Goal: Task Accomplishment & Management: Complete application form

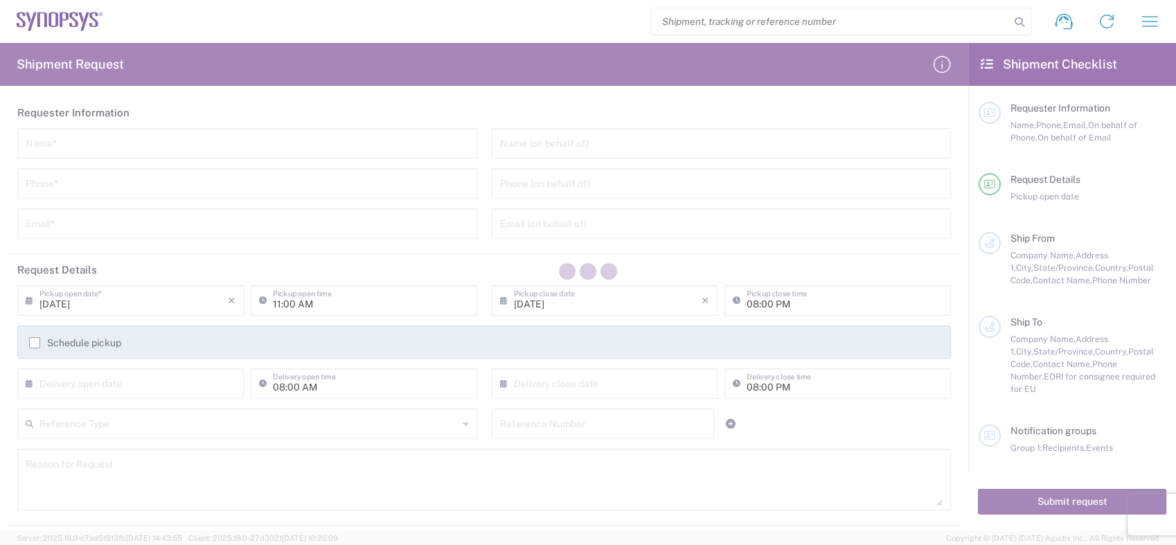
type input "[GEOGRAPHIC_DATA]"
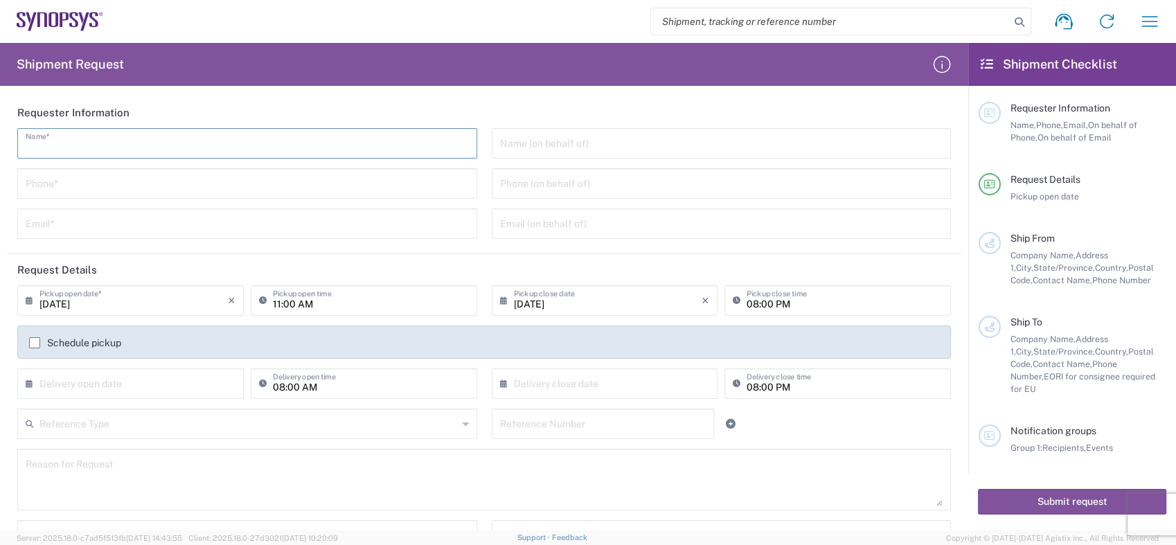
click at [89, 151] on input "text" at bounding box center [247, 142] width 443 height 24
type input "m"
type input "み"
type input "[PERSON_NAME]"
click at [48, 183] on input "tel" at bounding box center [247, 182] width 443 height 24
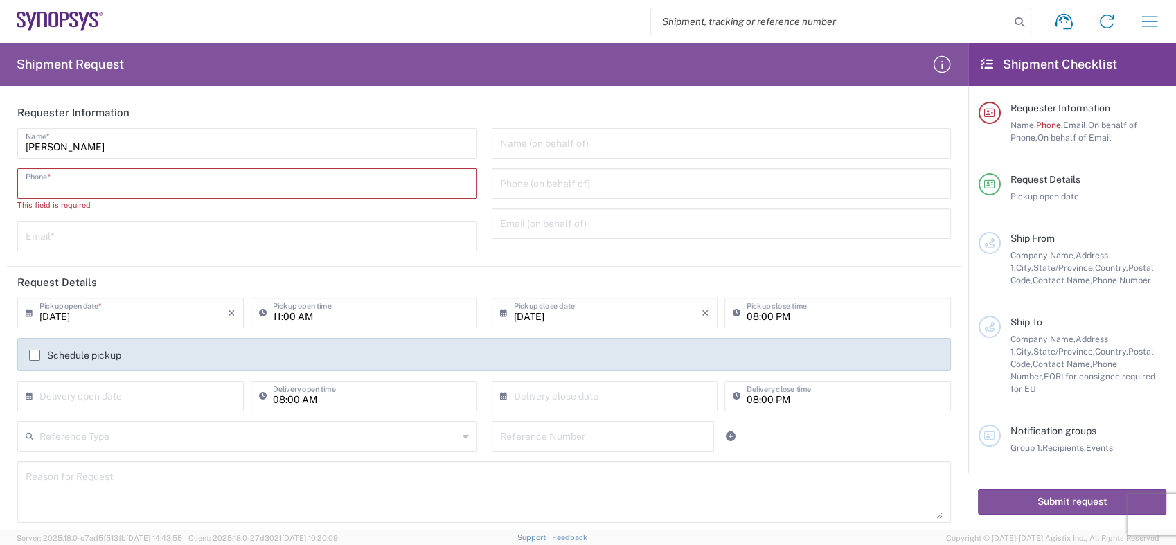
click at [44, 184] on input "tel" at bounding box center [247, 182] width 443 height 24
paste input "[PHONE_NUMBER]"
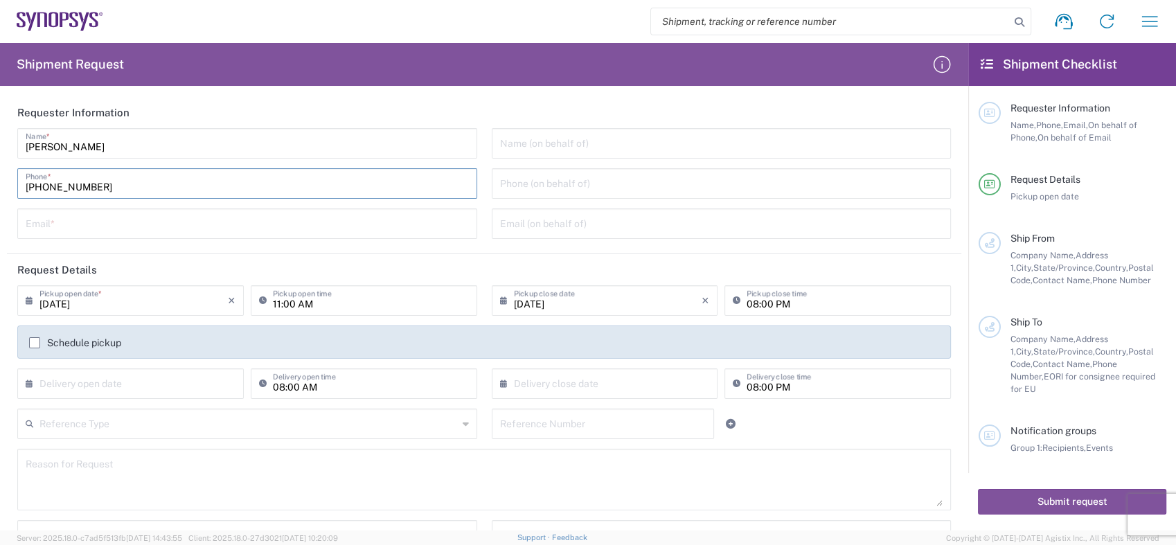
type input "[PHONE_NUMBER]"
click at [35, 223] on input "text" at bounding box center [247, 223] width 443 height 24
paste input "[EMAIL_ADDRESS][DOMAIN_NAME]"
click at [232, 223] on input "[EMAIL_ADDRESS][DOMAIN_NAME]" at bounding box center [247, 223] width 443 height 24
type input "[EMAIL_ADDRESS][DOMAIN_NAME]"
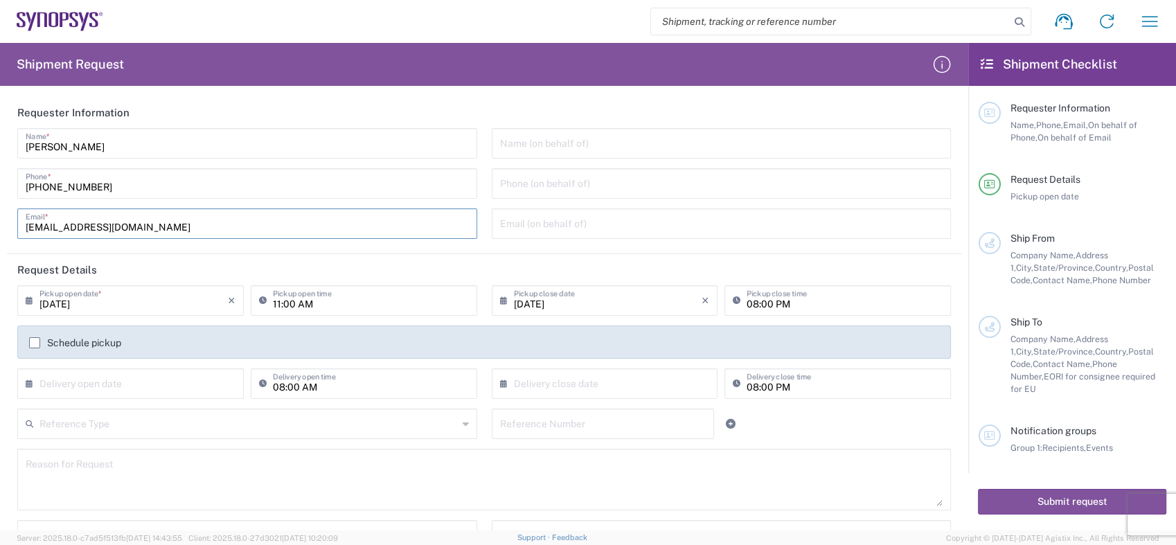
click at [554, 137] on input "text" at bounding box center [721, 142] width 443 height 24
click at [436, 144] on input "[PERSON_NAME]" at bounding box center [247, 142] width 443 height 24
click at [521, 144] on input "text" at bounding box center [721, 142] width 443 height 24
paste input "[PERSON_NAME]"
type input "[PERSON_NAME]"
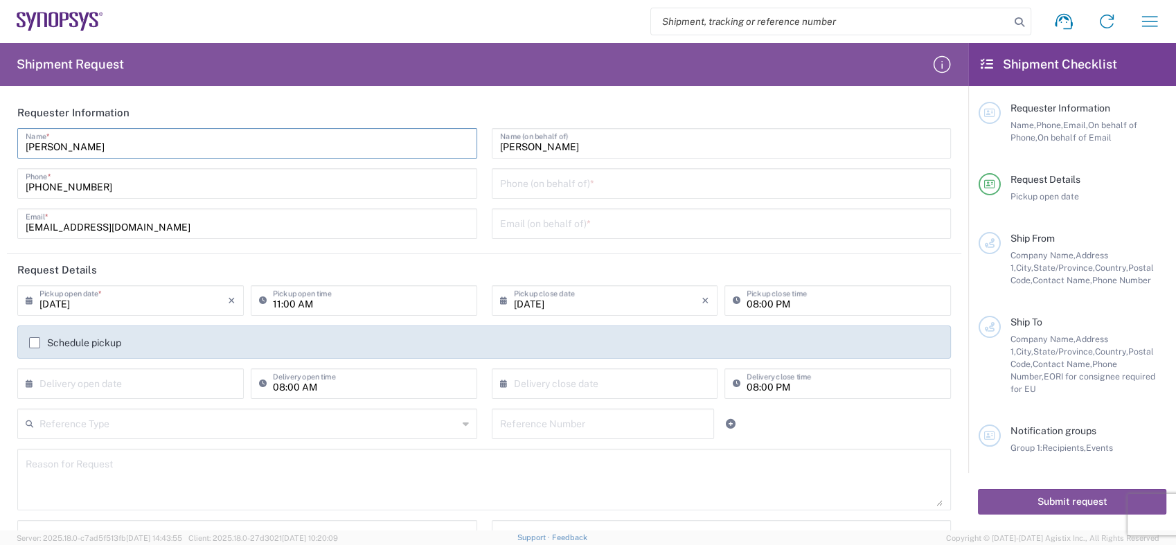
click at [434, 150] on input "[PERSON_NAME]" at bounding box center [247, 142] width 443 height 24
click at [526, 184] on input "tel" at bounding box center [721, 182] width 443 height 24
paste input "[PHONE_NUMBER]"
type input "[PHONE_NUMBER]"
click at [425, 197] on div "[PHONE_NUMBER] Phone *" at bounding box center [247, 183] width 460 height 30
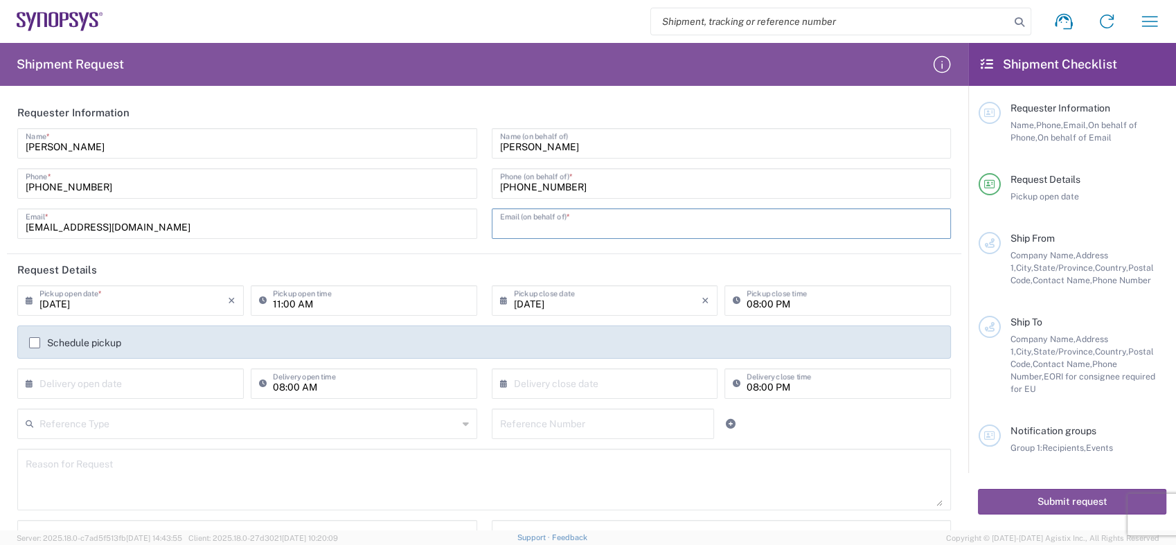
click at [531, 220] on input "text" at bounding box center [721, 223] width 443 height 24
paste input "[DOMAIN_NAME][EMAIL_ADDRESS][DOMAIN_NAME]"
type input "[DOMAIN_NAME][EMAIL_ADDRESS][DOMAIN_NAME]"
click at [30, 300] on icon at bounding box center [33, 301] width 14 height 22
click at [228, 302] on icon "×" at bounding box center [232, 301] width 8 height 22
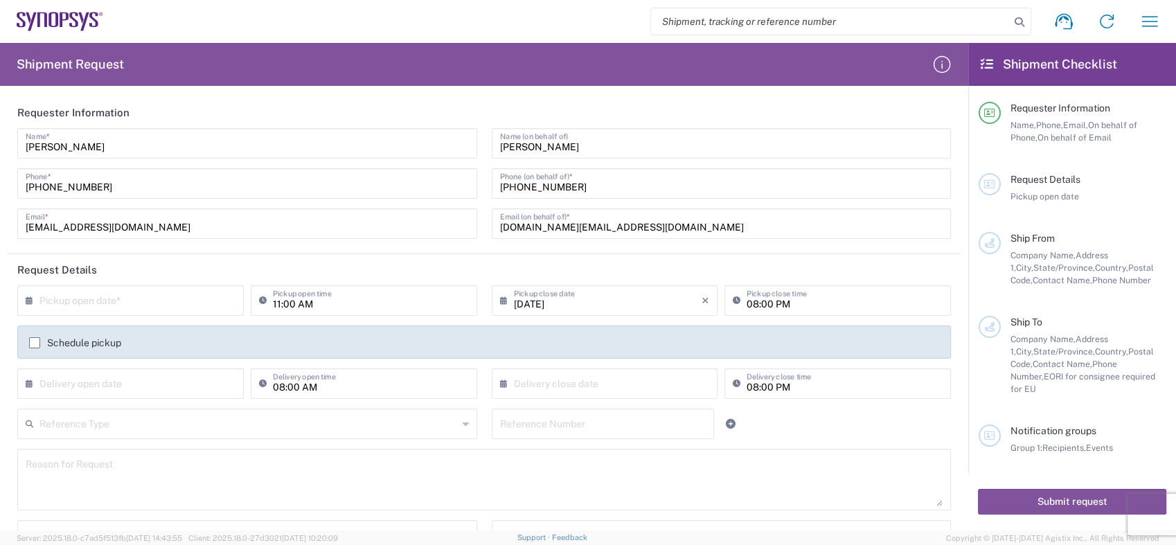
click at [226, 299] on div "× Pickup open date *" at bounding box center [130, 300] width 226 height 30
click at [28, 301] on icon at bounding box center [33, 301] width 14 height 22
click at [28, 299] on icon at bounding box center [33, 301] width 14 height 22
click at [46, 305] on input "text" at bounding box center [133, 299] width 188 height 24
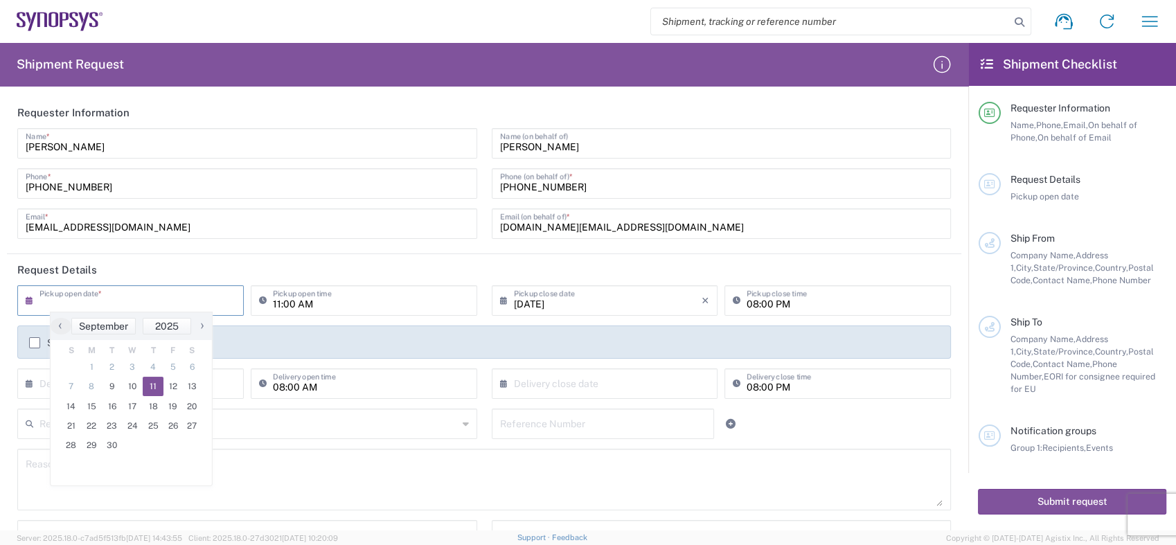
click at [149, 382] on span "11" at bounding box center [153, 386] width 21 height 19
type input "[DATE]"
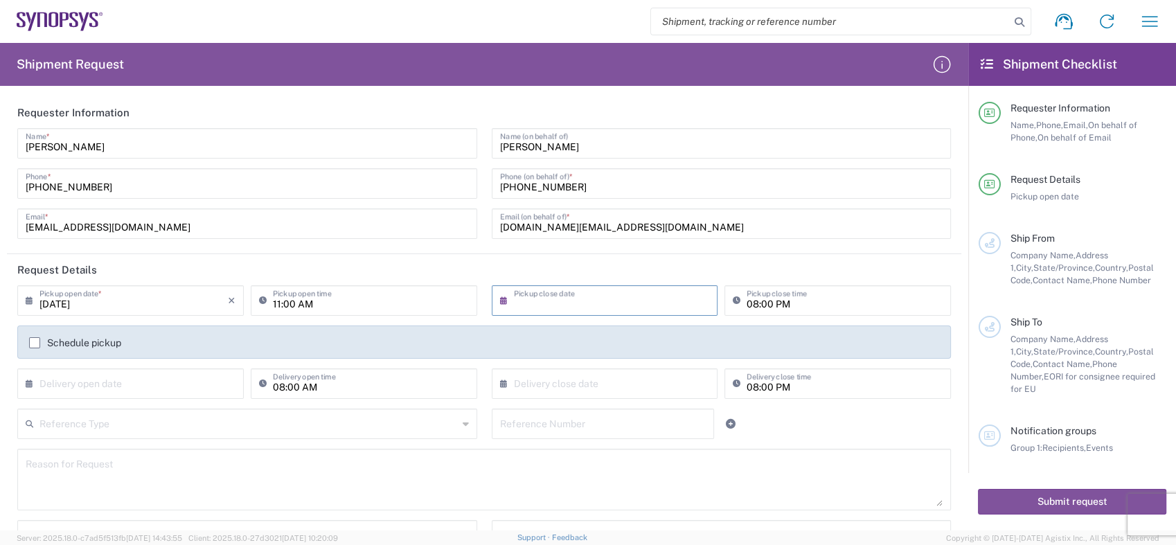
click at [582, 299] on input "text" at bounding box center [608, 299] width 188 height 24
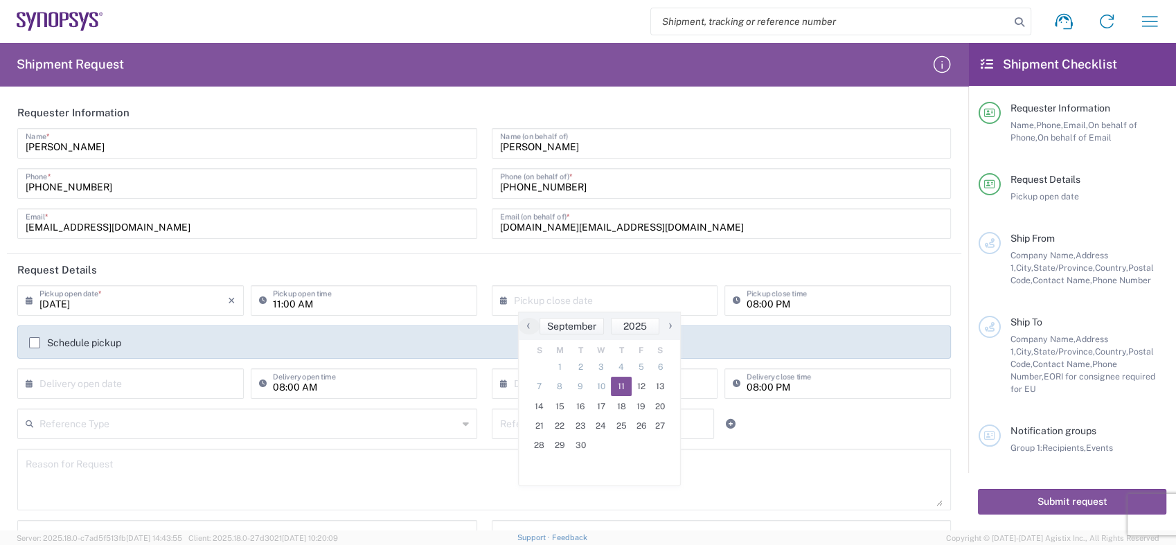
click at [619, 387] on span "11" at bounding box center [621, 386] width 21 height 19
type input "[DATE]"
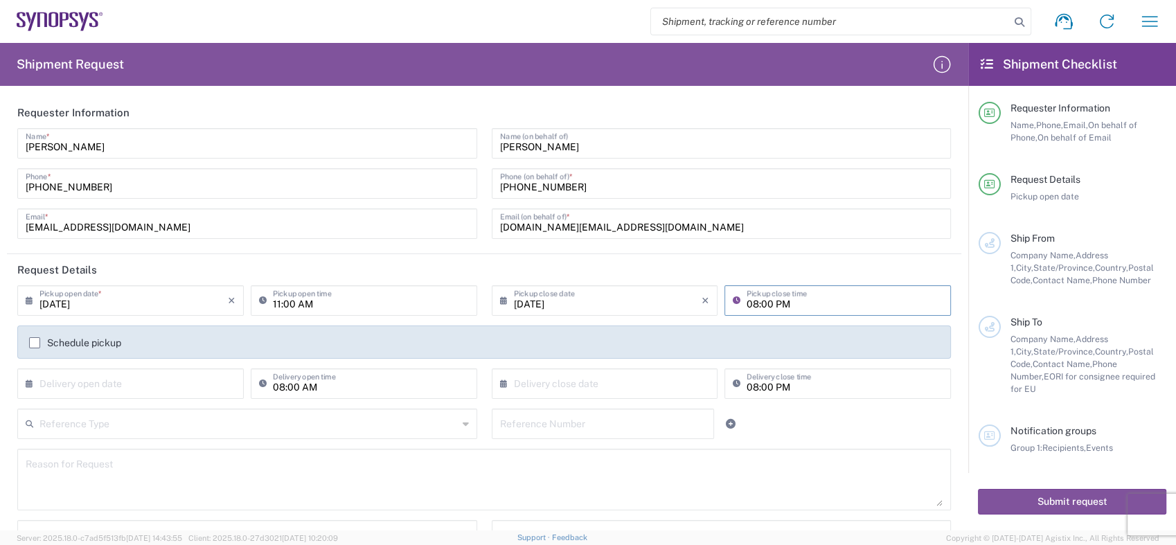
click at [747, 305] on input "08:00 PM" at bounding box center [845, 299] width 196 height 24
click at [747, 307] on input "08:00 PM" at bounding box center [845, 299] width 196 height 24
click at [747, 310] on input "08:00 PM" at bounding box center [845, 299] width 196 height 24
type input "04:00 PM"
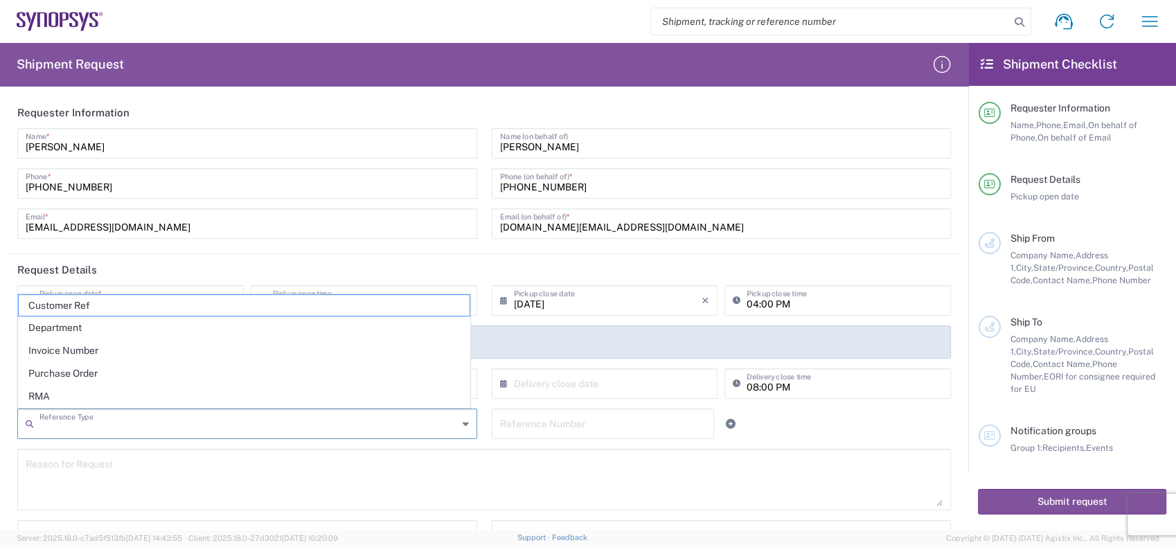
click at [134, 430] on input "text" at bounding box center [248, 423] width 418 height 24
click at [517, 481] on textarea at bounding box center [484, 479] width 917 height 53
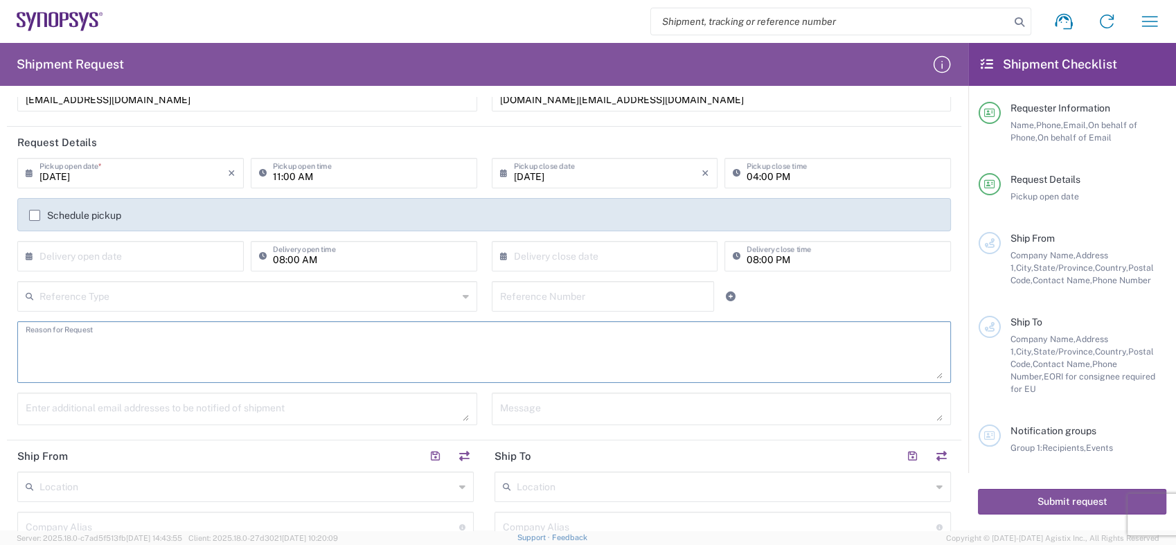
scroll to position [154, 0]
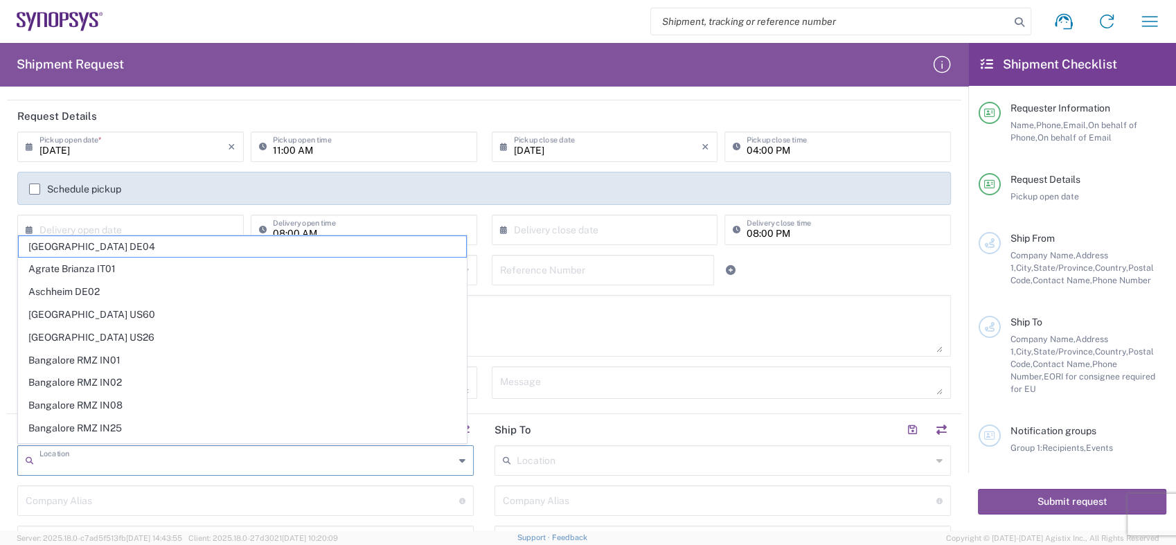
click at [155, 460] on input "text" at bounding box center [246, 459] width 415 height 24
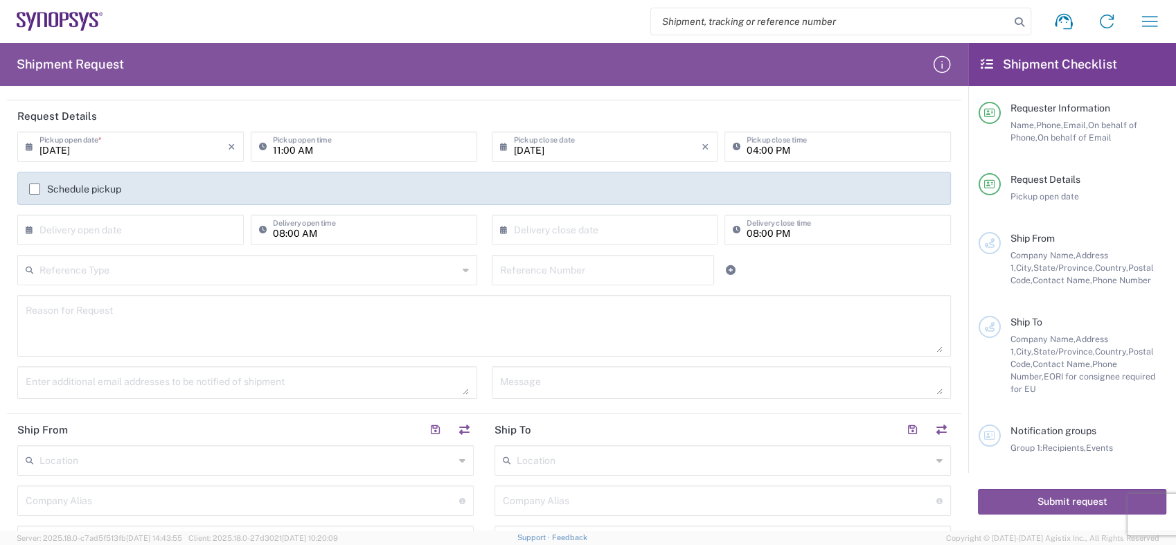
click at [463, 267] on icon at bounding box center [466, 270] width 6 height 22
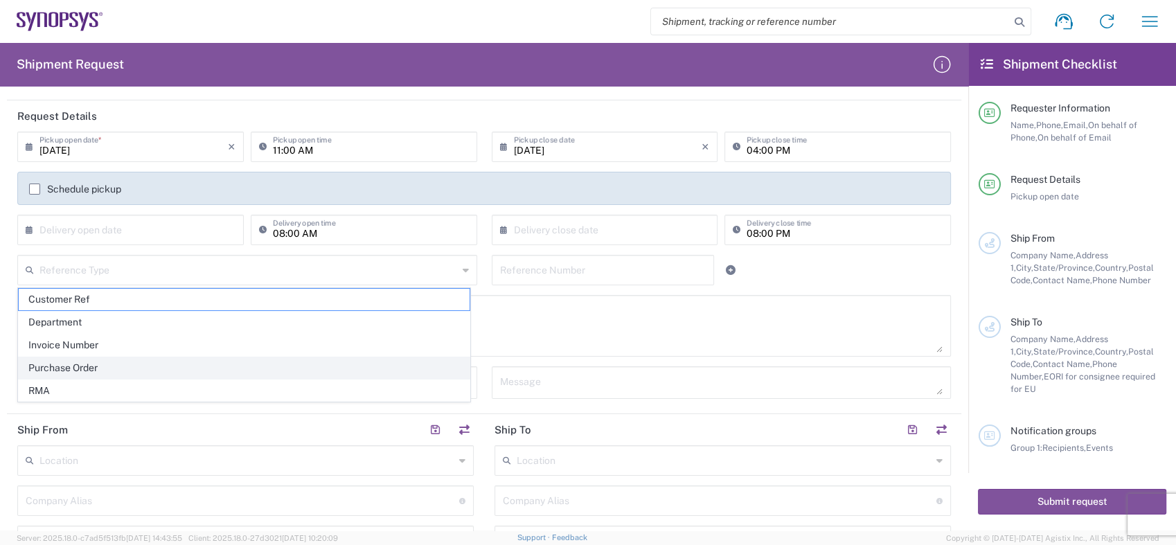
click at [63, 366] on span "Purchase Order" at bounding box center [244, 367] width 451 height 21
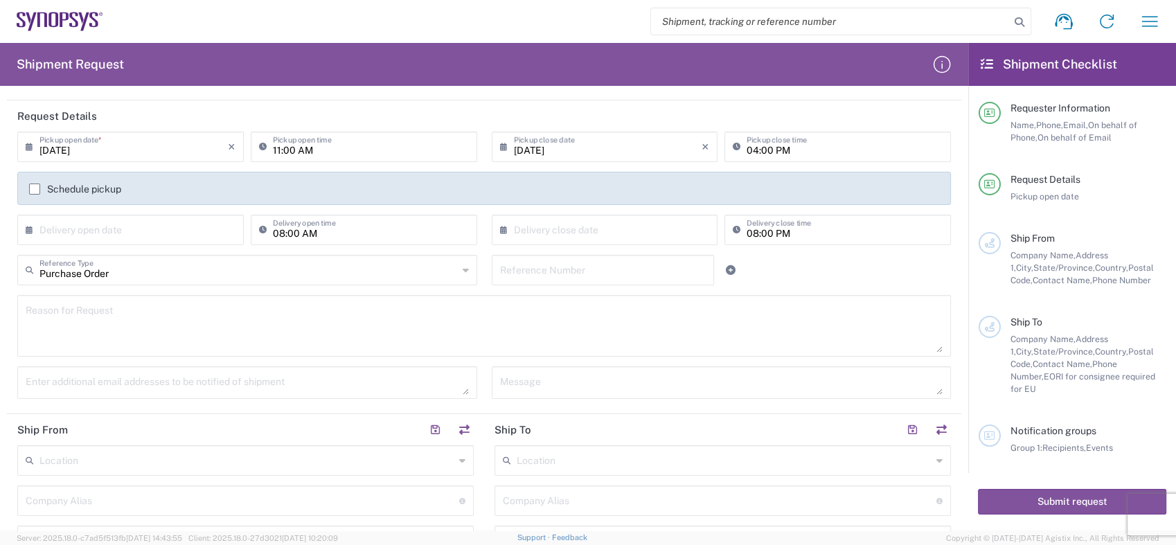
type input "Purchase Order"
click at [372, 280] on input "Purchase Order" at bounding box center [248, 269] width 418 height 24
click at [546, 263] on input "text" at bounding box center [603, 269] width 206 height 24
paste input "PO4800019518"
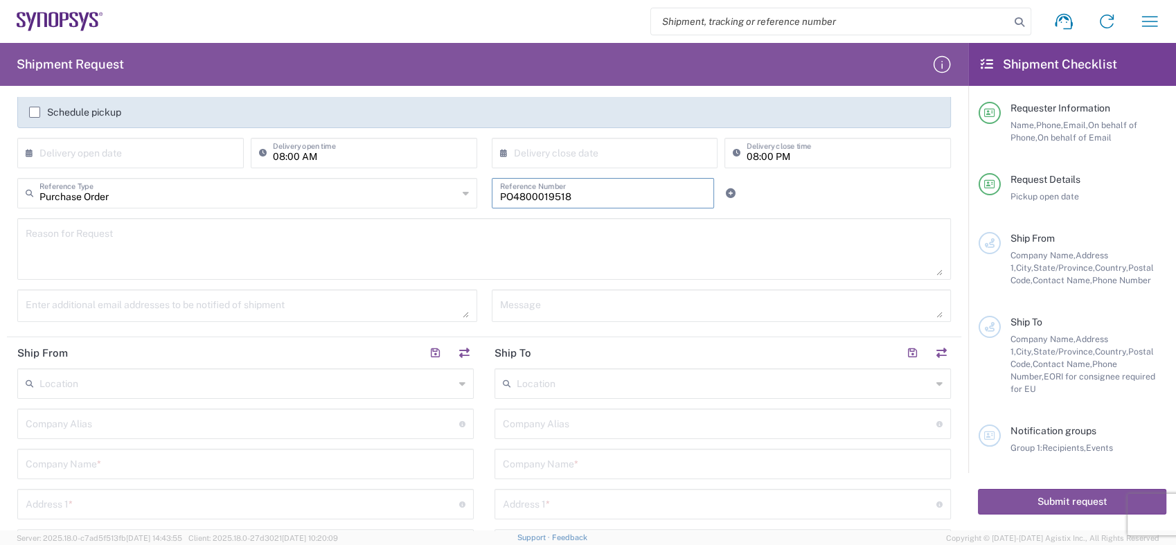
scroll to position [308, 0]
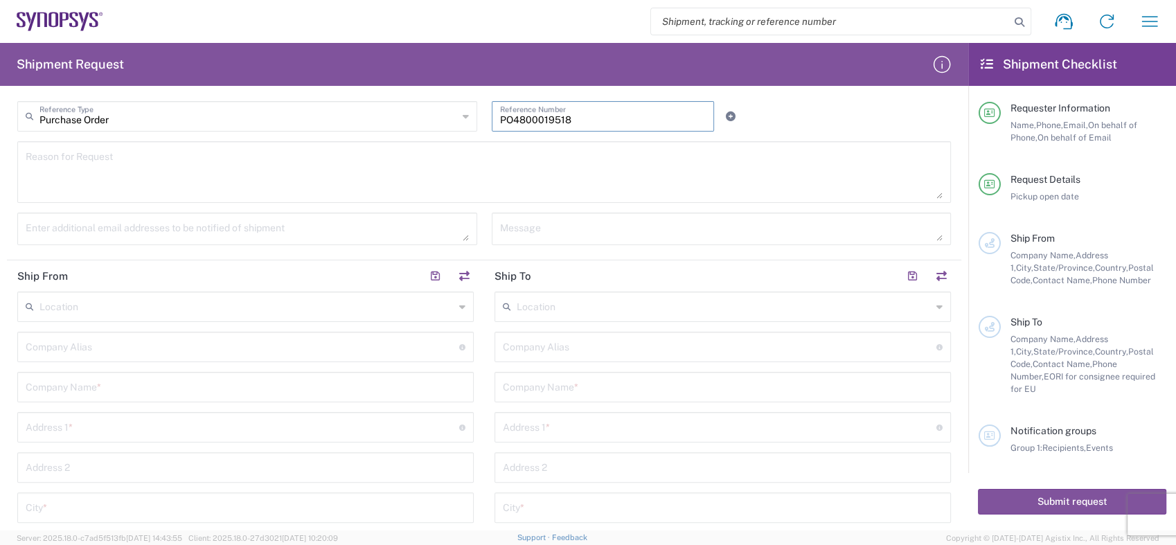
type input "PO4800019518"
click at [139, 390] on input "text" at bounding box center [246, 386] width 440 height 24
click at [35, 383] on input "text" at bounding box center [246, 386] width 440 height 24
paste input "KYOCERA CORPORATION"
type input "KYOCERA CORPORATION"
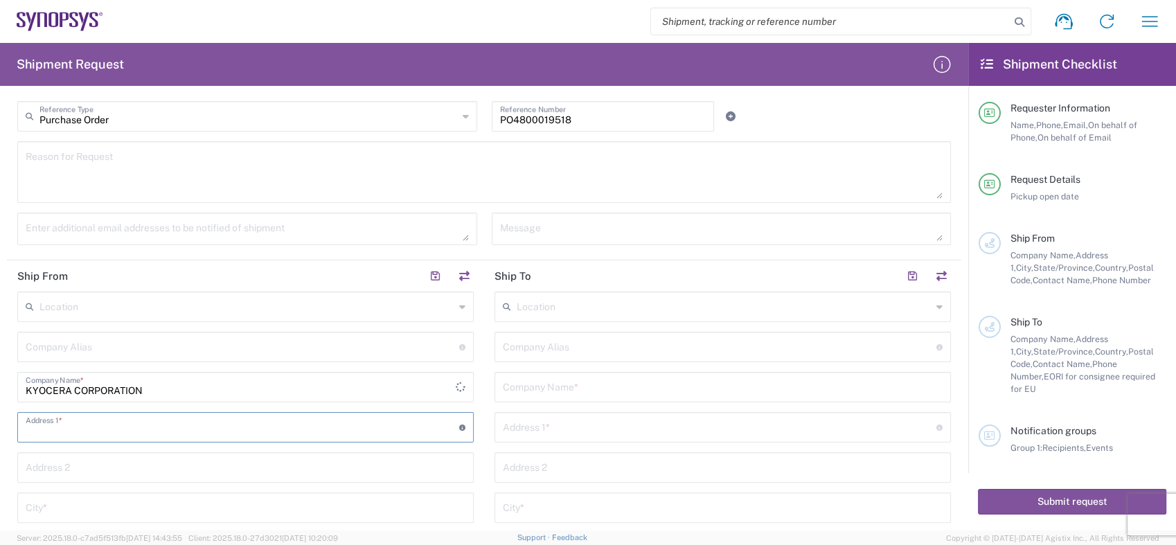
click at [40, 425] on input "text" at bounding box center [243, 426] width 434 height 24
click at [35, 428] on input "text" at bounding box center [243, 426] width 434 height 24
paste input "6 [PERSON_NAME]-CHO"
type input "6 [PERSON_NAME]-CHO"
click at [89, 468] on input "text" at bounding box center [246, 466] width 440 height 24
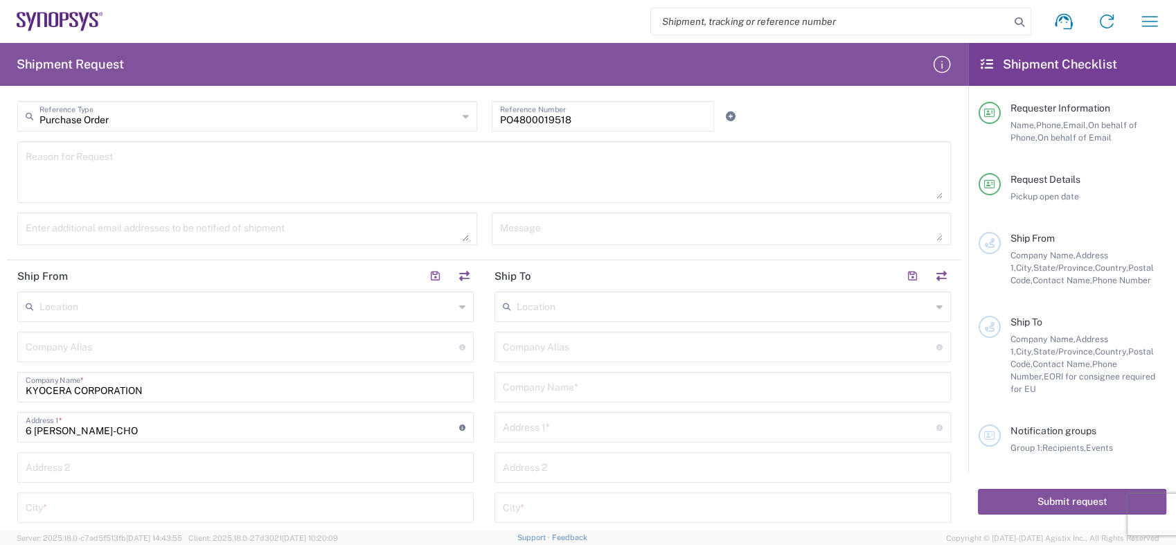
click at [37, 465] on input "text" at bounding box center [246, 466] width 440 height 24
paste input "FUSHIMI-[GEOGRAPHIC_DATA], [GEOGRAPHIC_DATA]"
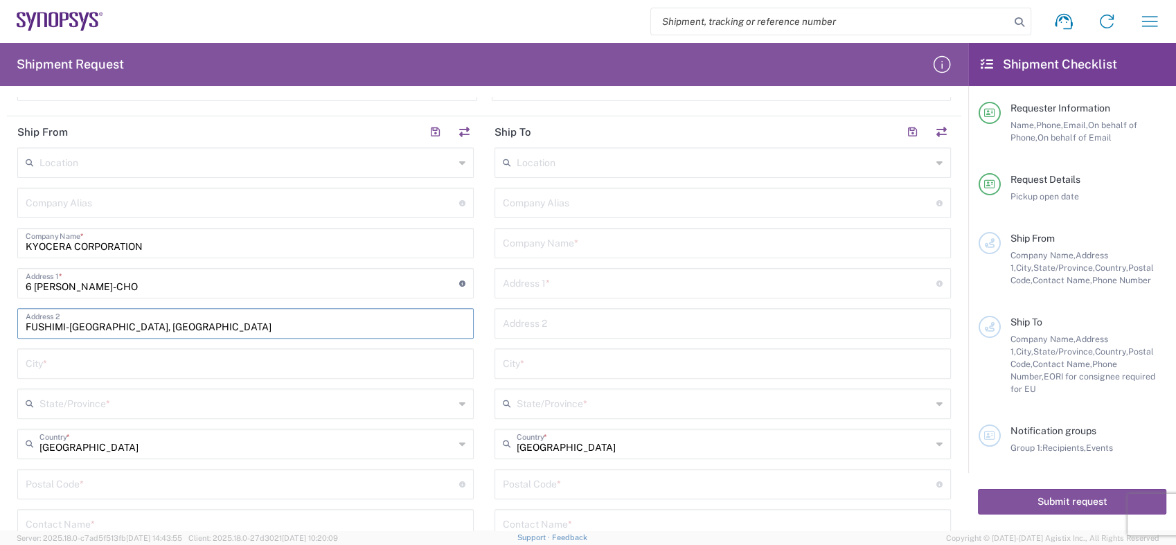
scroll to position [461, 0]
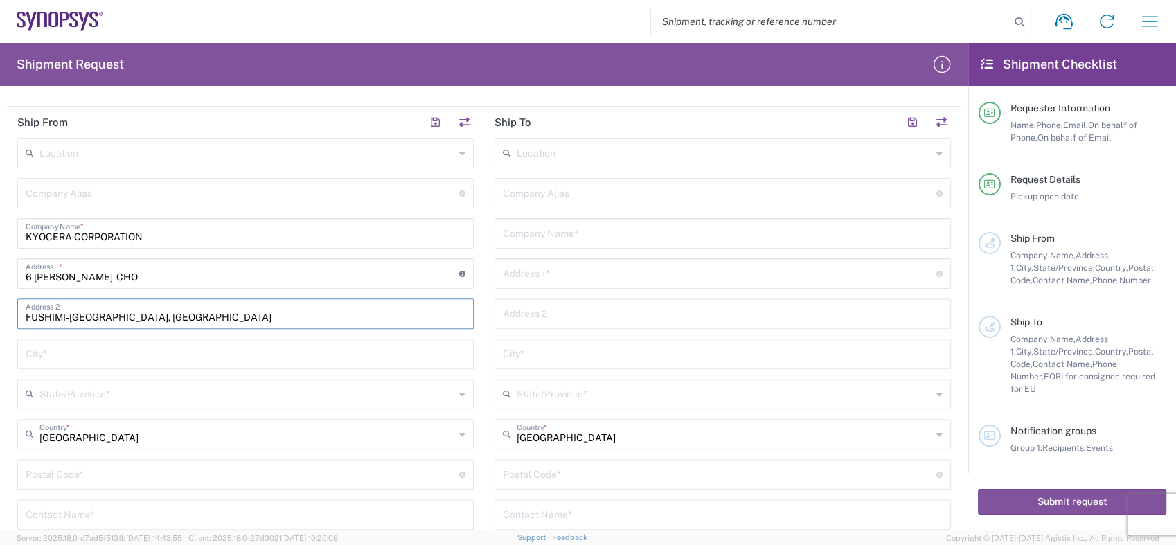
type input "FUSHIMI-[GEOGRAPHIC_DATA], [GEOGRAPHIC_DATA]"
click at [67, 355] on input "text" at bounding box center [246, 353] width 440 height 24
paste input "[GEOGRAPHIC_DATA]"
type input "[GEOGRAPHIC_DATA]"
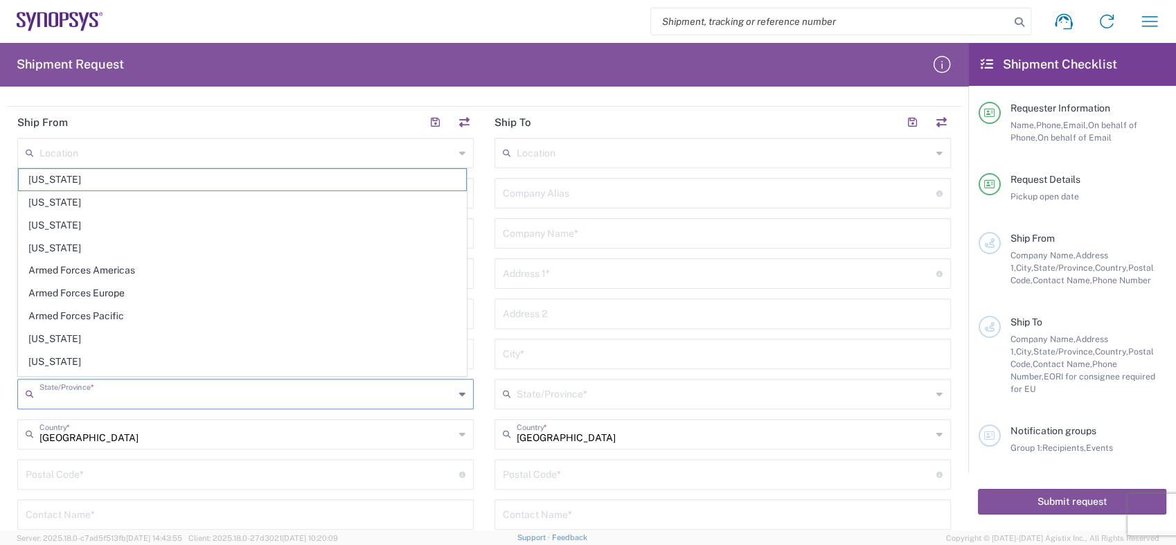
click at [62, 393] on input "text" at bounding box center [246, 393] width 415 height 24
paste input "[GEOGRAPHIC_DATA]"
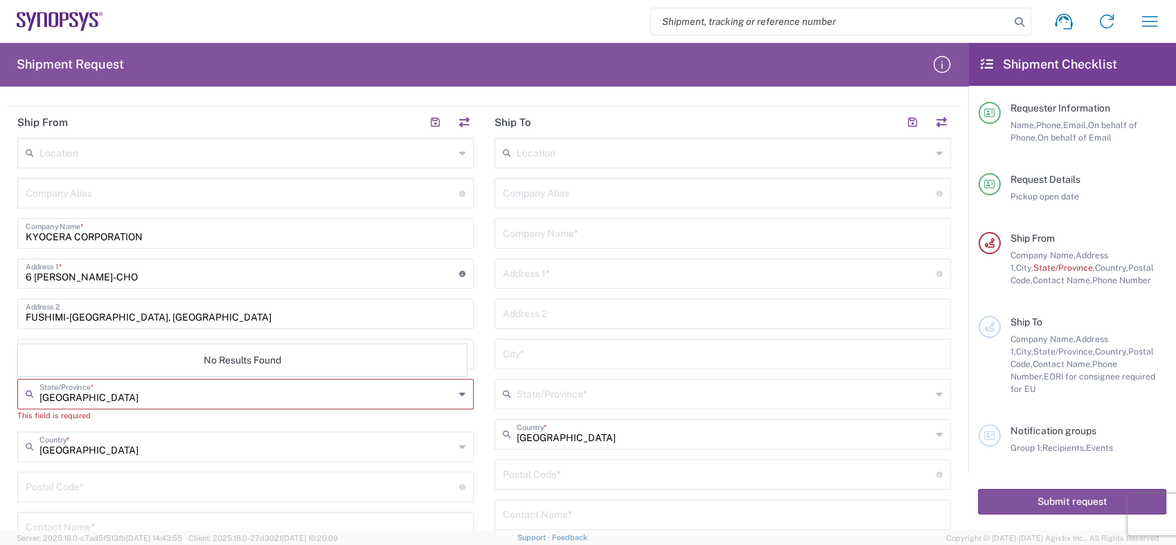
type input "[GEOGRAPHIC_DATA]"
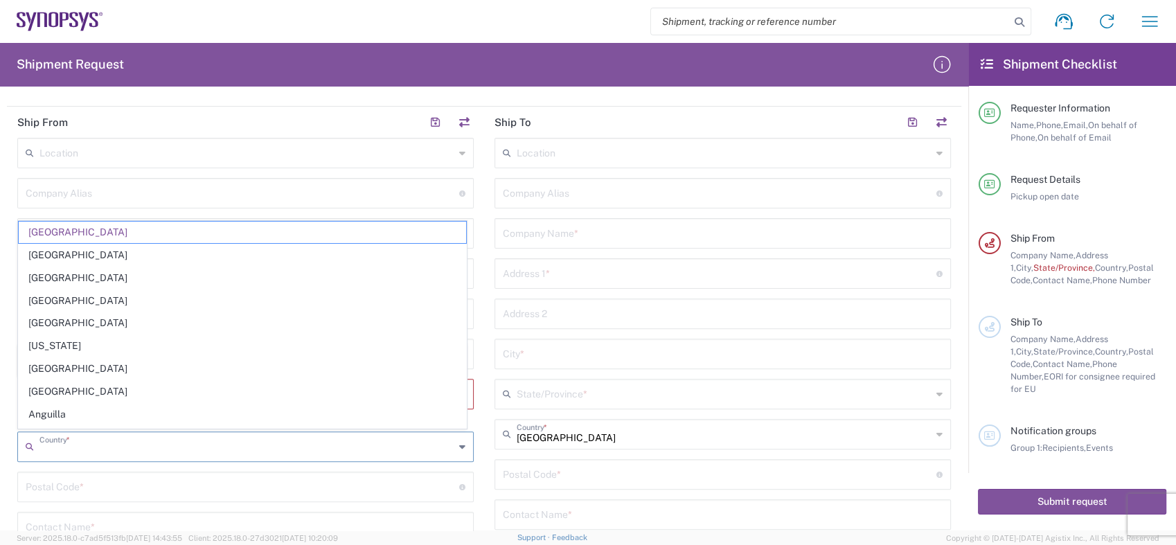
click at [116, 447] on input "text" at bounding box center [246, 446] width 415 height 24
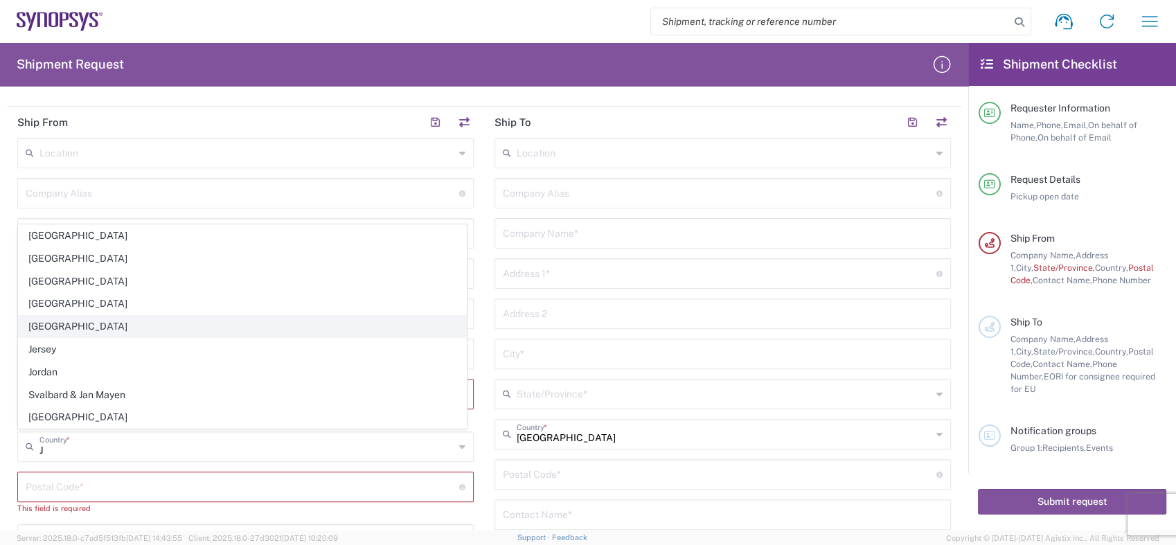
click at [43, 325] on span "[GEOGRAPHIC_DATA]" at bounding box center [242, 326] width 447 height 21
type input "[GEOGRAPHIC_DATA]"
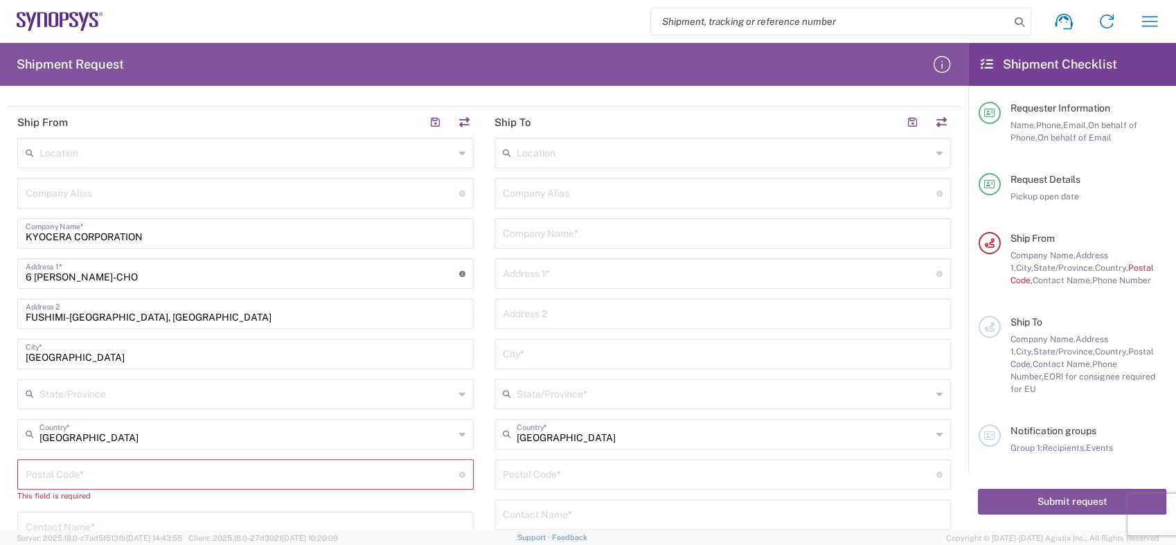
scroll to position [538, 0]
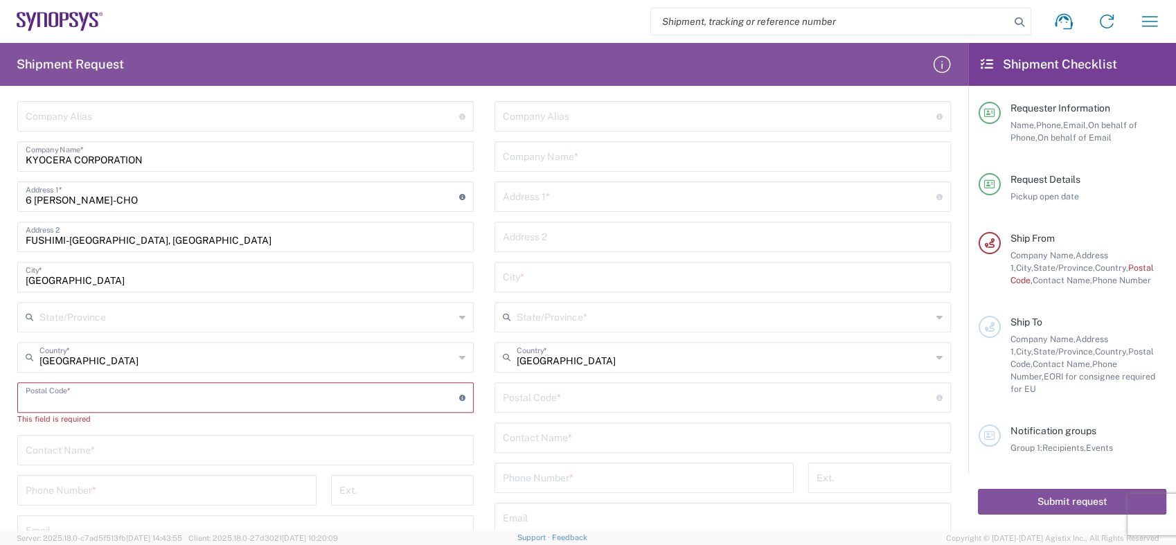
click at [49, 388] on input "undefined" at bounding box center [243, 396] width 434 height 24
paste input "612-8501"
type input "612-8501"
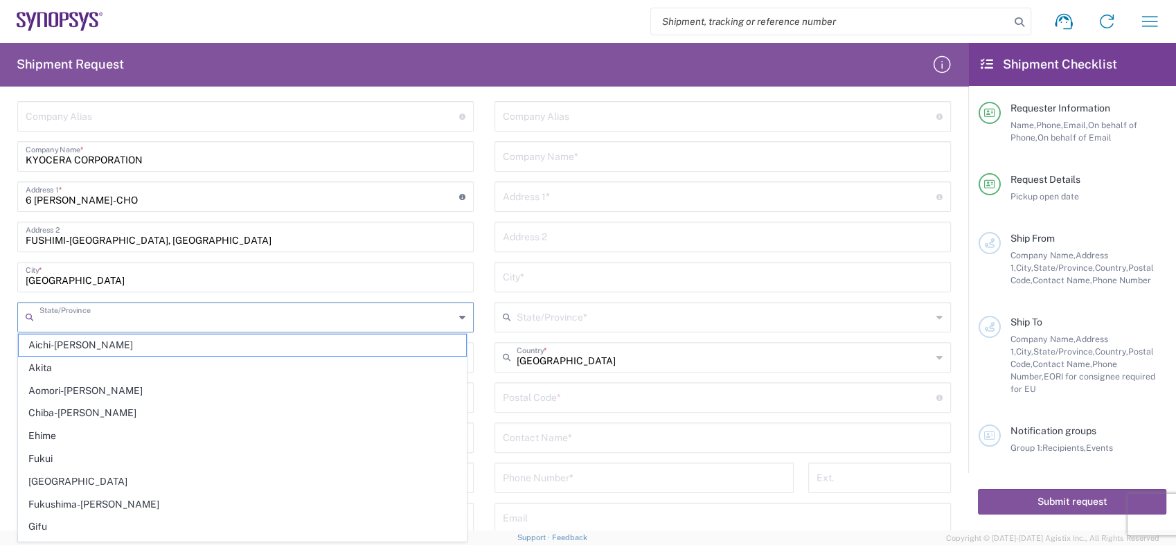
click at [78, 321] on input "text" at bounding box center [246, 316] width 415 height 24
paste input "[GEOGRAPHIC_DATA]"
type input "[GEOGRAPHIC_DATA]"
click at [421, 279] on input "[GEOGRAPHIC_DATA]" at bounding box center [246, 276] width 440 height 24
click at [183, 312] on input "text" at bounding box center [246, 316] width 415 height 24
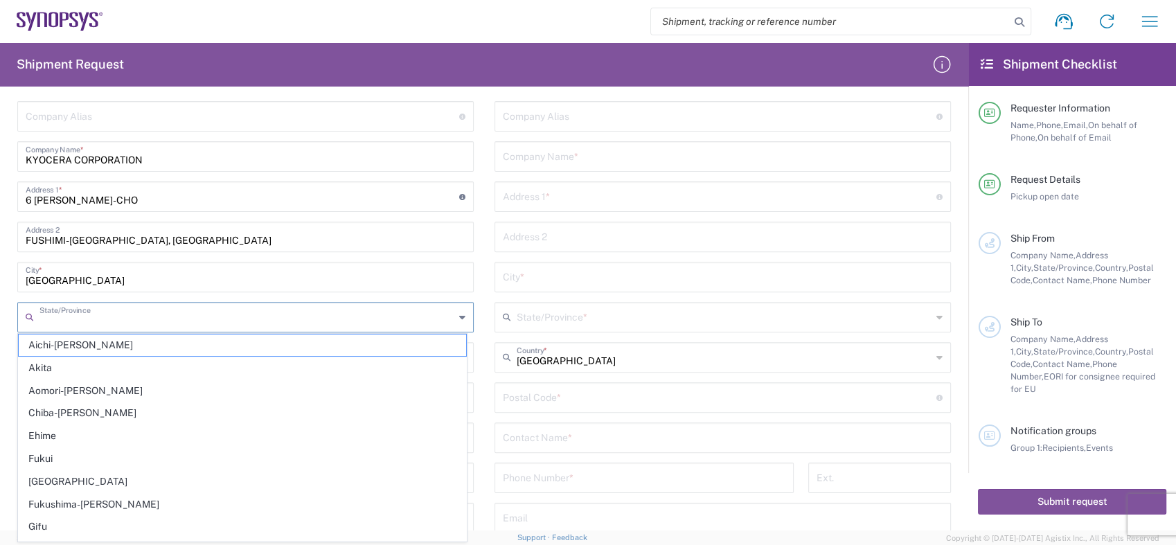
paste input "[GEOGRAPHIC_DATA]"
type input "[GEOGRAPHIC_DATA]"
click at [476, 400] on main "Location [GEOGRAPHIC_DATA] DE04 Agrate Brianza IT01 [GEOGRAPHIC_DATA] DE02 [GEO…" at bounding box center [245, 341] width 477 height 560
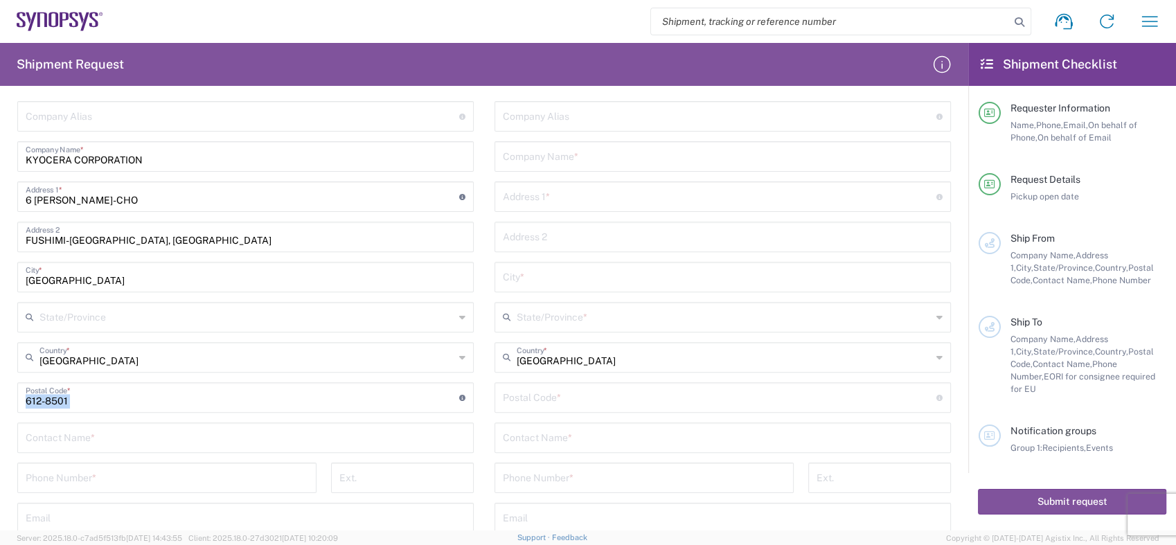
drag, startPoint x: 273, startPoint y: 372, endPoint x: 190, endPoint y: 411, distance: 91.1
click at [209, 386] on div "Location [GEOGRAPHIC_DATA] DE04 Agrate Brianza IT01 [GEOGRAPHIC_DATA] DE02 [GEO…" at bounding box center [245, 341] width 456 height 560
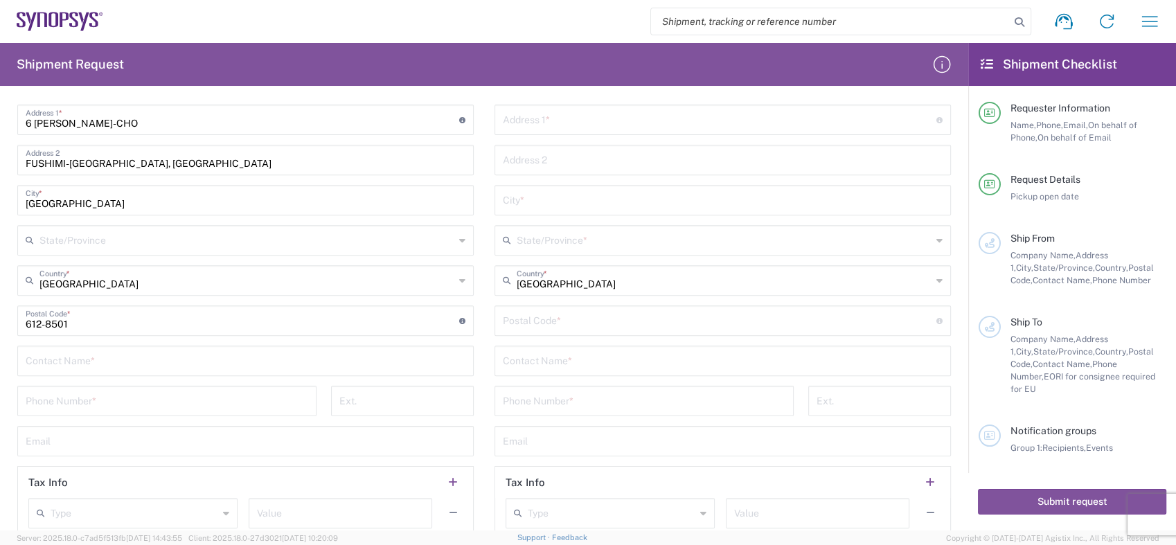
click at [61, 238] on input "text" at bounding box center [246, 239] width 415 height 24
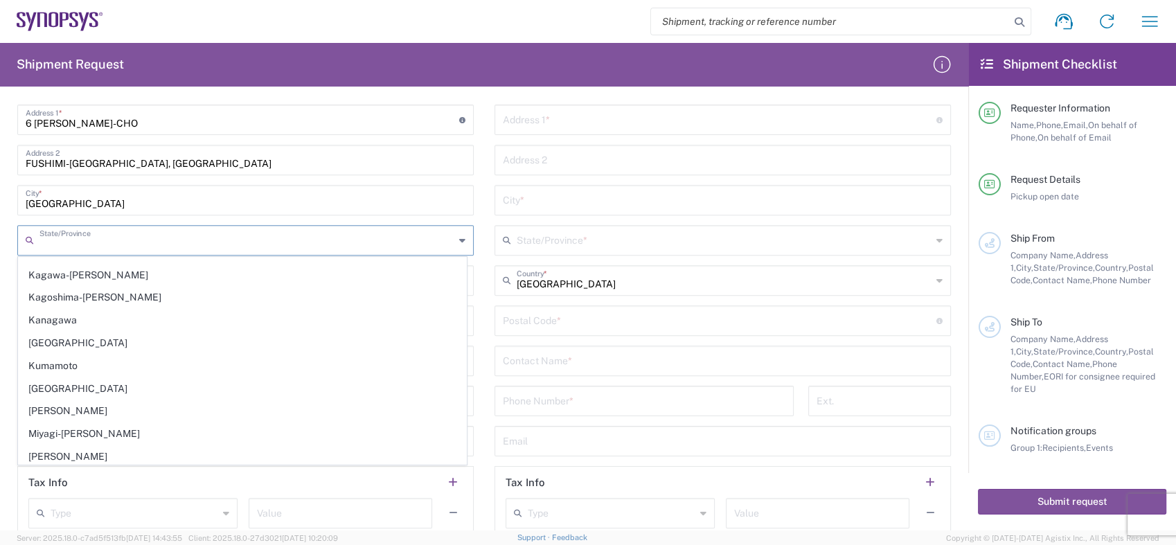
scroll to position [384, 0]
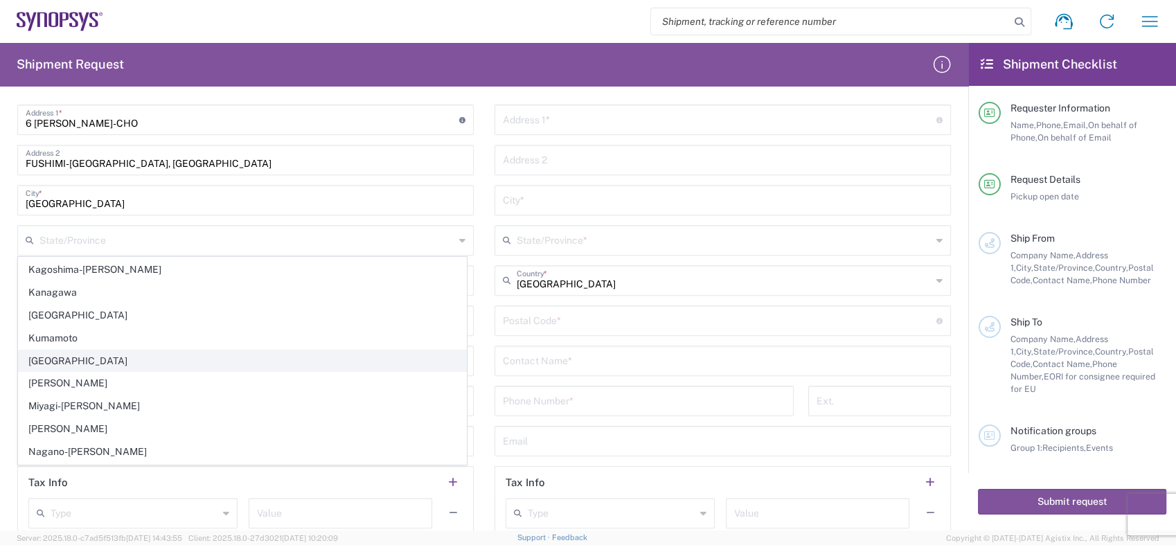
click at [65, 352] on span "[GEOGRAPHIC_DATA]" at bounding box center [242, 360] width 447 height 21
type input "[GEOGRAPHIC_DATA]"
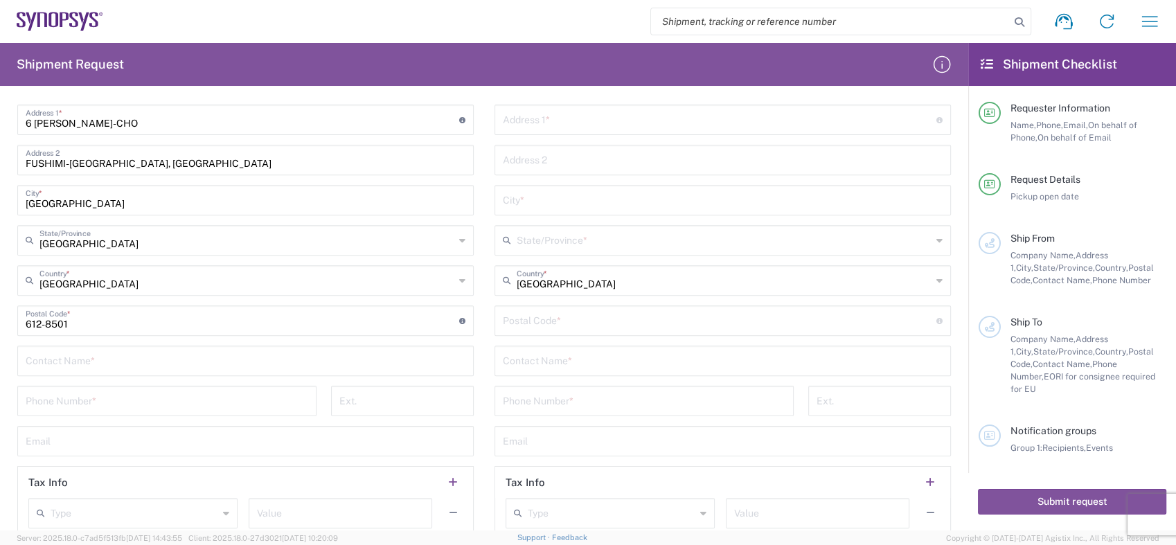
scroll to position [770, 0]
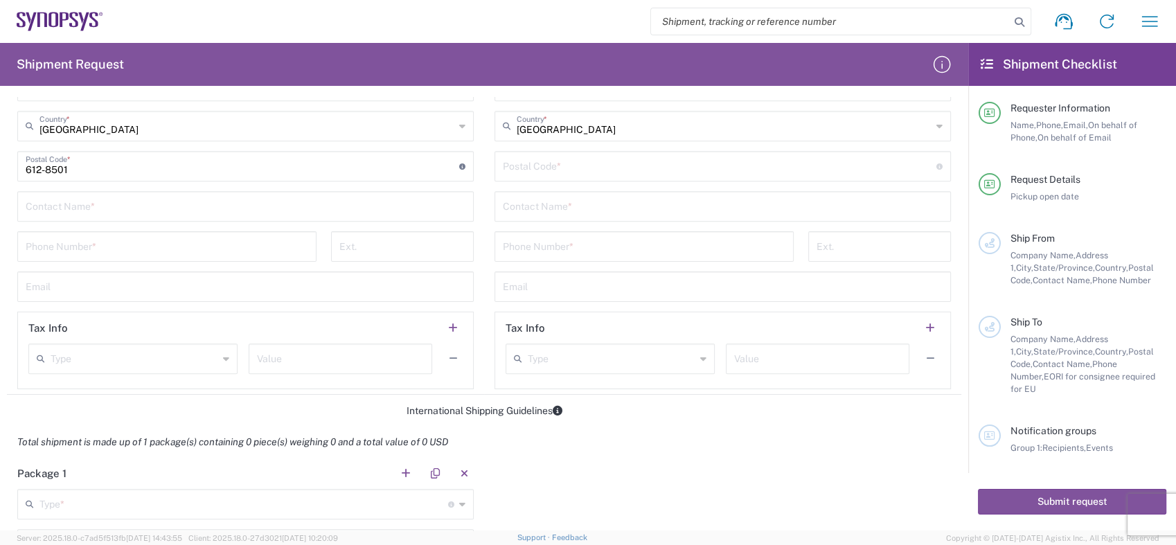
click at [71, 206] on input "text" at bounding box center [246, 205] width 440 height 24
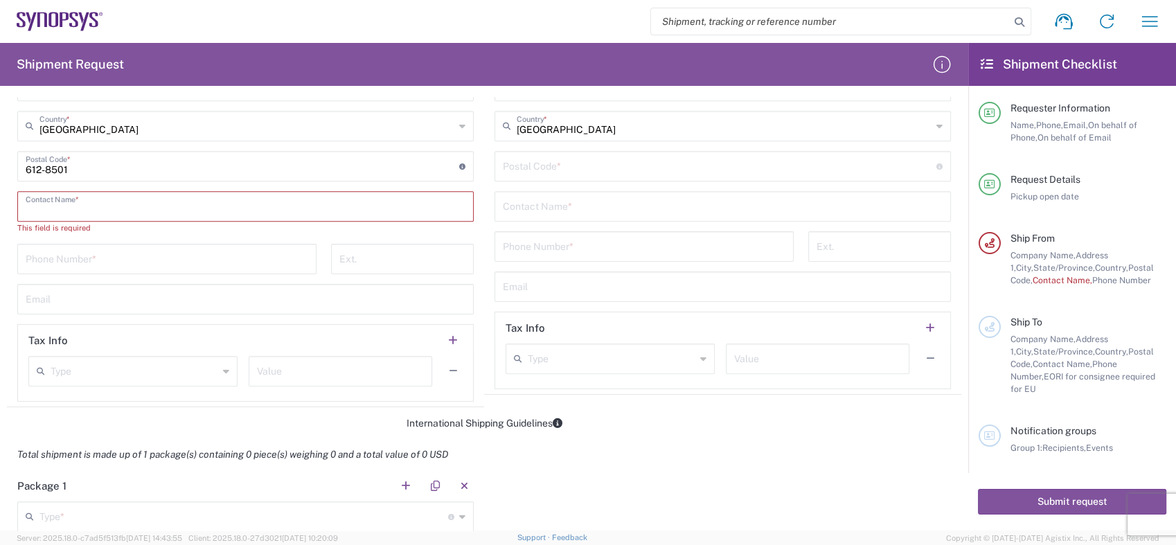
click at [33, 201] on input "text" at bounding box center [246, 205] width 440 height 24
paste input "[PERSON_NAME]"
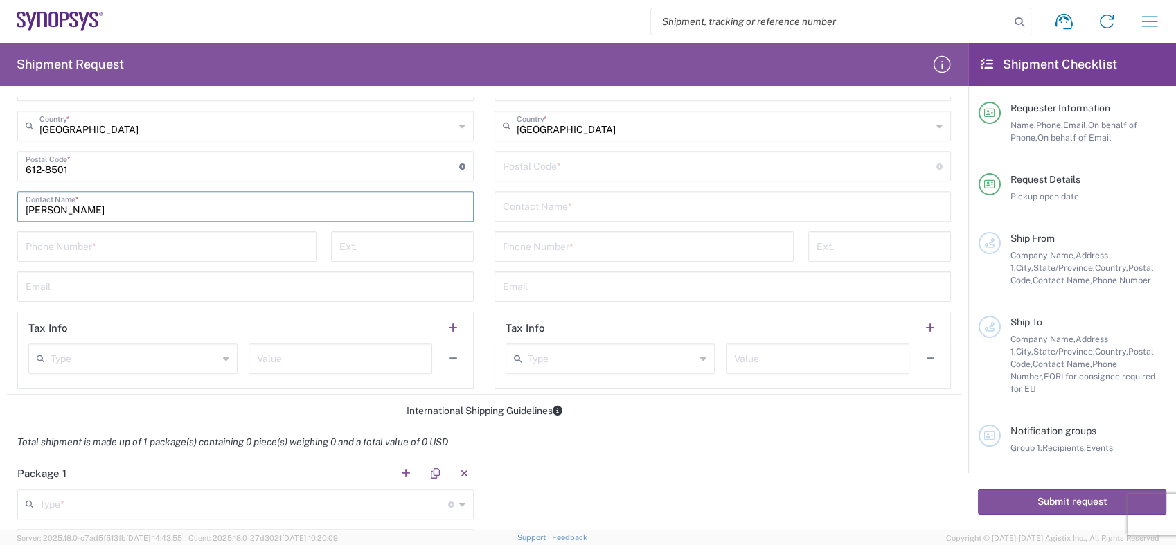
type input "[PERSON_NAME]"
click at [38, 249] on input "tel" at bounding box center [167, 245] width 283 height 24
paste input "[PHONE_NUMBER]"
type input "[PHONE_NUMBER]"
click at [39, 281] on input "text" at bounding box center [246, 286] width 440 height 24
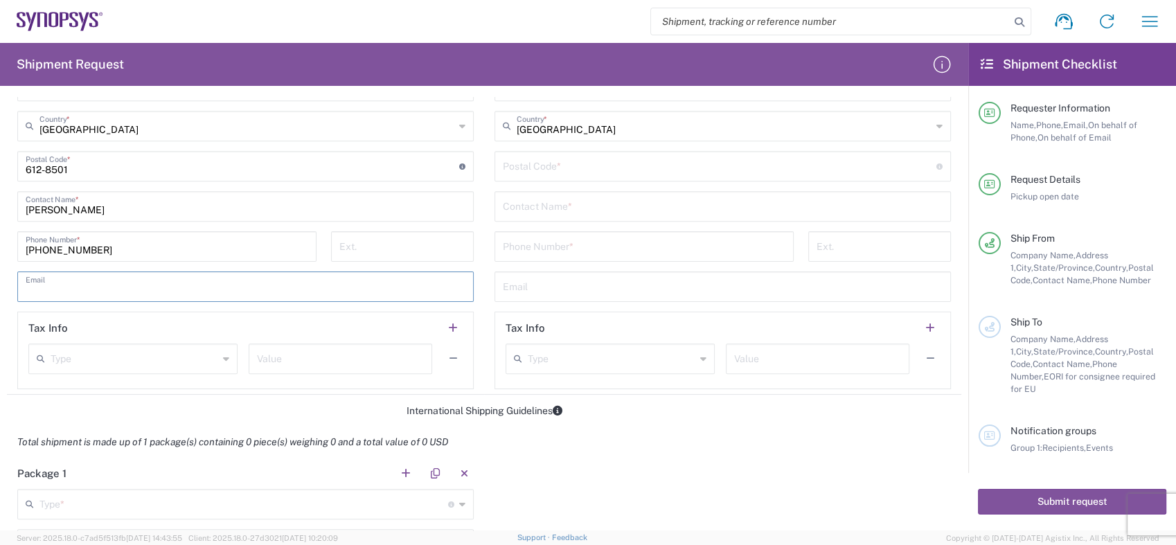
paste input "[EMAIL_ADDRESS][DOMAIN_NAME]"
type input "[EMAIL_ADDRESS][DOMAIN_NAME]"
click at [495, 247] on div "Phone Number *" at bounding box center [644, 246] width 299 height 30
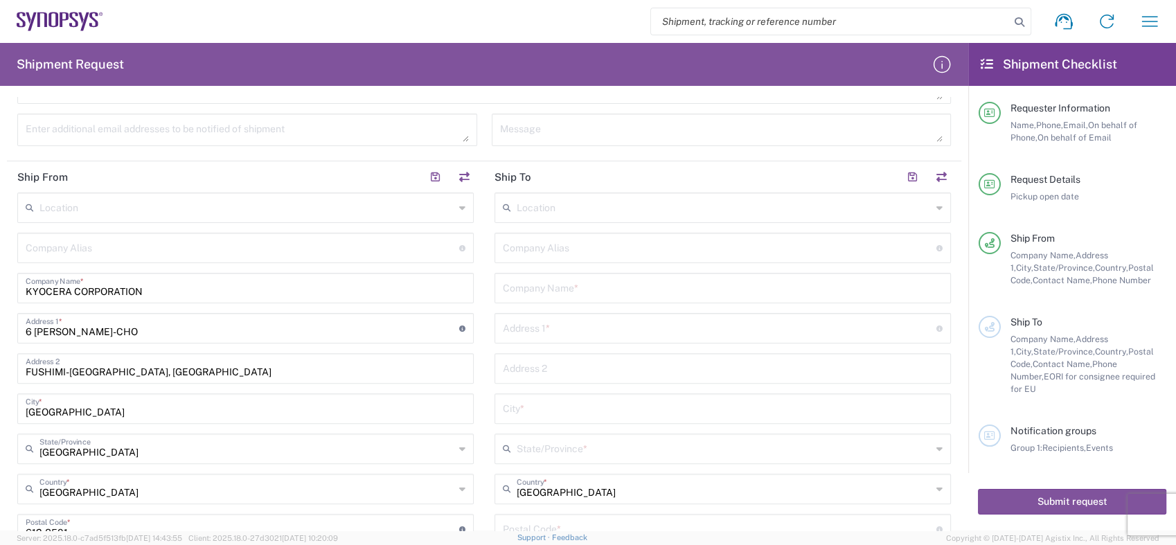
scroll to position [384, 0]
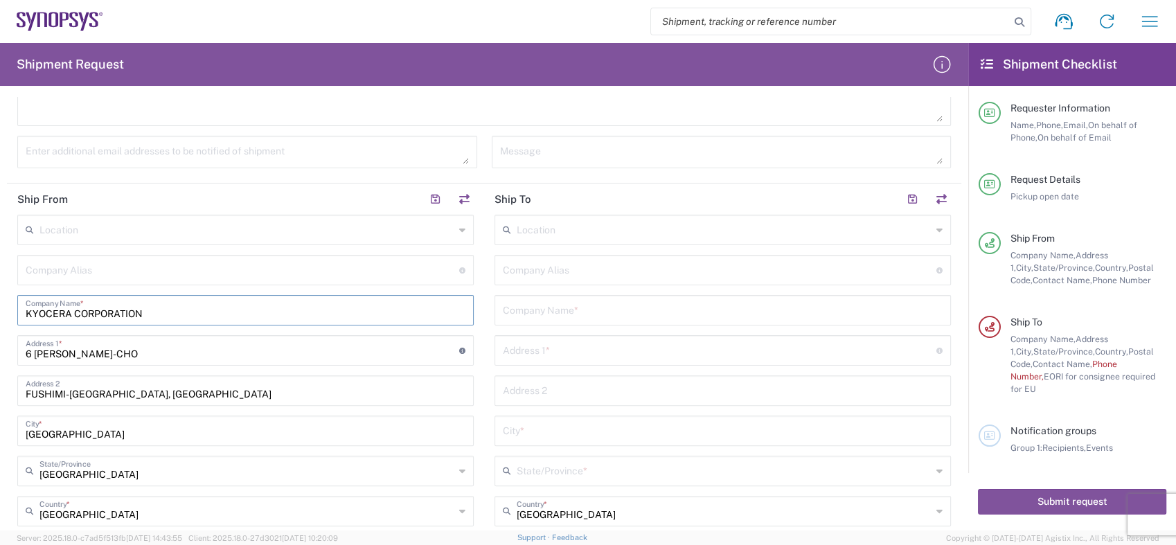
click at [421, 314] on input "KYOCERA CORPORATION" at bounding box center [246, 309] width 440 height 24
click at [544, 310] on input "text" at bounding box center [723, 309] width 440 height 24
paste input "PROMEX INDUSTRIES, INC."
type input "PROMEX INDUSTRIES, INC."
click at [706, 485] on div "Location [GEOGRAPHIC_DATA] DE04 Agrate Brianza IT01 [GEOGRAPHIC_DATA] DE02 [GEO…" at bounding box center [723, 501] width 456 height 572
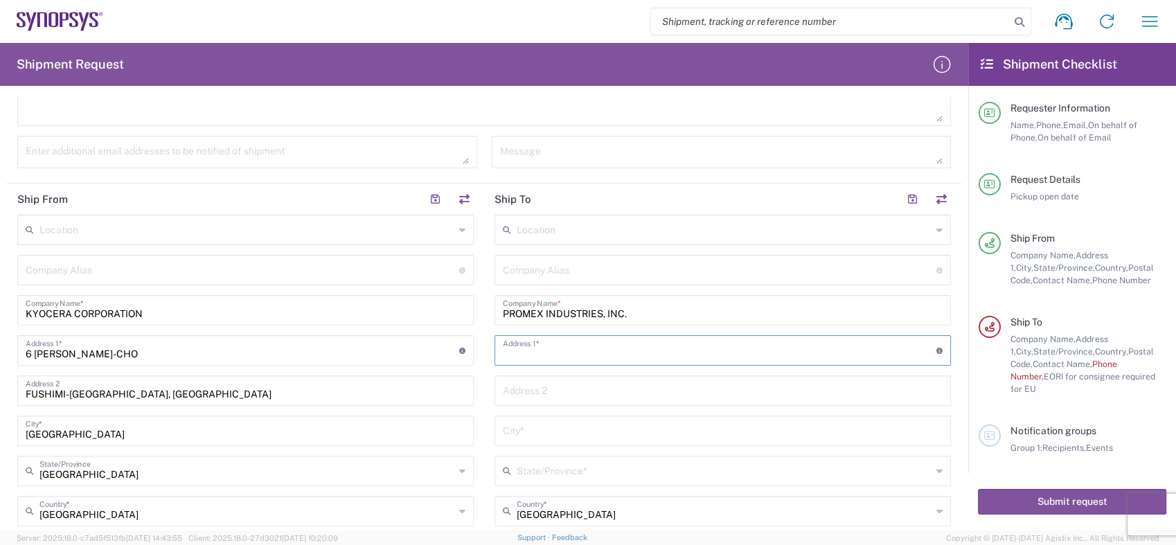
click at [513, 349] on input "text" at bounding box center [720, 349] width 434 height 24
paste input "[STREET_ADDRESS]"
type input "[STREET_ADDRESS]"
click at [649, 499] on input "[GEOGRAPHIC_DATA]" at bounding box center [724, 510] width 415 height 24
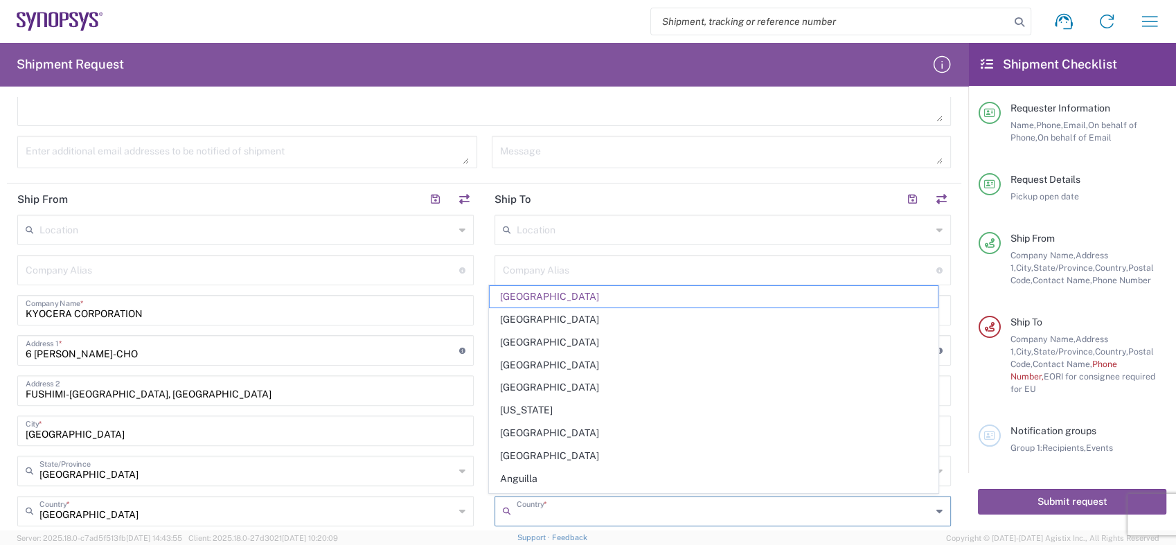
click at [525, 229] on input "text" at bounding box center [724, 229] width 415 height 24
type input "[GEOGRAPHIC_DATA]"
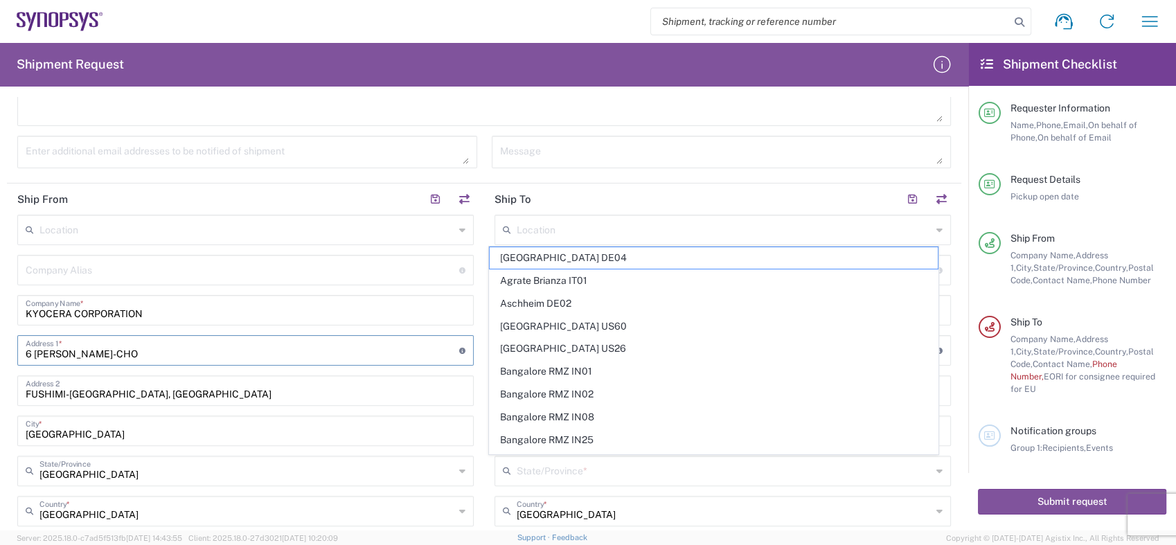
click at [407, 359] on input "6 [PERSON_NAME]-CHO" at bounding box center [243, 349] width 434 height 24
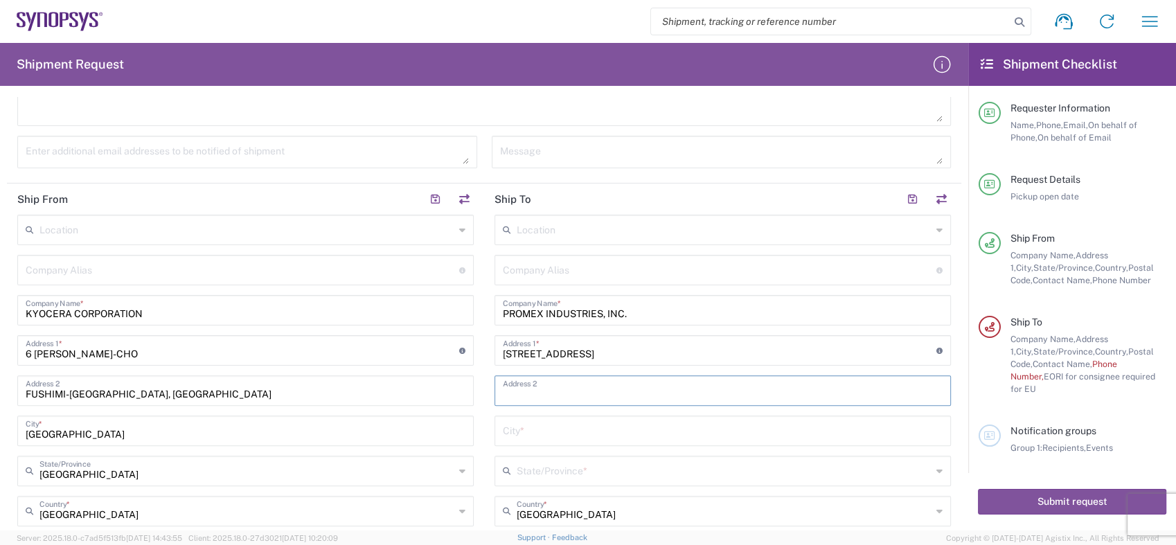
click at [522, 393] on input "text" at bounding box center [723, 389] width 440 height 24
paste input "[GEOGRAPHIC_DATA]"
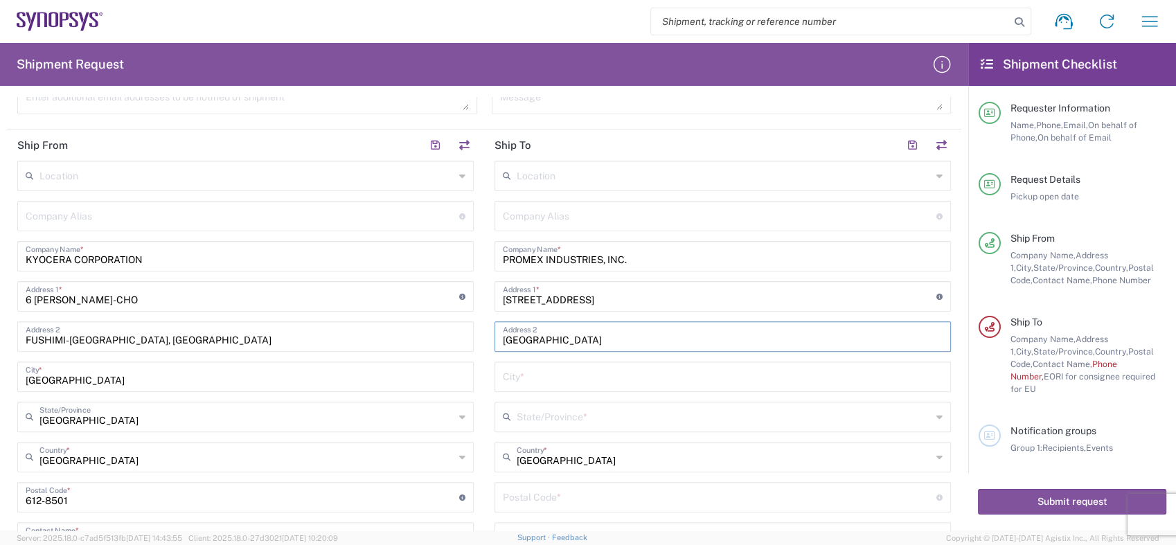
scroll to position [461, 0]
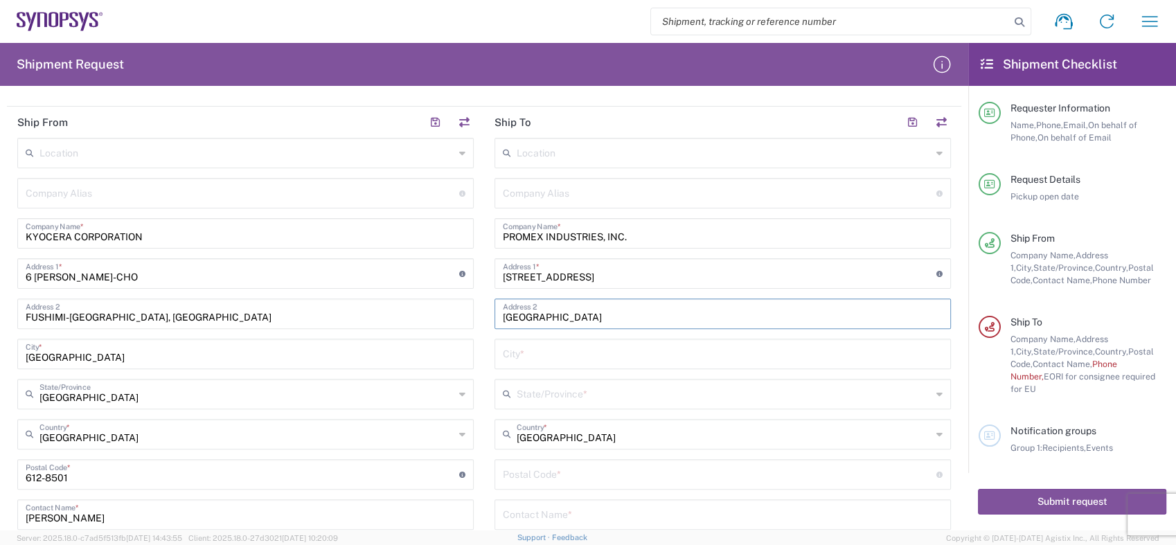
type input "[GEOGRAPHIC_DATA]"
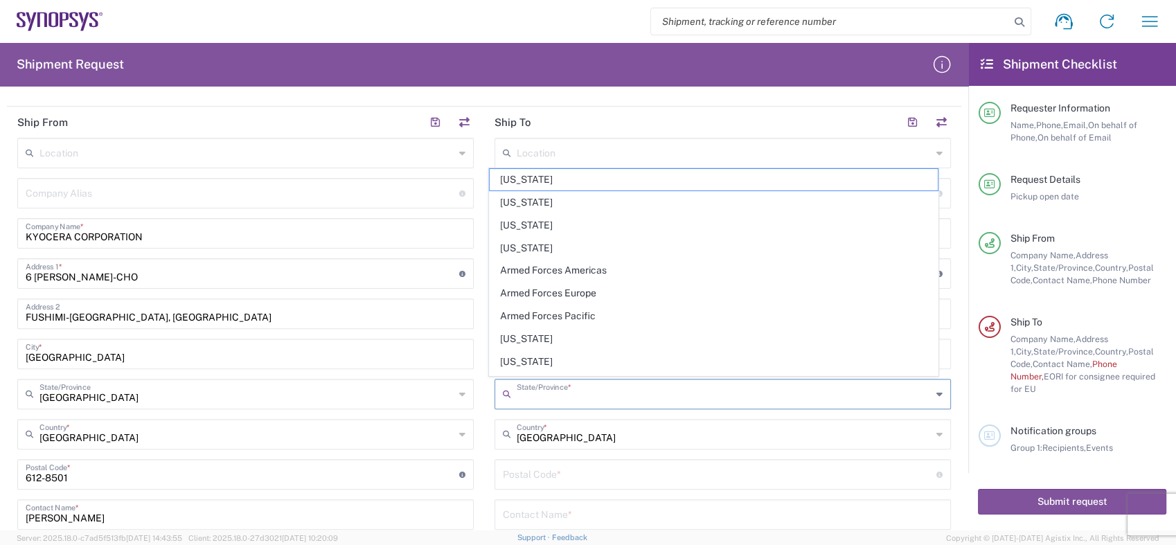
click at [561, 393] on input "text" at bounding box center [724, 393] width 415 height 24
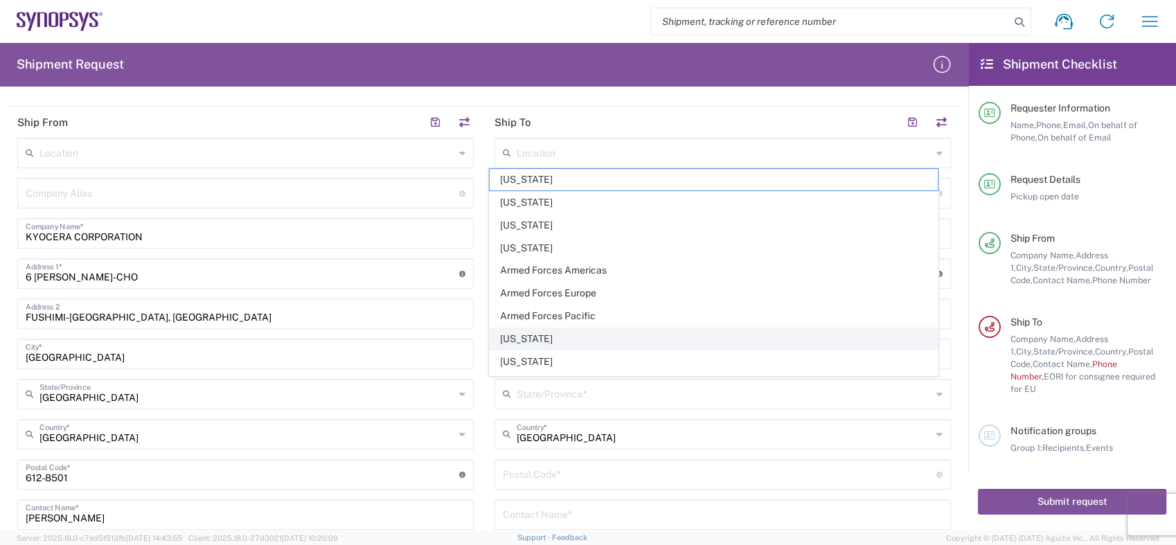
click at [536, 337] on span "[US_STATE]" at bounding box center [713, 338] width 447 height 21
type input "[US_STATE]"
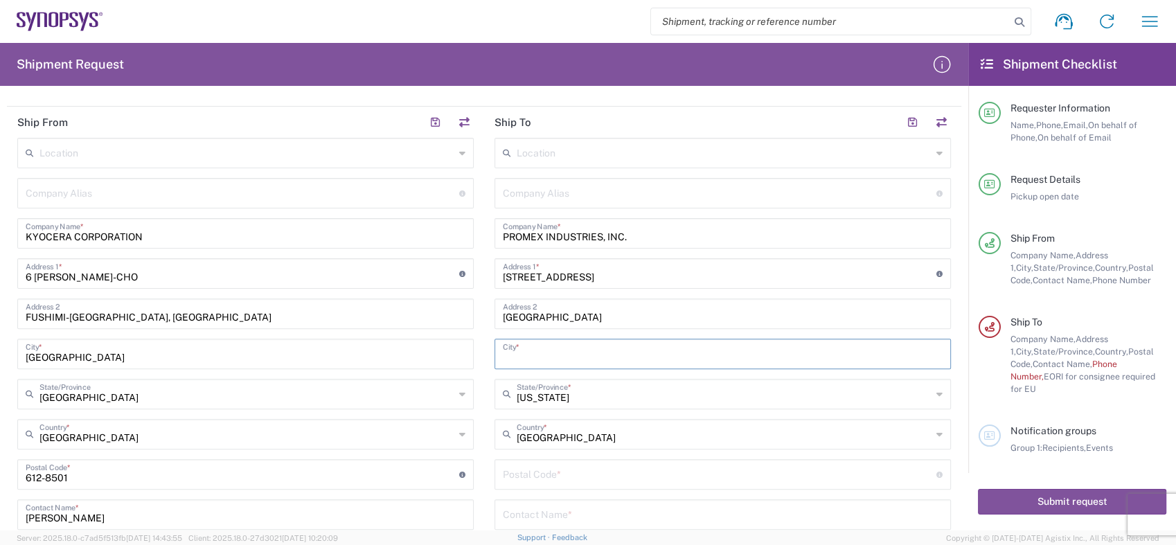
click at [529, 348] on input "text" at bounding box center [723, 353] width 440 height 24
click at [720, 348] on input "text" at bounding box center [723, 353] width 440 height 24
drag, startPoint x: 565, startPoint y: 314, endPoint x: 473, endPoint y: 321, distance: 92.4
click at [484, 316] on main "Location [GEOGRAPHIC_DATA] DE04 Agrate Brianza IT01 [GEOGRAPHIC_DATA] DE02 [GEO…" at bounding box center [722, 430] width 477 height 585
click at [514, 353] on input "text" at bounding box center [723, 353] width 440 height 24
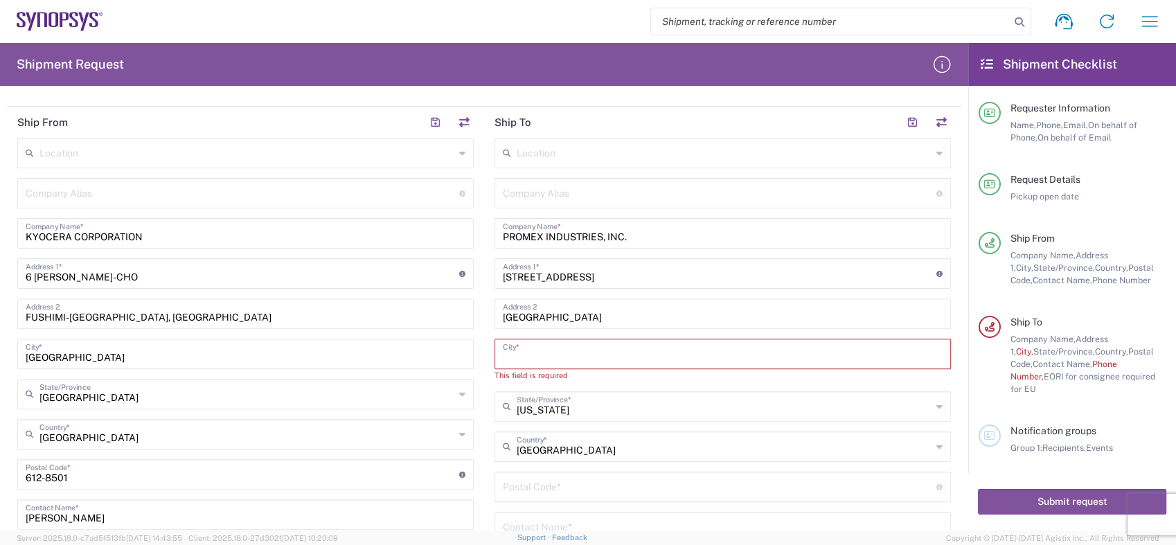
paste input "SANTA [PERSON_NAME]"
type input "SANTA [PERSON_NAME]"
type input "[US_STATE]"
click at [607, 402] on input "[US_STATE]" at bounding box center [724, 393] width 415 height 24
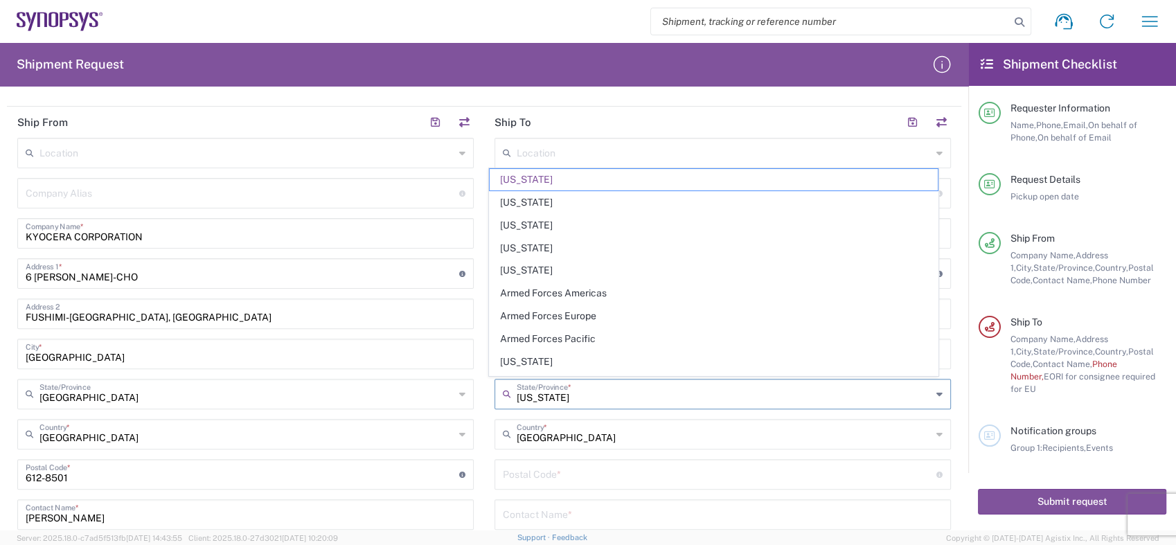
click at [571, 397] on input "[US_STATE]" at bounding box center [724, 393] width 415 height 24
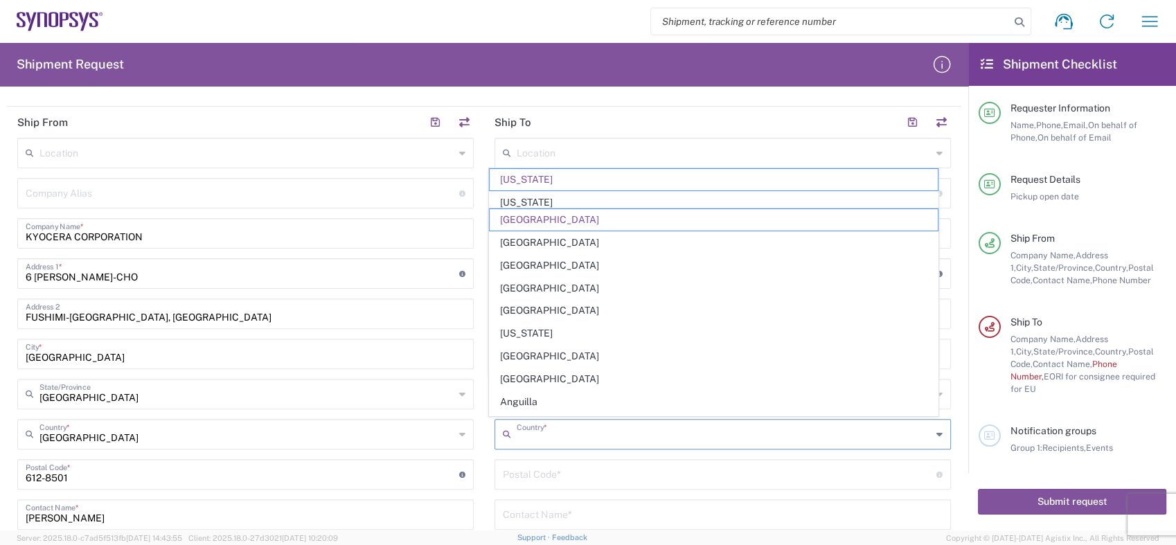
click at [598, 438] on input "text" at bounding box center [724, 433] width 415 height 24
type input "[GEOGRAPHIC_DATA]"
click at [418, 397] on input "[GEOGRAPHIC_DATA]" at bounding box center [246, 393] width 415 height 24
type input "[GEOGRAPHIC_DATA]"
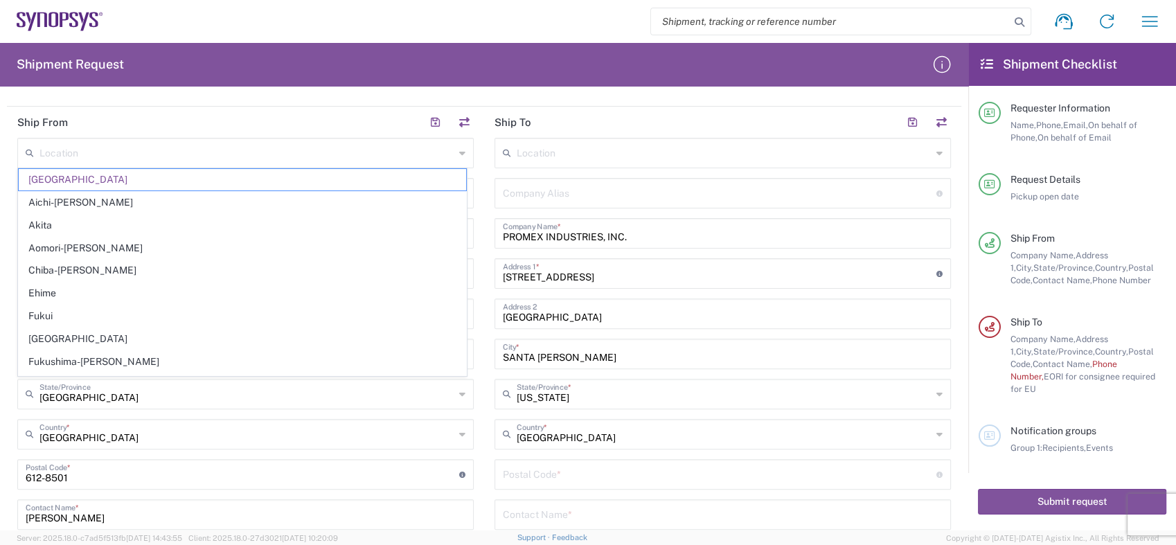
click at [629, 488] on div "Location [GEOGRAPHIC_DATA] DE04 Agrate Brianza IT01 [GEOGRAPHIC_DATA] DE02 [GEO…" at bounding box center [723, 424] width 456 height 572
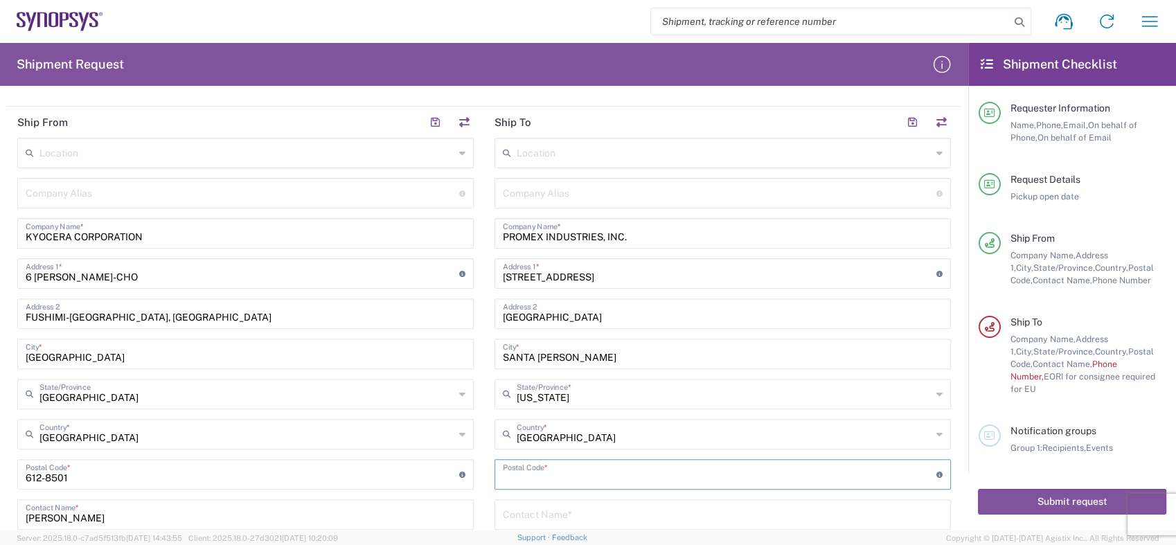
click at [547, 477] on input "undefined" at bounding box center [720, 473] width 434 height 24
paste input "95051"
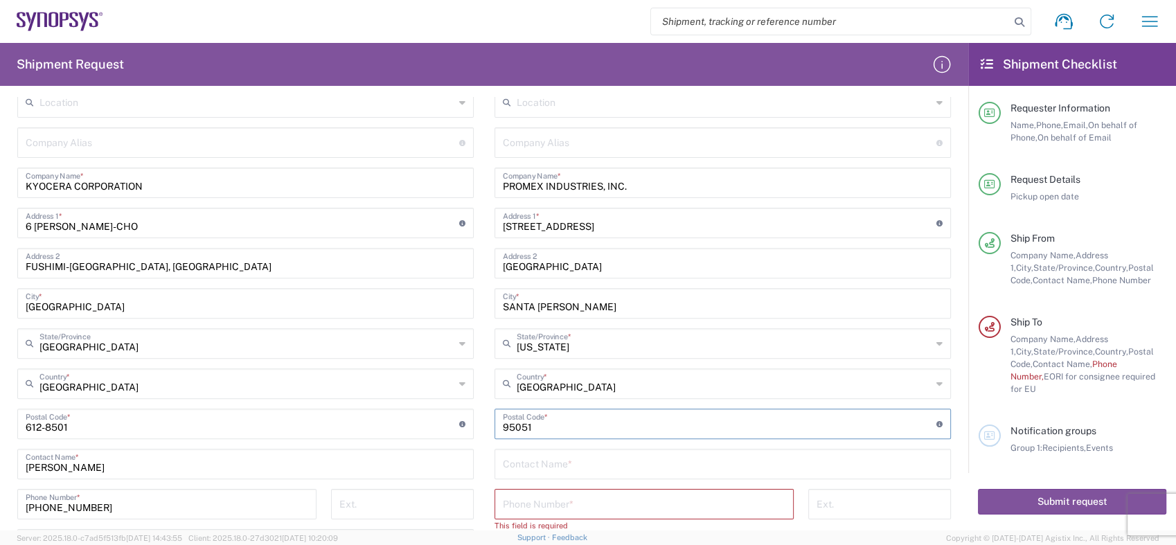
scroll to position [615, 0]
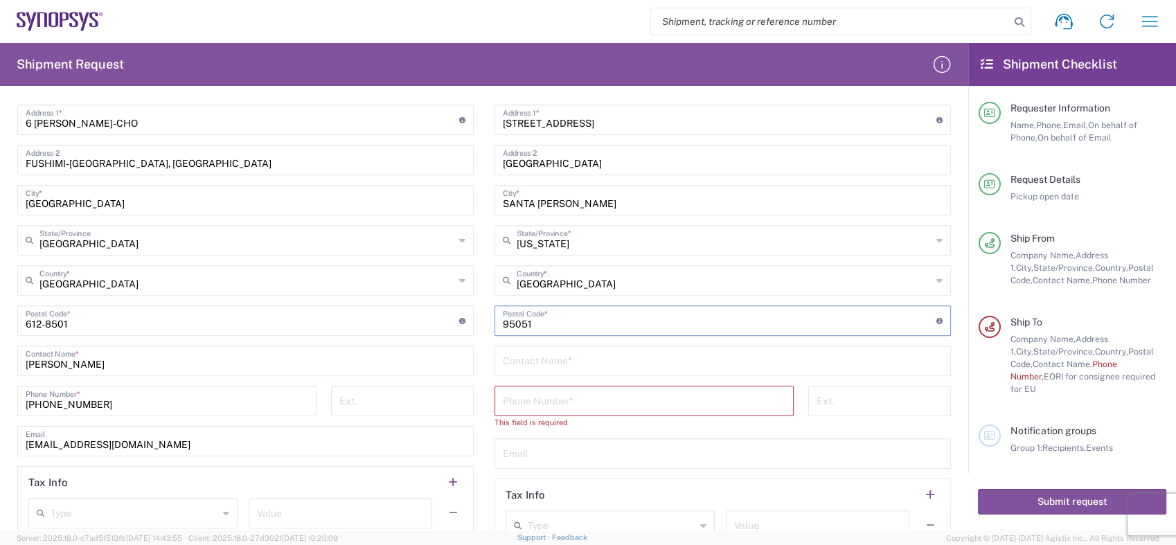
type input "95051"
click at [420, 361] on input "[PERSON_NAME]" at bounding box center [246, 360] width 440 height 24
click at [522, 362] on input "text" at bounding box center [723, 360] width 440 height 24
paste input "[PERSON_NAME]"
type input "[PERSON_NAME]"
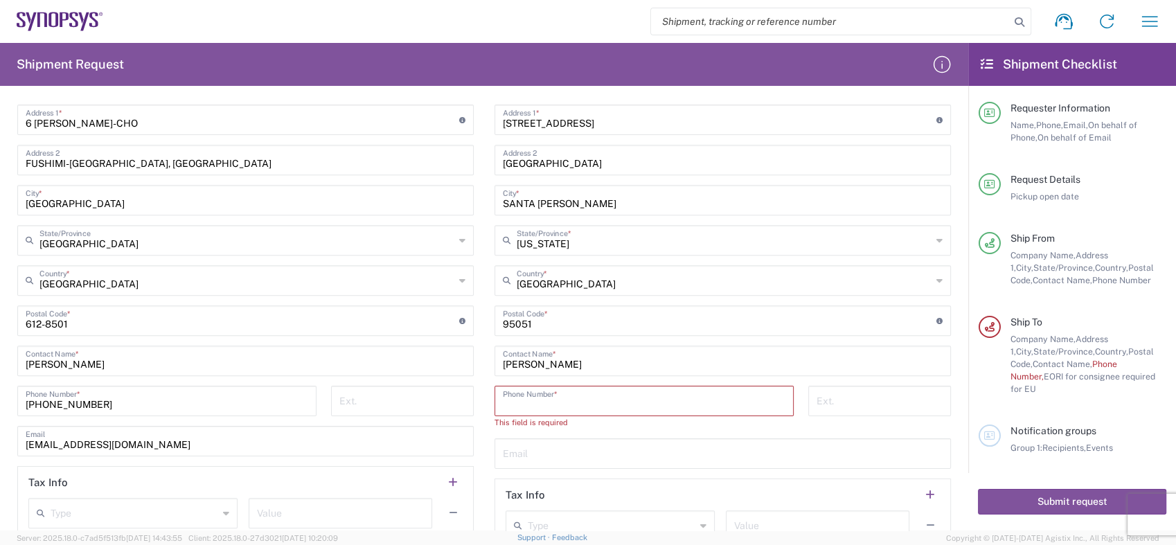
click at [544, 400] on input "tel" at bounding box center [644, 400] width 283 height 24
click at [358, 404] on input "tel" at bounding box center [402, 400] width 126 height 24
click at [524, 401] on input "tel" at bounding box center [644, 400] width 283 height 24
paste input "408.859.2884"
click at [521, 402] on input "408.859.2884" at bounding box center [644, 400] width 283 height 24
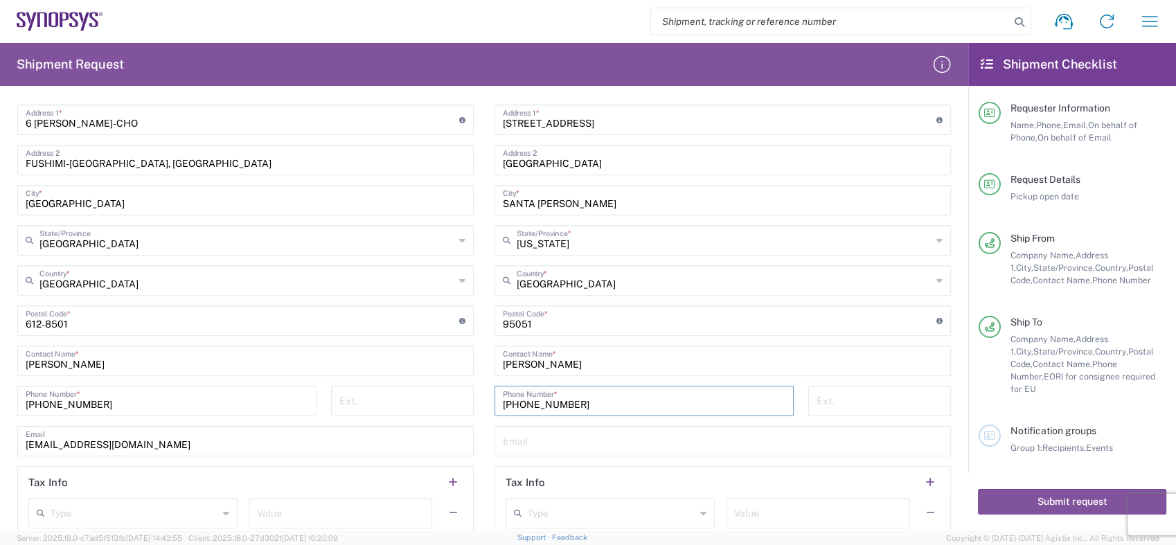
type input "[PHONE_NUMBER]"
click at [310, 447] on input "[EMAIL_ADDRESS][DOMAIN_NAME]" at bounding box center [246, 440] width 440 height 24
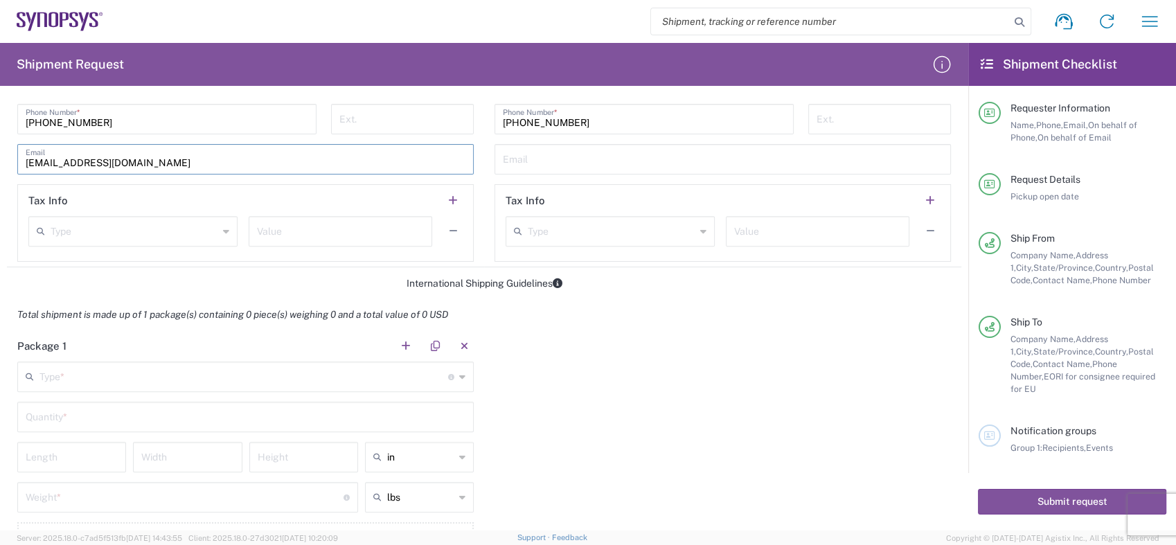
scroll to position [923, 0]
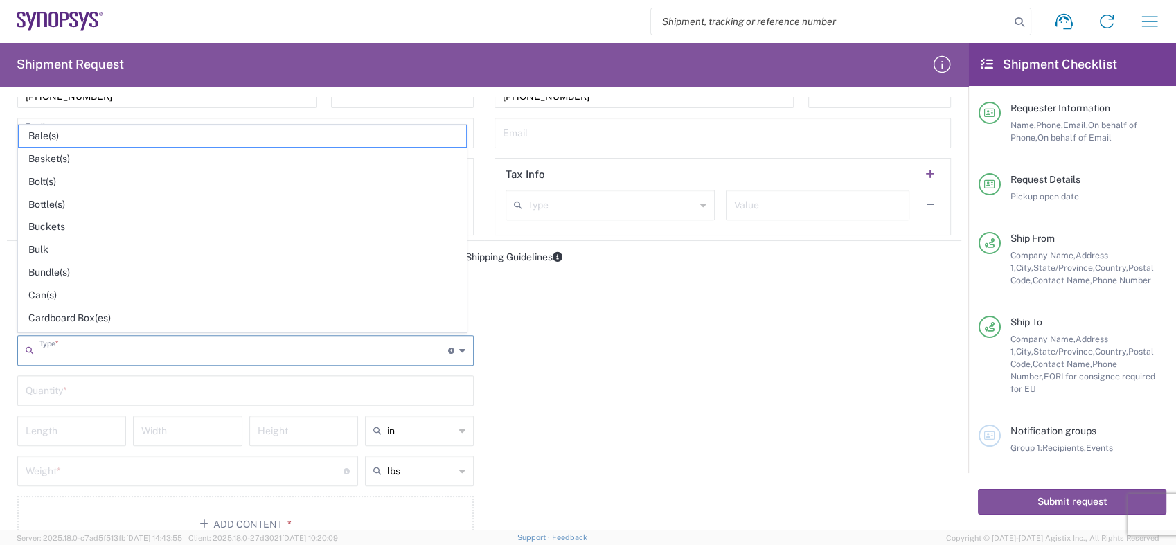
click at [249, 346] on input "text" at bounding box center [243, 349] width 409 height 24
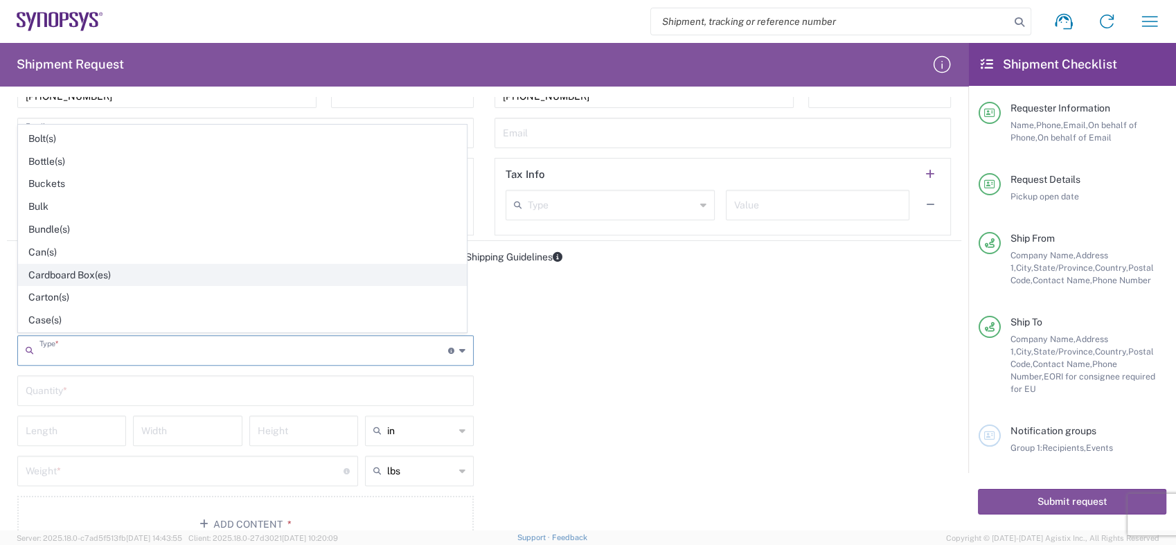
scroll to position [77, 0]
click at [65, 262] on span "Carton(s)" at bounding box center [242, 263] width 447 height 21
type input "Carton(s)"
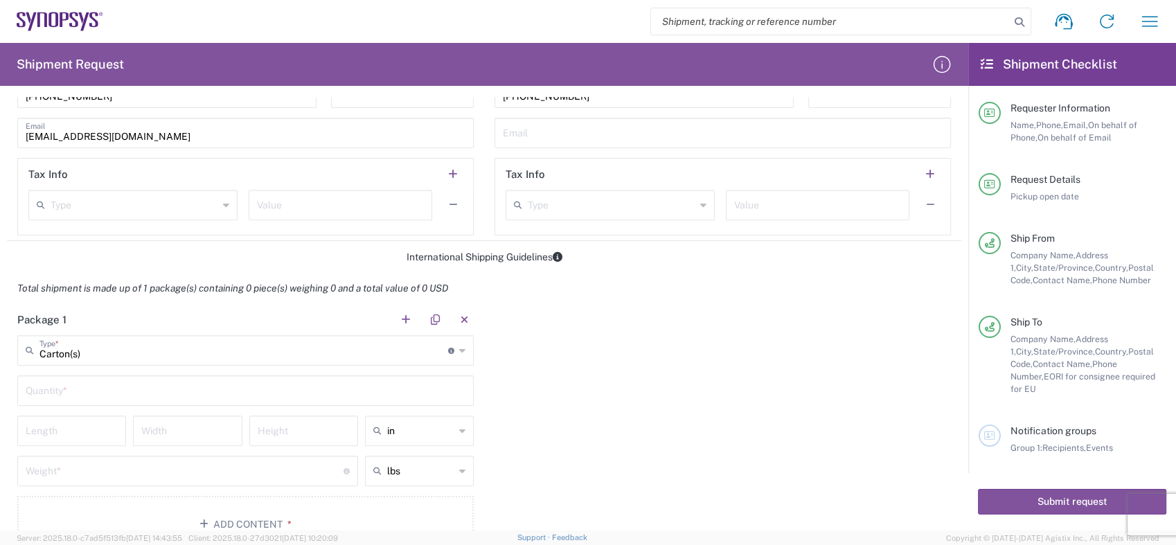
scroll to position [1000, 0]
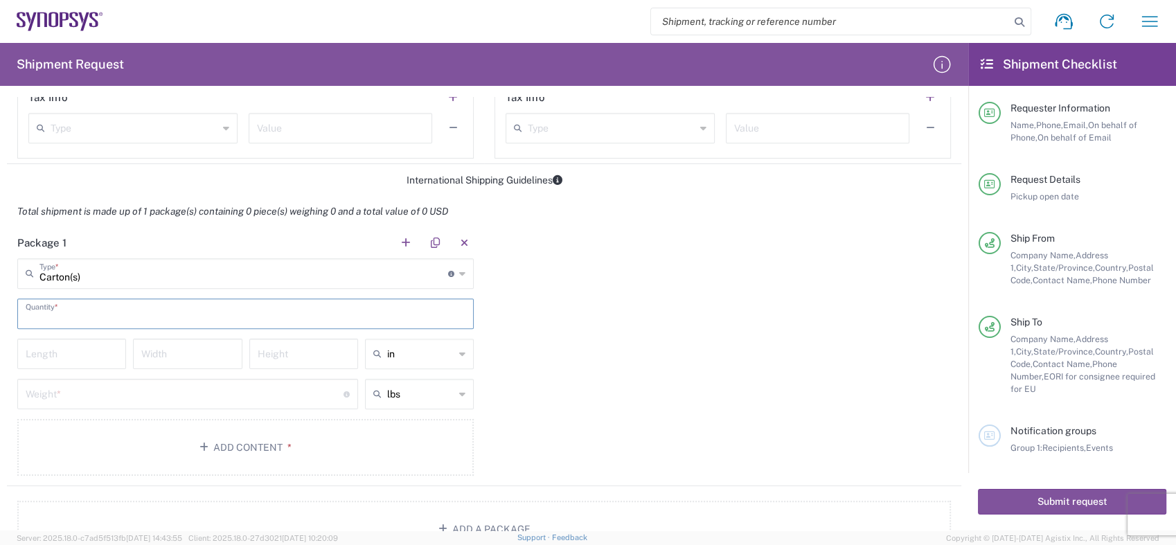
click at [382, 313] on input "text" at bounding box center [246, 313] width 440 height 24
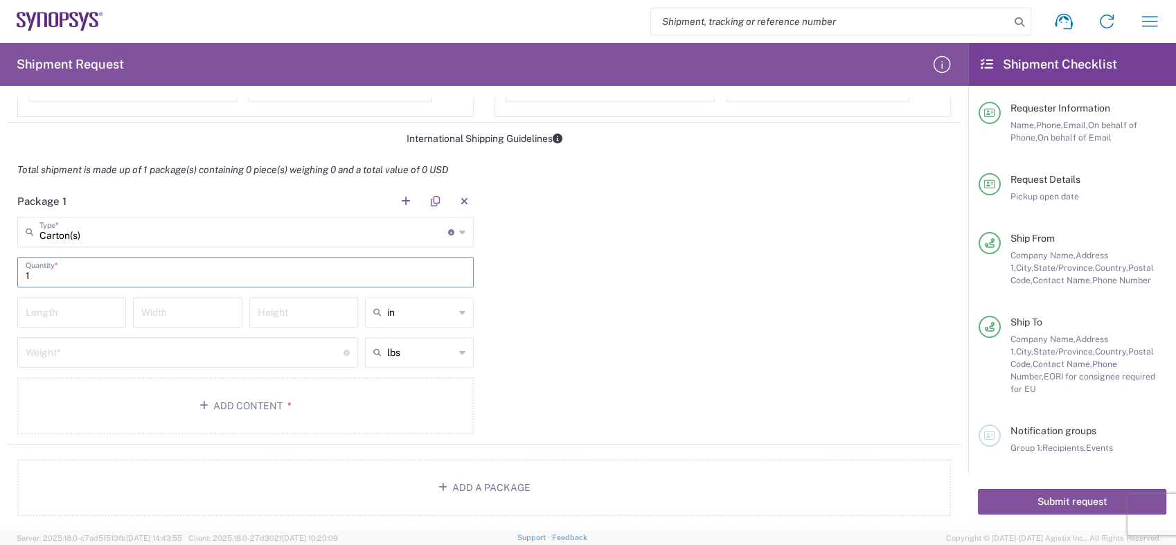
scroll to position [1077, 0]
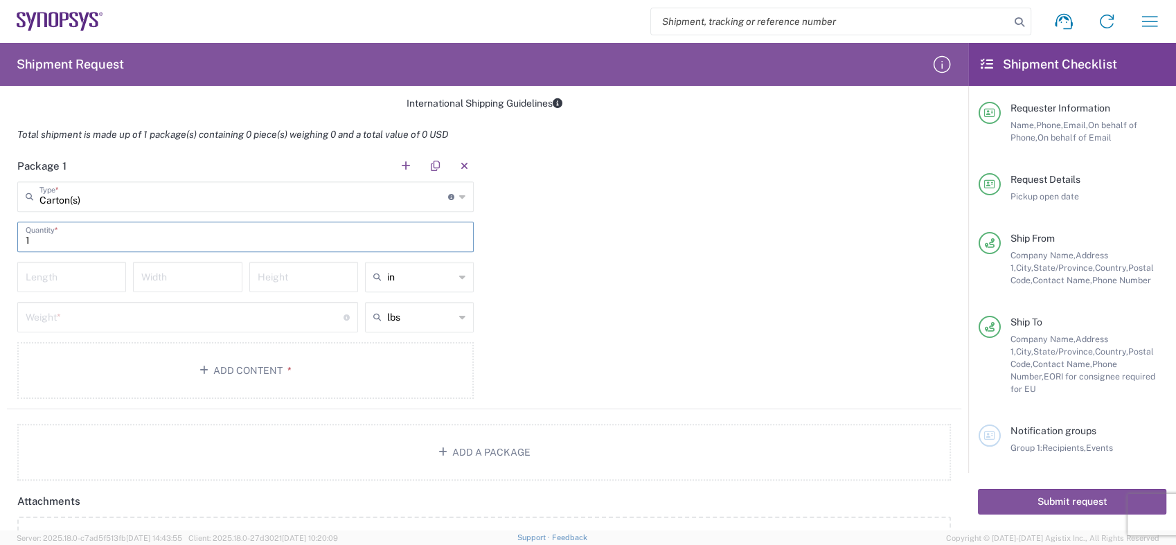
type input "1"
click at [417, 280] on input "text" at bounding box center [420, 277] width 67 height 22
click at [386, 327] on span "cm" at bounding box center [414, 327] width 105 height 21
type input "cm"
click at [459, 316] on icon at bounding box center [462, 317] width 6 height 22
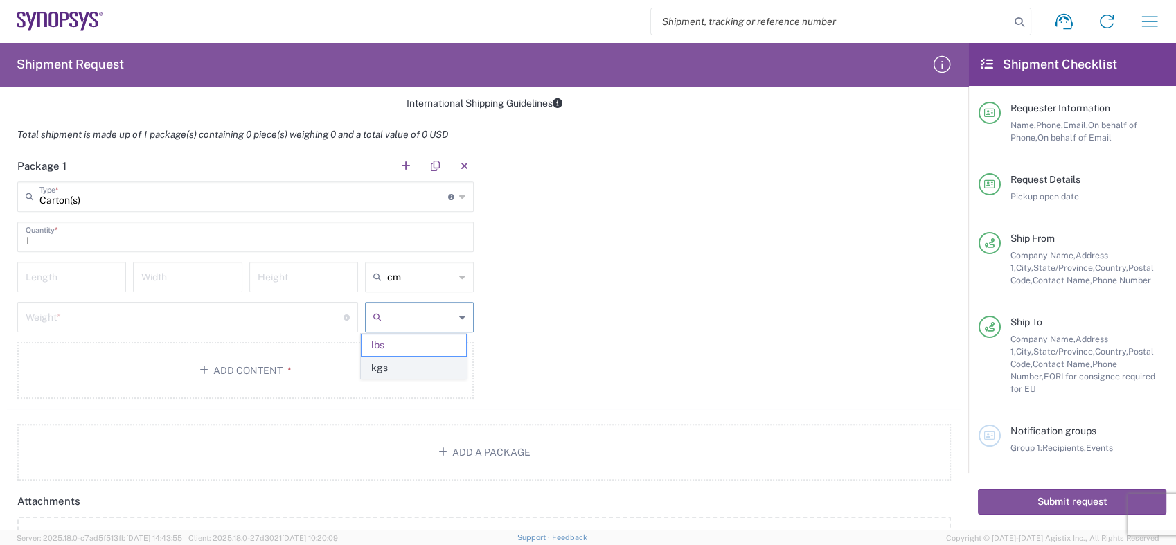
click at [382, 366] on span "kgs" at bounding box center [414, 367] width 105 height 21
type input "kgs"
click at [89, 277] on input "number" at bounding box center [72, 276] width 92 height 24
type input "36"
click at [188, 274] on input "number" at bounding box center [187, 276] width 92 height 24
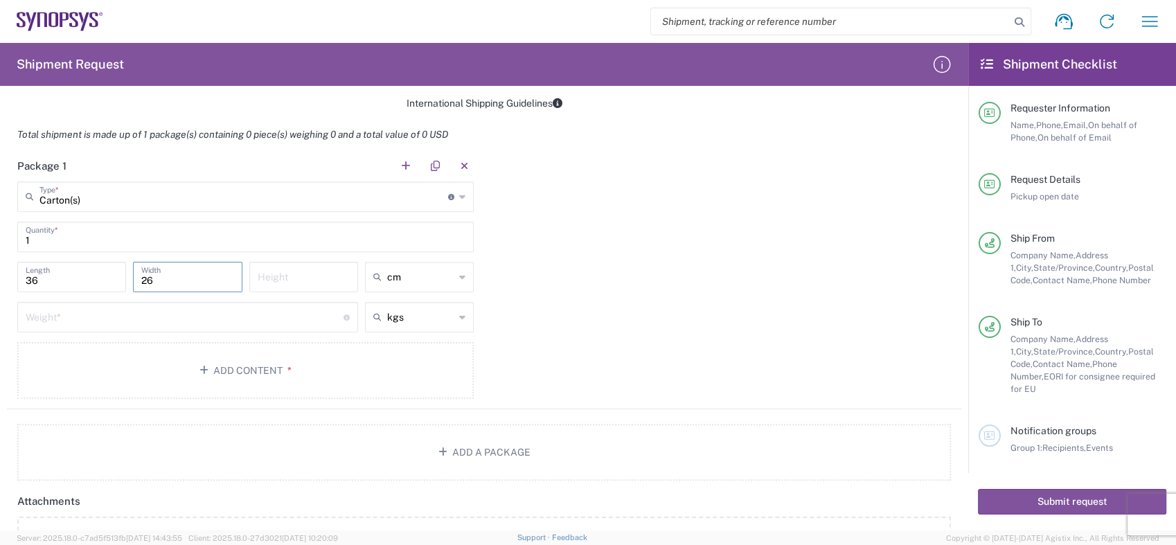
type input "26"
click at [277, 277] on input "number" at bounding box center [304, 276] width 92 height 24
type input "18"
click at [181, 315] on input "number" at bounding box center [185, 316] width 318 height 24
type input "2"
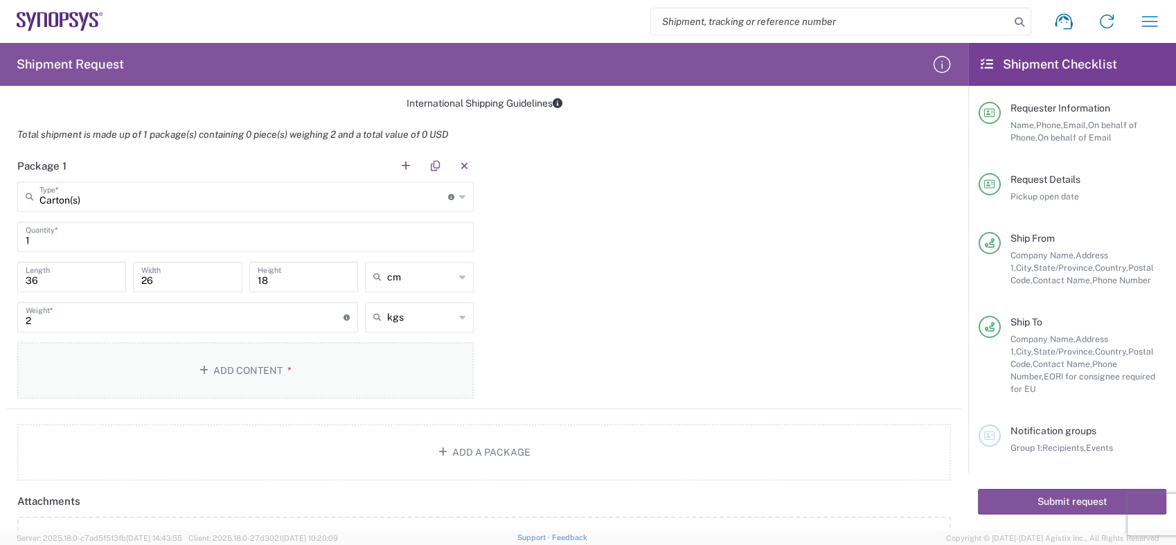
click at [266, 369] on button "Add Content *" at bounding box center [245, 370] width 456 height 57
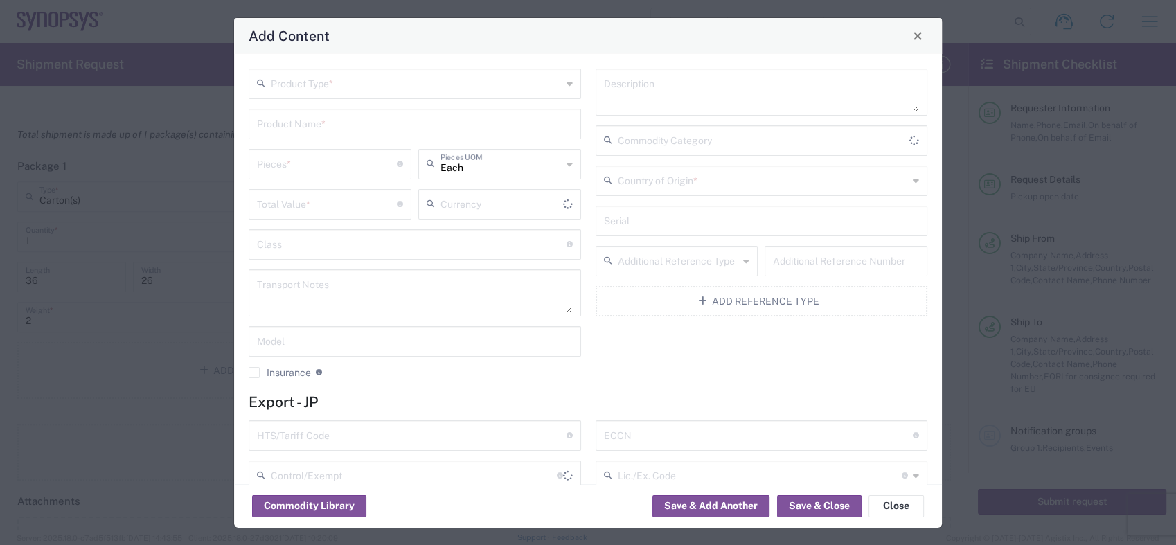
type input "US Dollar"
click at [567, 85] on icon at bounding box center [570, 84] width 6 height 22
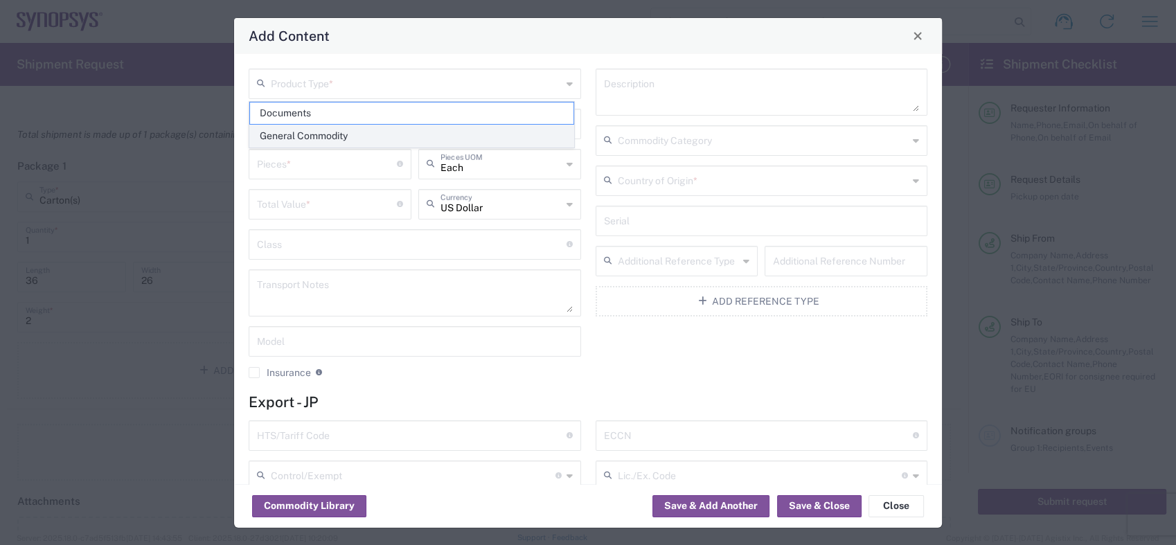
click at [310, 139] on span "General Commodity" at bounding box center [411, 135] width 323 height 21
type input "General Commodity"
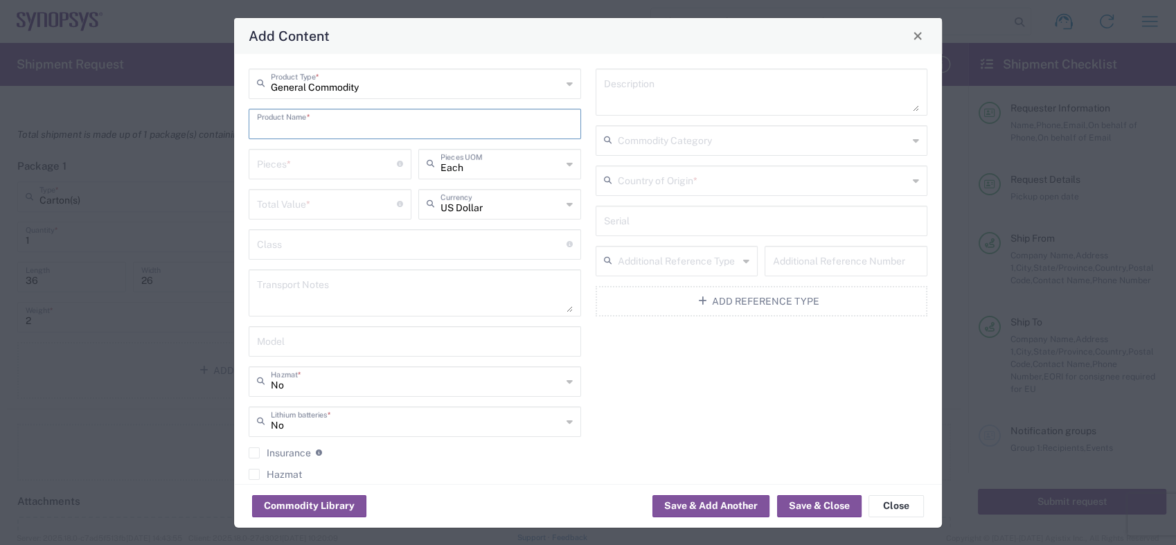
click at [332, 127] on input "text" at bounding box center [415, 123] width 316 height 24
click at [260, 125] on input "text" at bounding box center [415, 123] width 316 height 24
paste input "s001-pms-5211tchip ORGANIC SUBSTRATE"
type input "s001-pms-5211tchip ORGANIC SUBSTRATE"
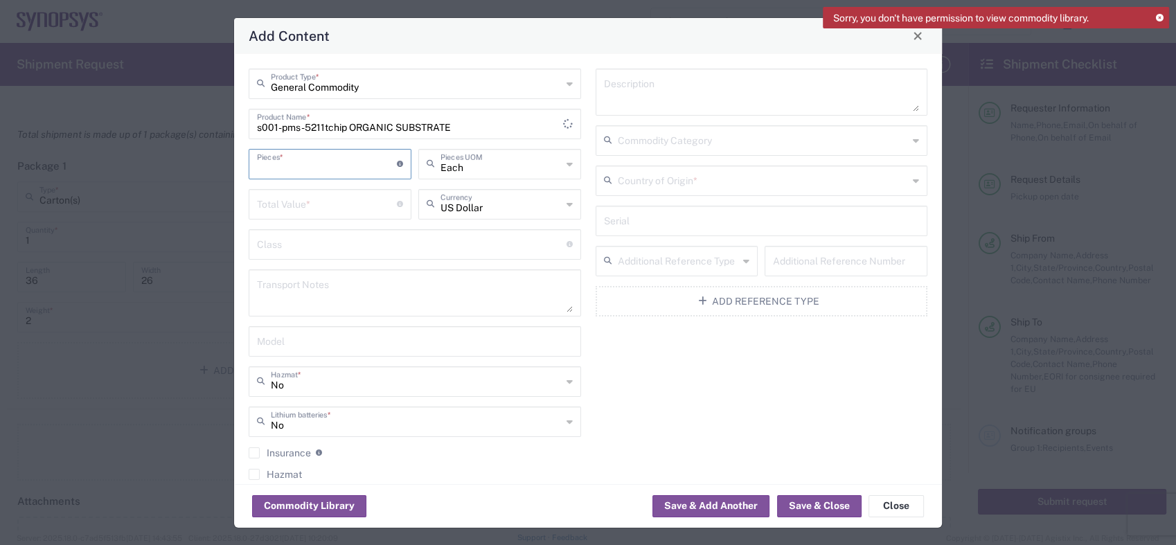
click at [331, 167] on input "number" at bounding box center [327, 163] width 140 height 24
type input "550"
click at [329, 200] on input "number" at bounding box center [327, 203] width 140 height 24
click at [290, 204] on input "number" at bounding box center [327, 203] width 140 height 24
paste input "12518.00"
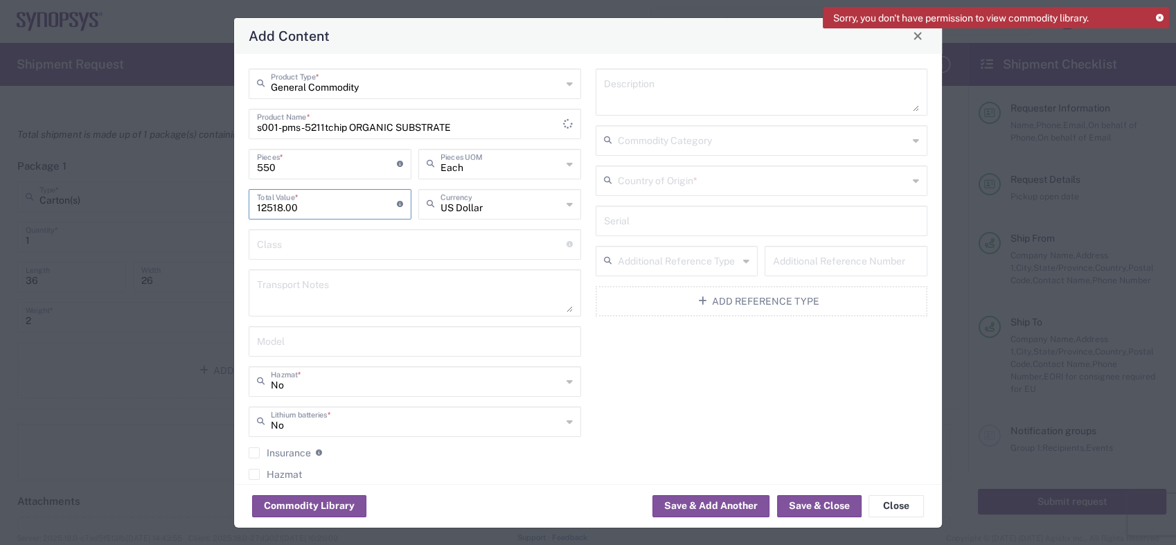
click at [477, 244] on input "text" at bounding box center [412, 243] width 310 height 24
click at [378, 294] on textarea at bounding box center [415, 293] width 316 height 39
click at [361, 249] on input "text" at bounding box center [412, 243] width 310 height 24
click at [814, 507] on button "Save & Close" at bounding box center [819, 506] width 85 height 22
type input "12518"
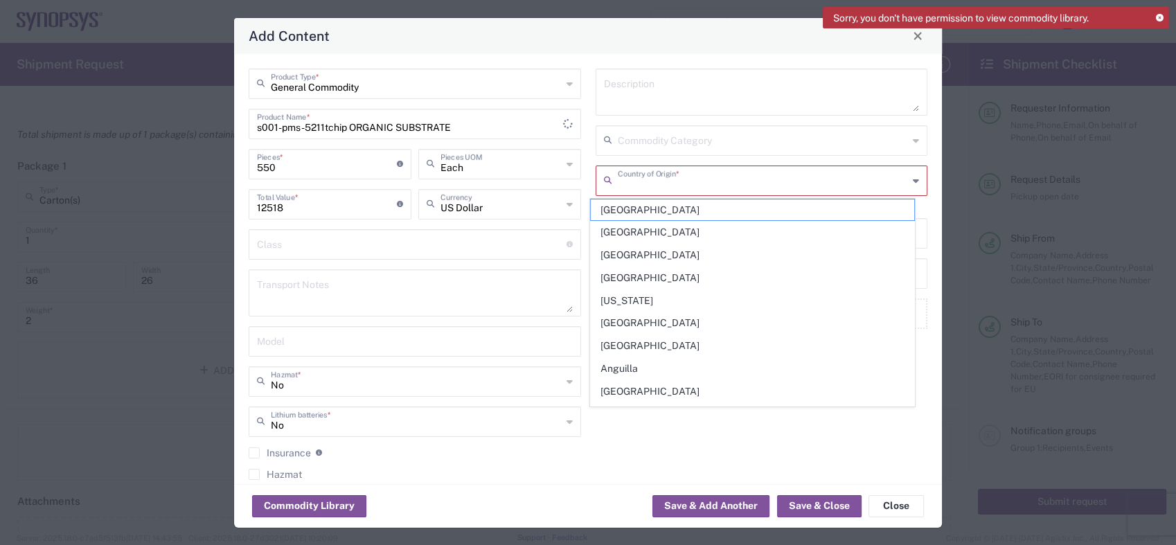
click at [662, 182] on input "text" at bounding box center [763, 180] width 291 height 24
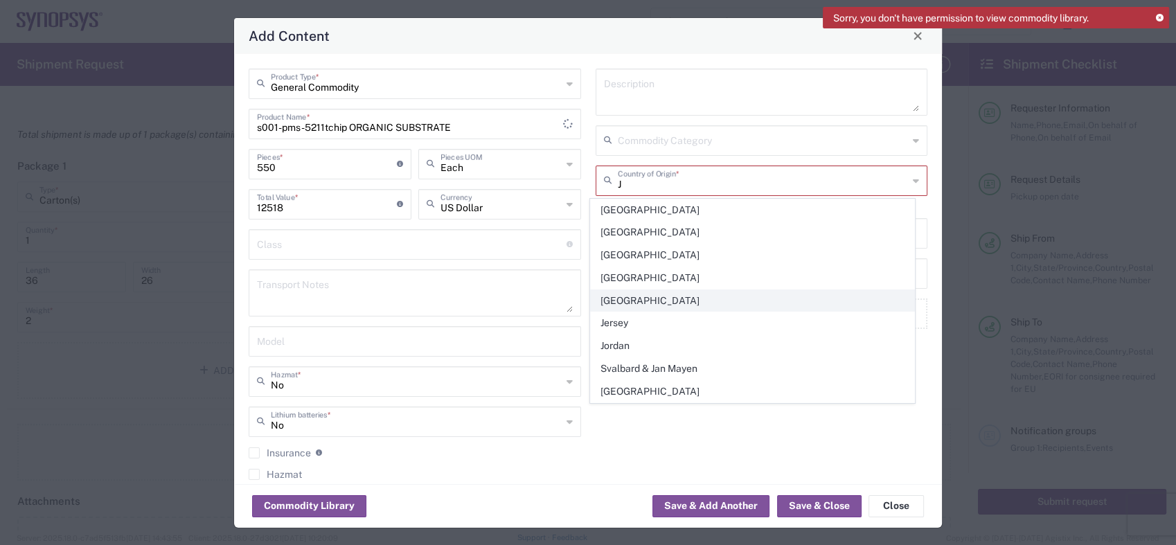
click at [612, 299] on span "[GEOGRAPHIC_DATA]" at bounding box center [752, 300] width 323 height 21
type input "[GEOGRAPHIC_DATA]"
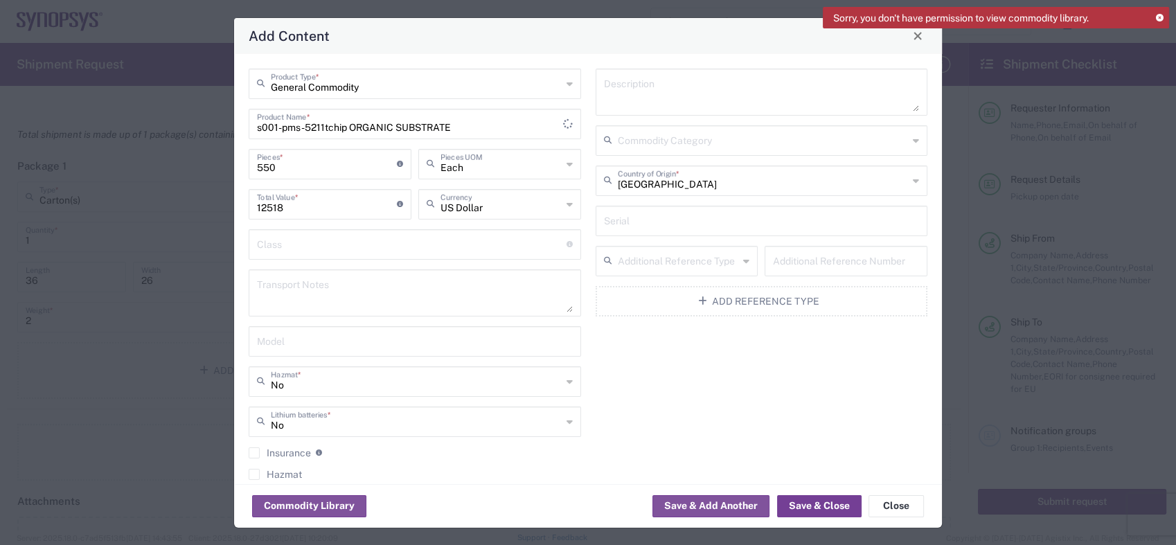
click at [826, 507] on button "Save & Close" at bounding box center [819, 506] width 85 height 22
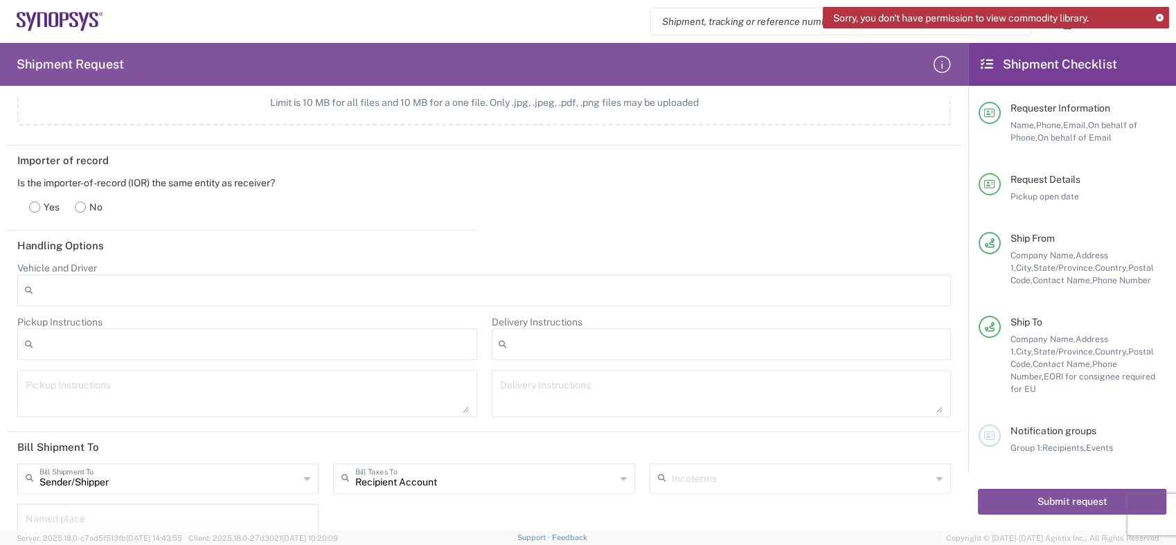
scroll to position [1693, 0]
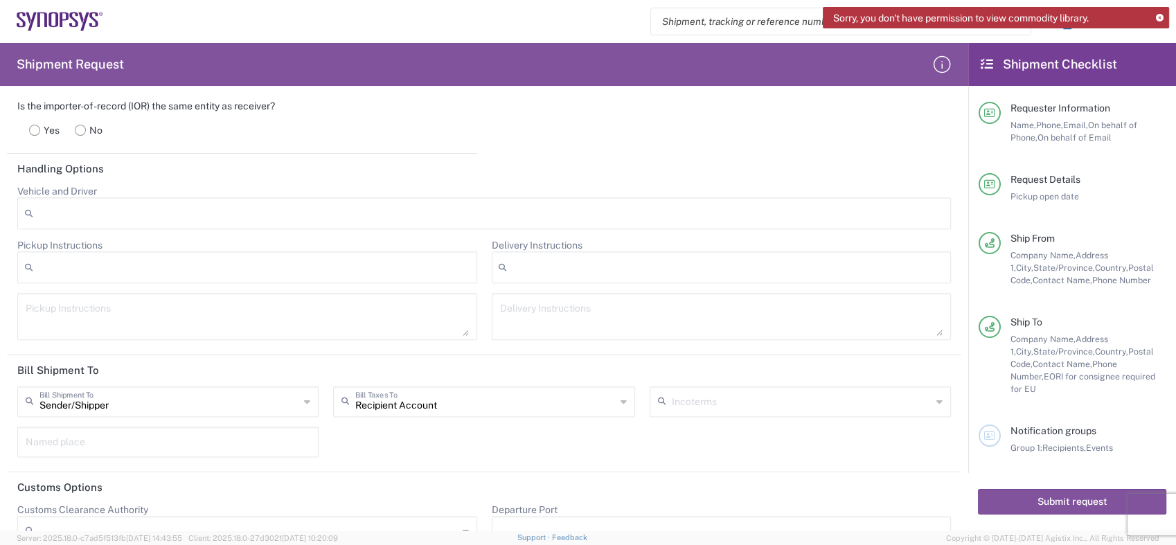
click at [305, 396] on icon at bounding box center [307, 402] width 6 height 22
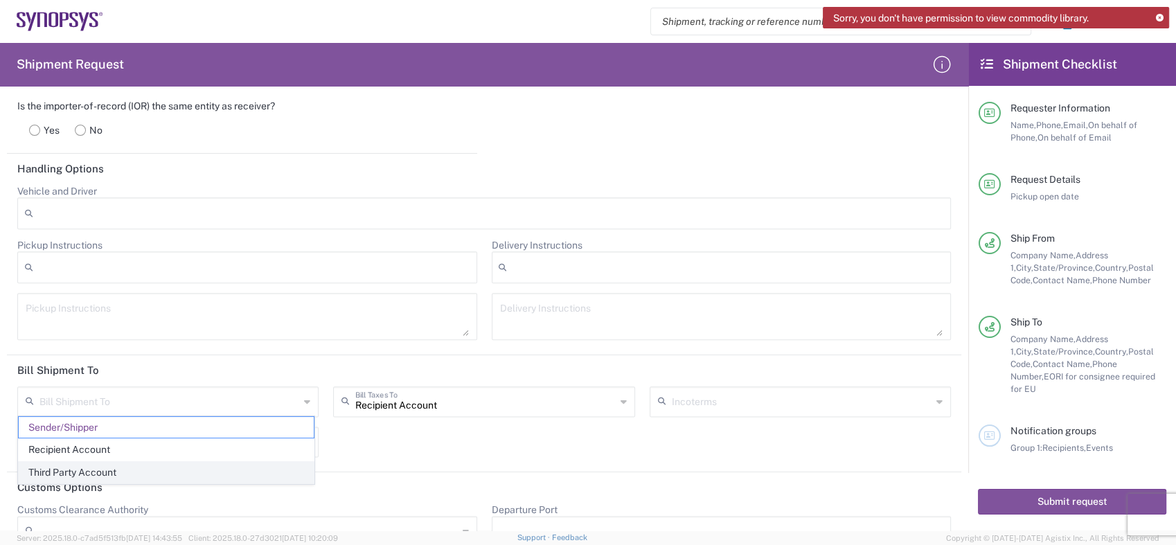
click at [106, 472] on span "Third Party Account" at bounding box center [166, 472] width 295 height 21
type input "Third Party Account"
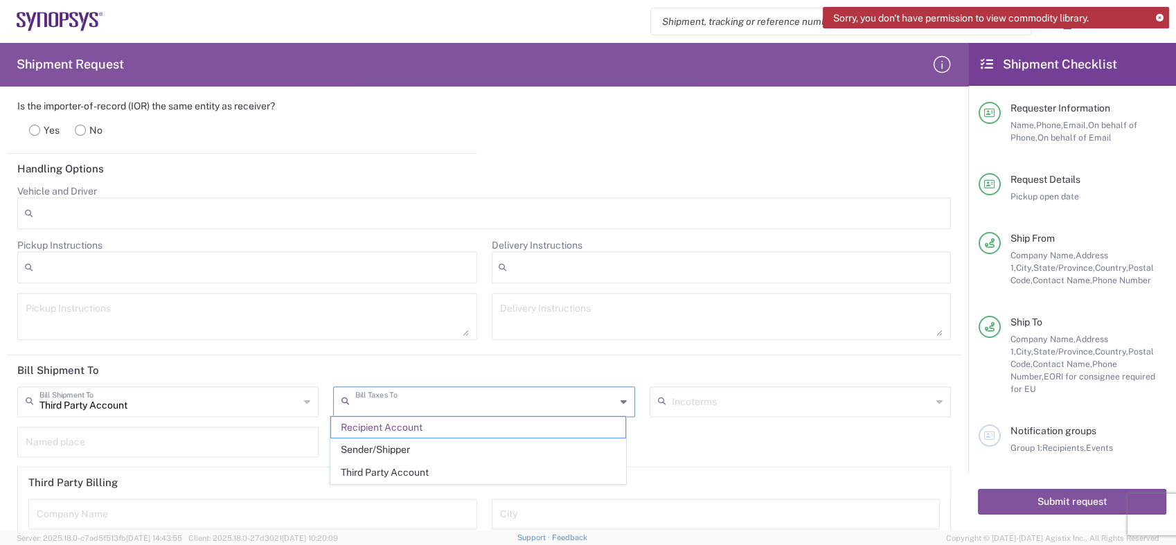
click at [607, 397] on input "text" at bounding box center [485, 401] width 260 height 24
click at [430, 470] on span "Third Party Account" at bounding box center [478, 472] width 295 height 21
type input "Third Party Account"
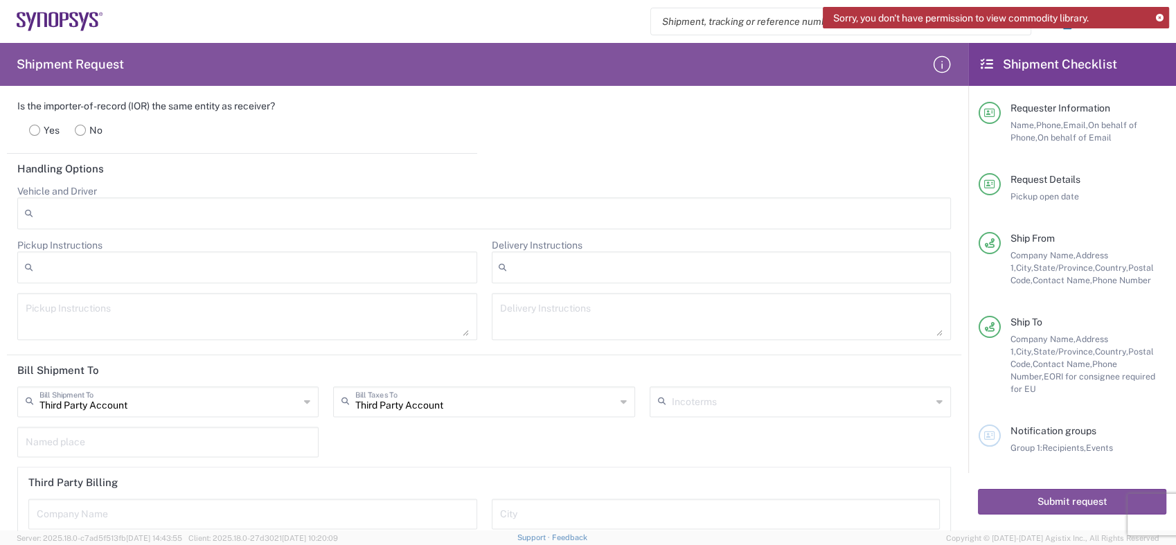
click at [936, 395] on icon at bounding box center [939, 402] width 6 height 22
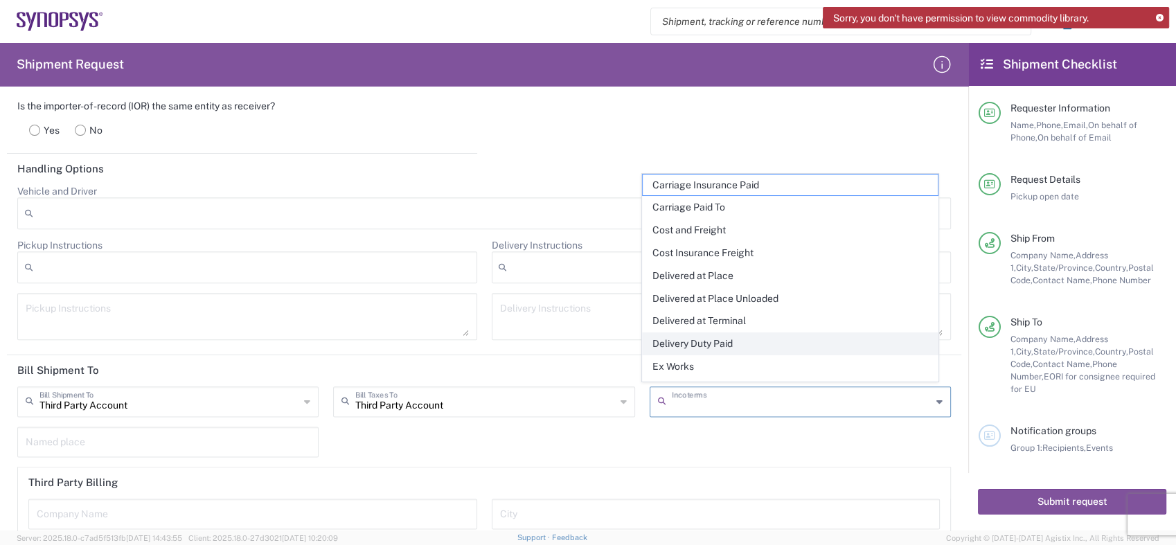
scroll to position [62, 0]
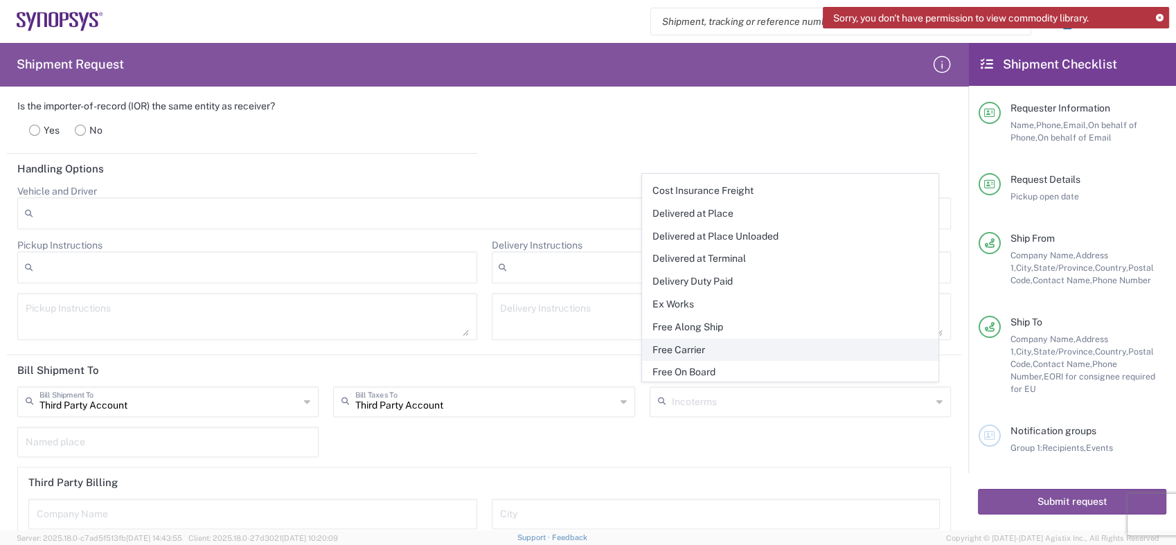
click at [695, 348] on span "Free Carrier" at bounding box center [790, 349] width 295 height 21
type input "Sender/Shipper"
type input "Recipient Account"
type input "Free Carrier"
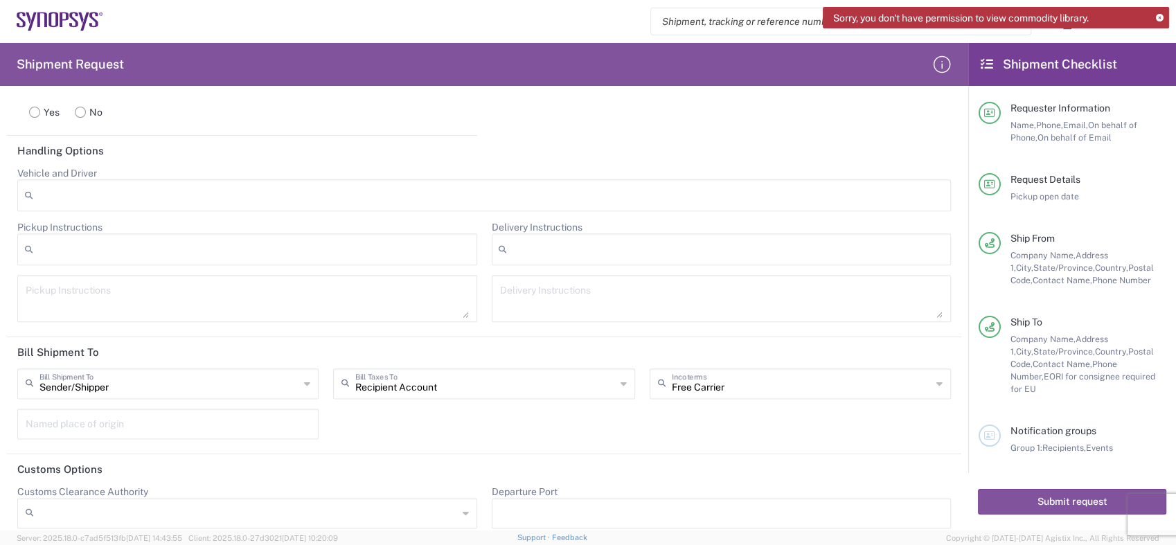
scroll to position [1719, 0]
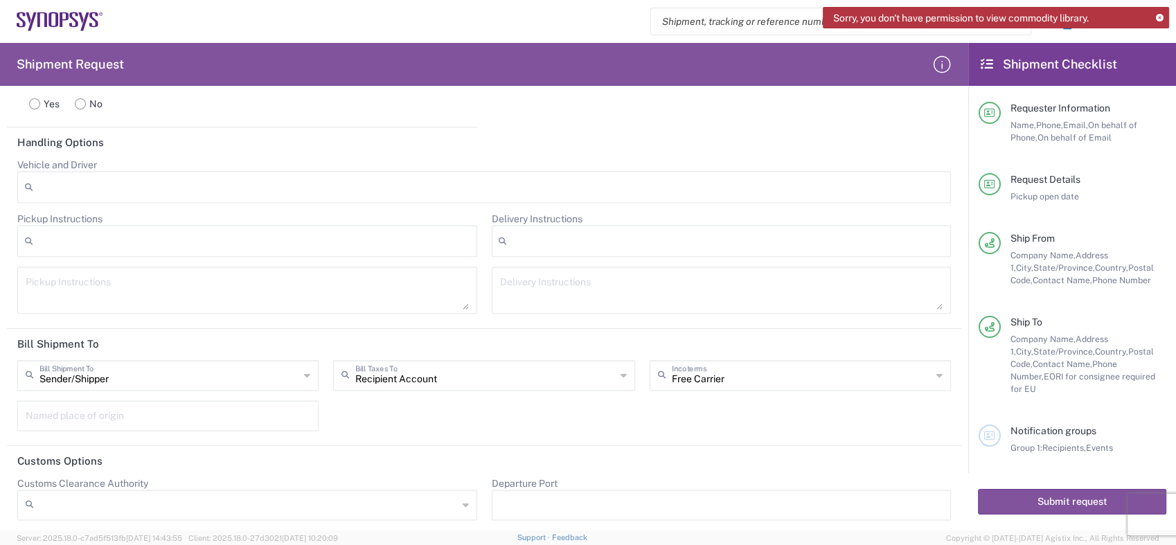
click at [304, 369] on icon at bounding box center [307, 375] width 6 height 22
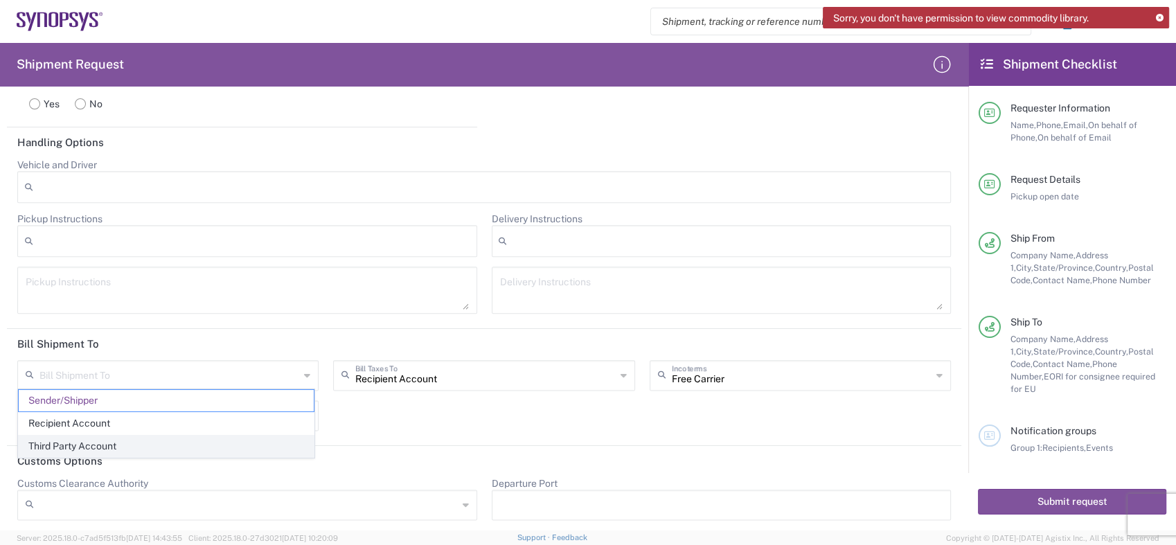
click at [107, 442] on span "Third Party Account" at bounding box center [166, 446] width 295 height 21
type input "Third Party Account"
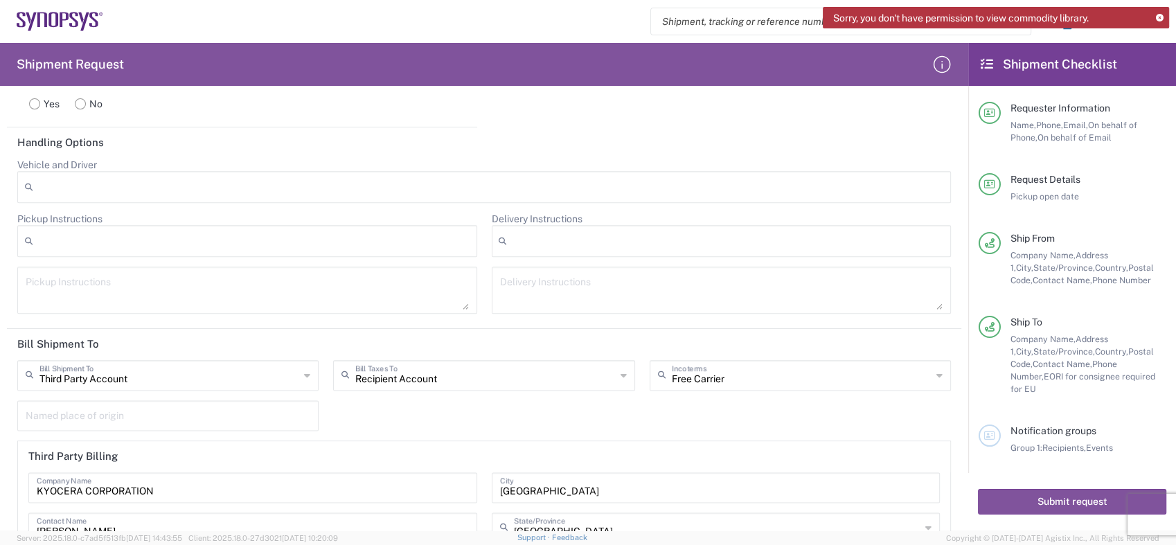
click at [621, 368] on icon at bounding box center [624, 375] width 6 height 22
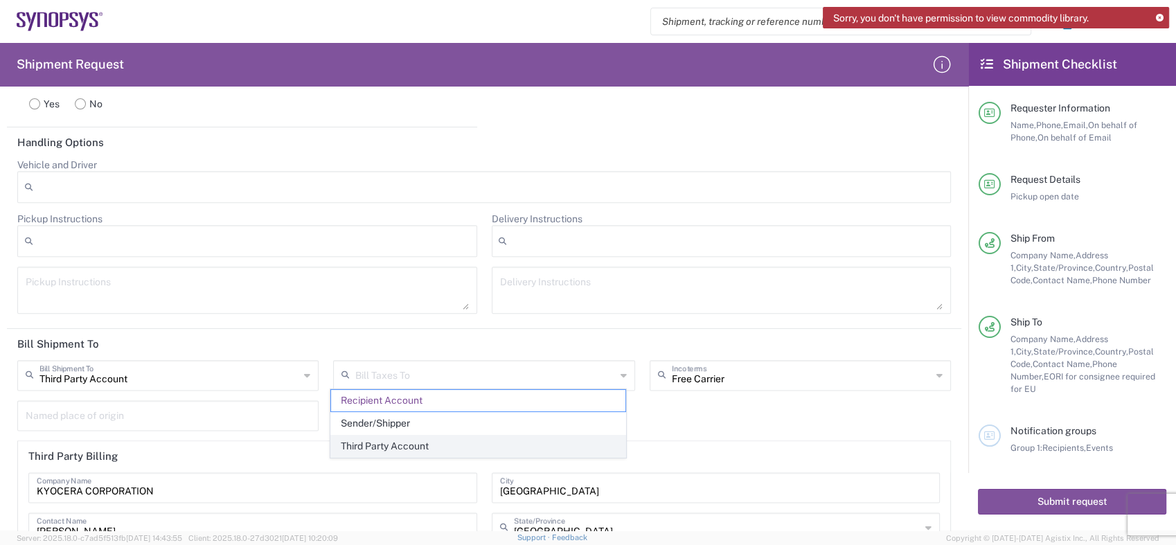
click at [399, 447] on span "Third Party Account" at bounding box center [478, 446] width 295 height 21
type input "Third Party Account"
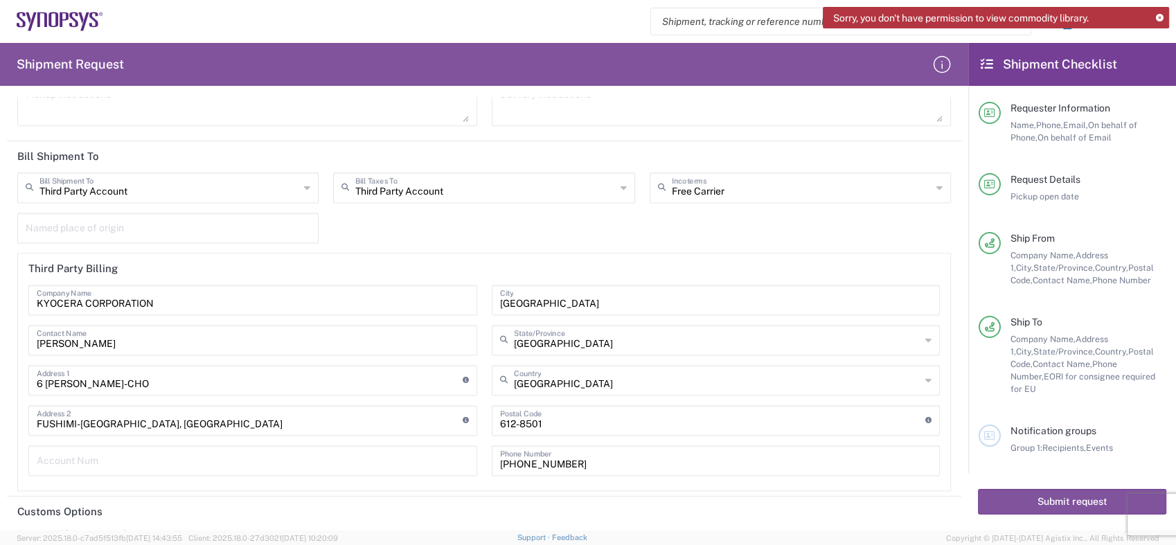
scroll to position [1881, 0]
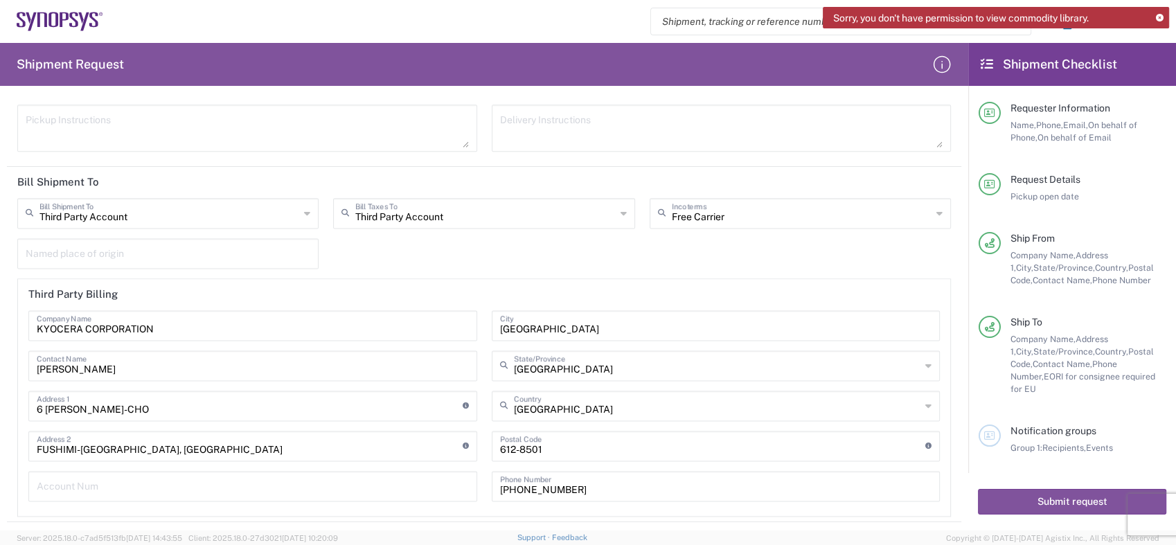
click at [304, 209] on icon at bounding box center [307, 213] width 6 height 22
type input "Third Party Account"
click at [290, 208] on input "Third Party Account" at bounding box center [169, 212] width 260 height 24
click at [304, 210] on icon at bounding box center [307, 213] width 6 height 22
click at [342, 236] on div "Third Party Account Bill Shipment To Third Party Account Recipient Account Send…" at bounding box center [484, 357] width 948 height 319
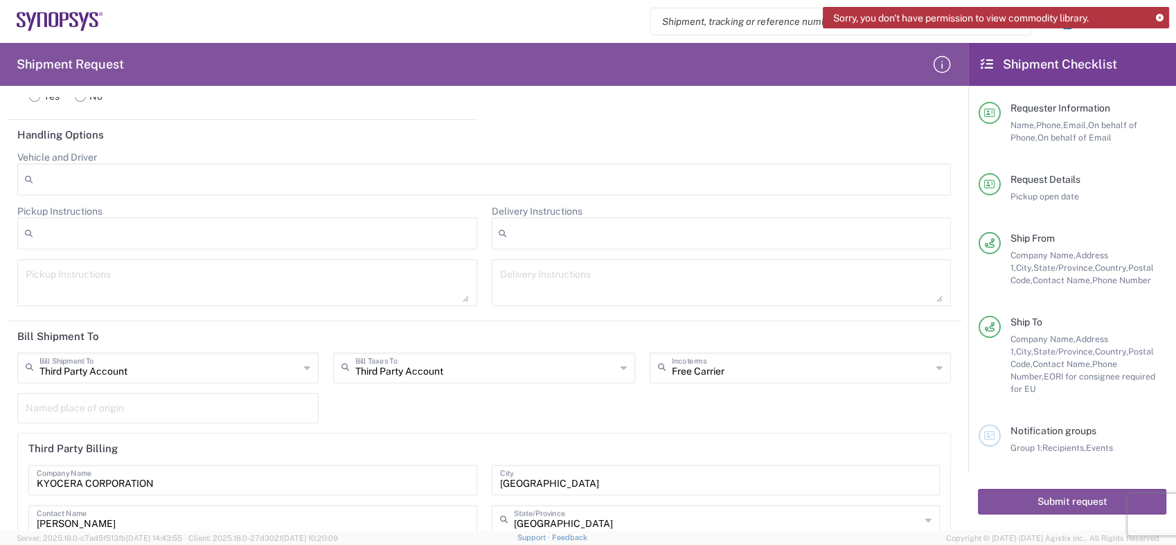
scroll to position [1804, 0]
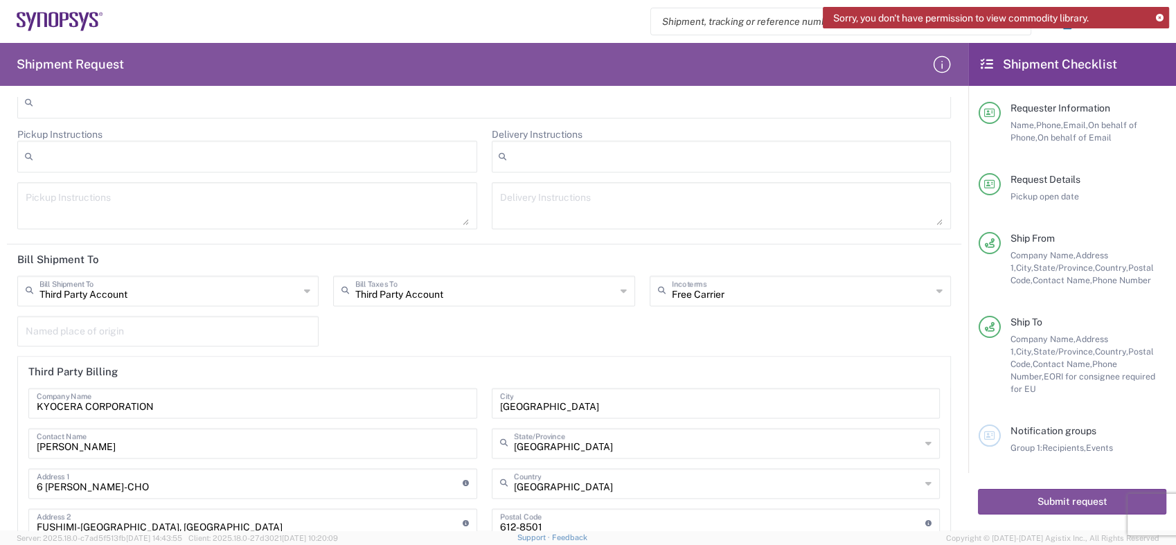
click at [309, 290] on div "Third Party Account Bill Shipment To" at bounding box center [167, 291] width 301 height 30
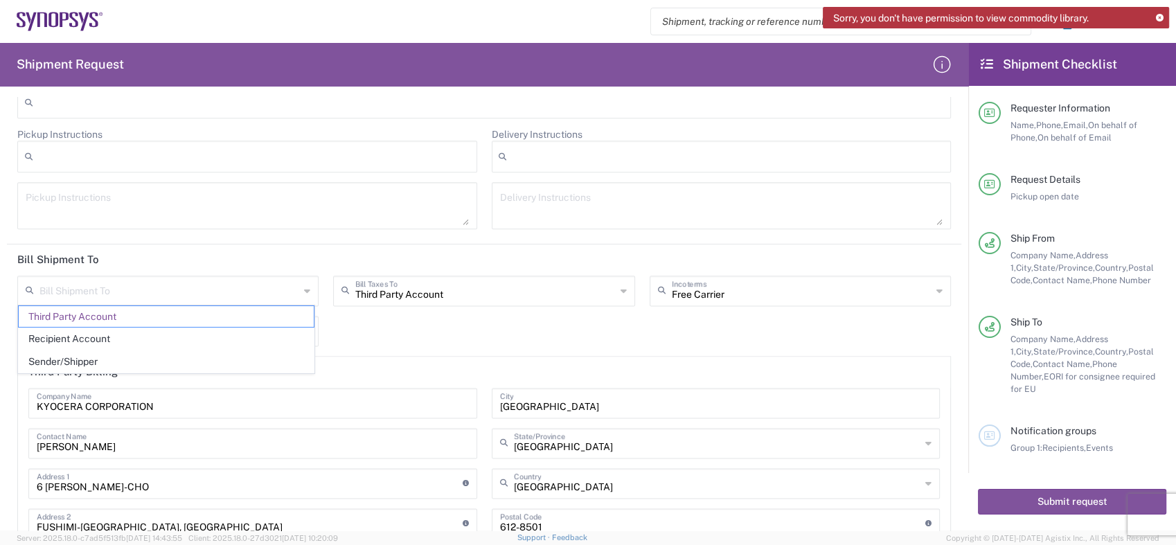
click at [242, 319] on span "Third Party Account" at bounding box center [166, 316] width 295 height 21
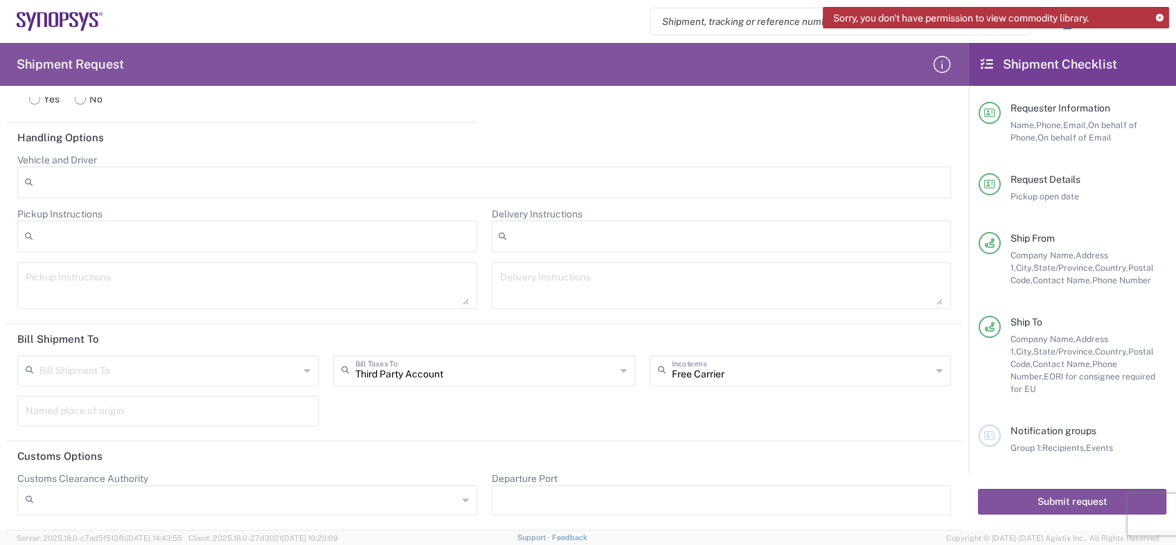
scroll to position [1719, 0]
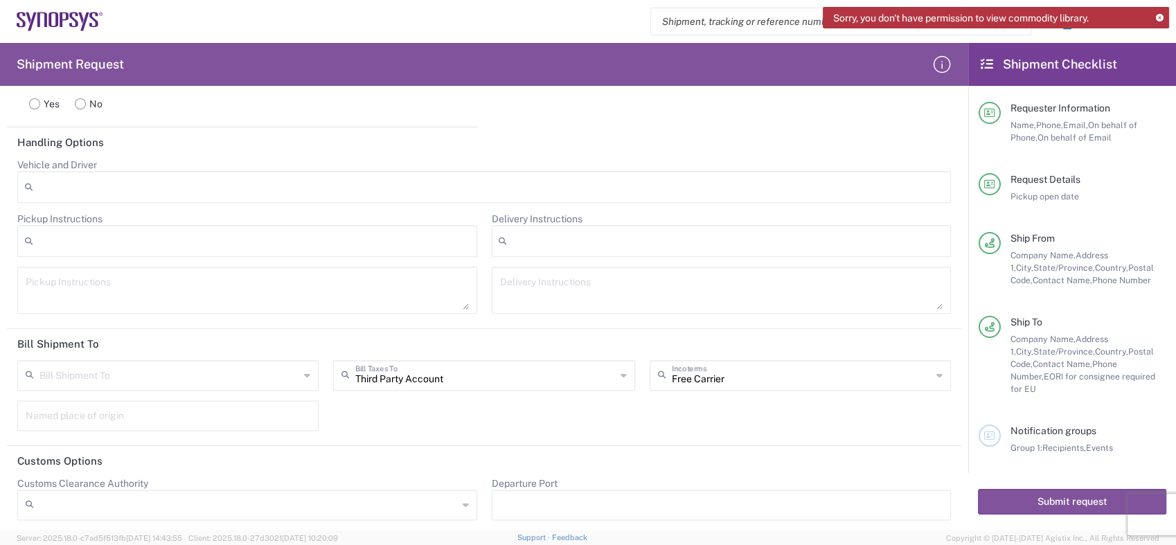
click at [308, 377] on div "Bill Shipment To" at bounding box center [167, 375] width 301 height 30
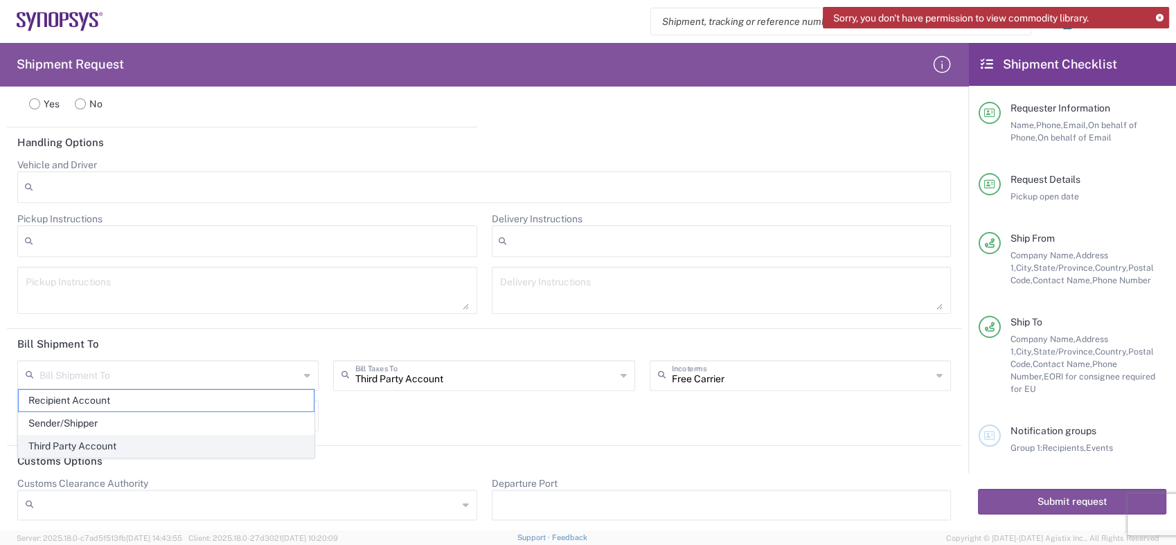
click at [106, 447] on span "Third Party Account" at bounding box center [166, 446] width 295 height 21
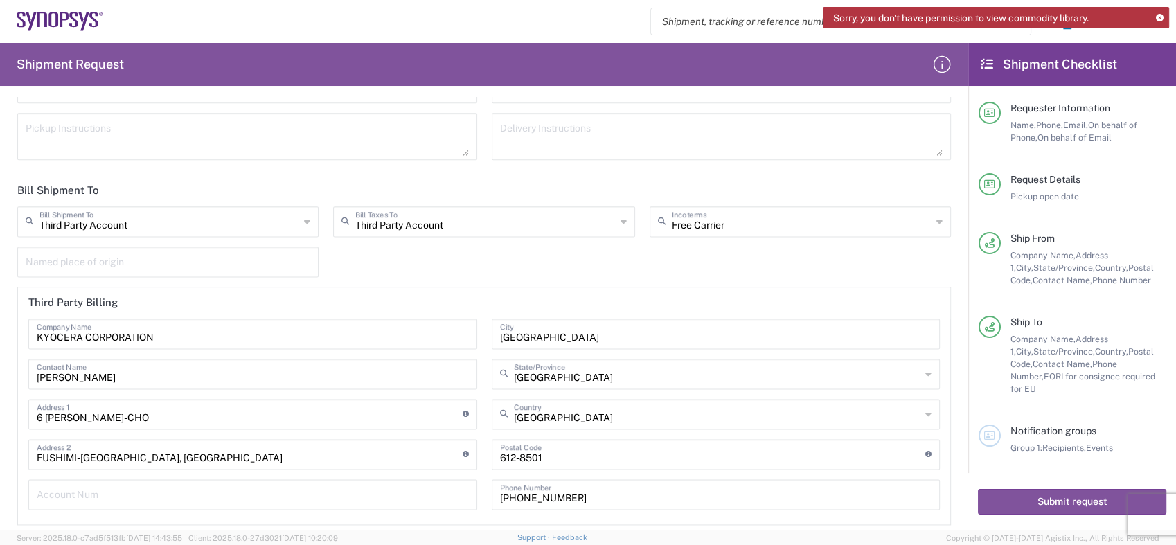
scroll to position [1873, 0]
click at [299, 220] on div "Third Party Account Bill Shipment To" at bounding box center [167, 221] width 301 height 30
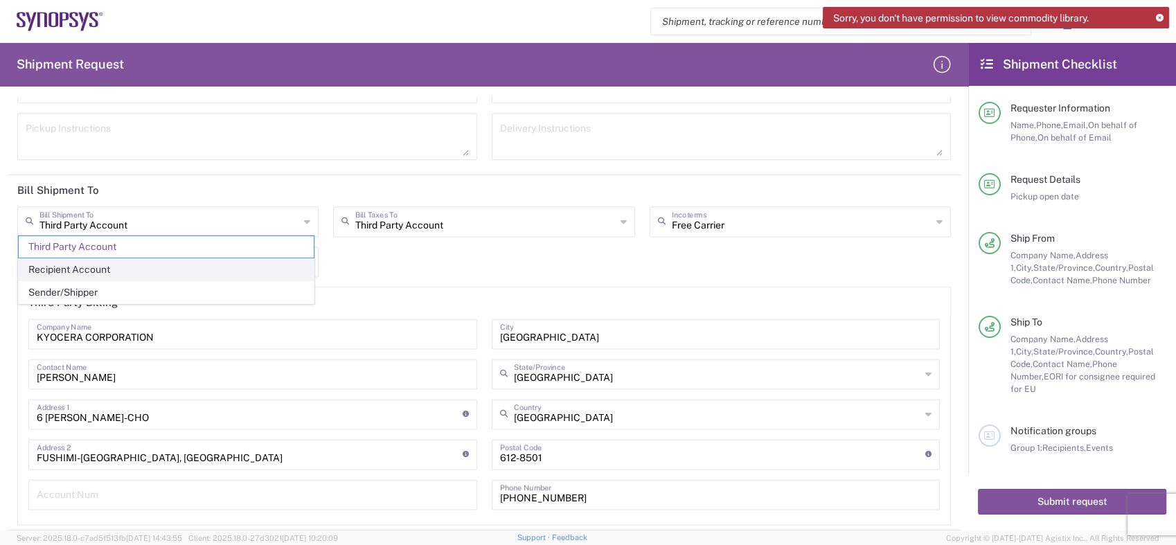
click at [63, 266] on span "Recipient Account" at bounding box center [166, 269] width 295 height 21
type input "Recipient Account"
type input "PROMEX INDUSTRIES, INC."
type input "[PERSON_NAME]"
type input "[STREET_ADDRESS]"
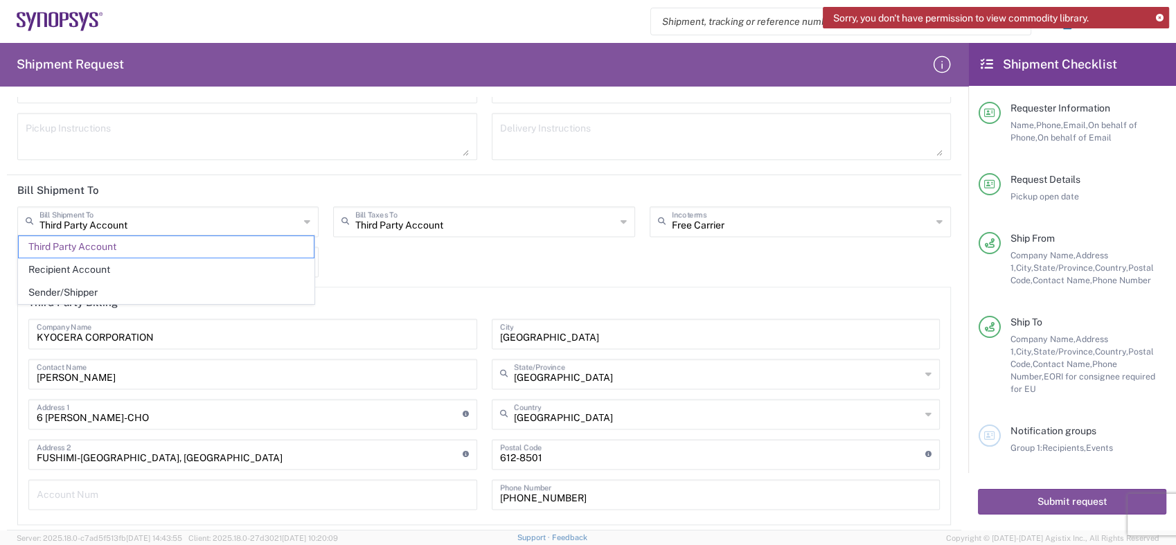
type input "[GEOGRAPHIC_DATA]"
type input "SANTA [PERSON_NAME]"
type input "[GEOGRAPHIC_DATA]"
type input "95051"
type input "[PHONE_NUMBER]"
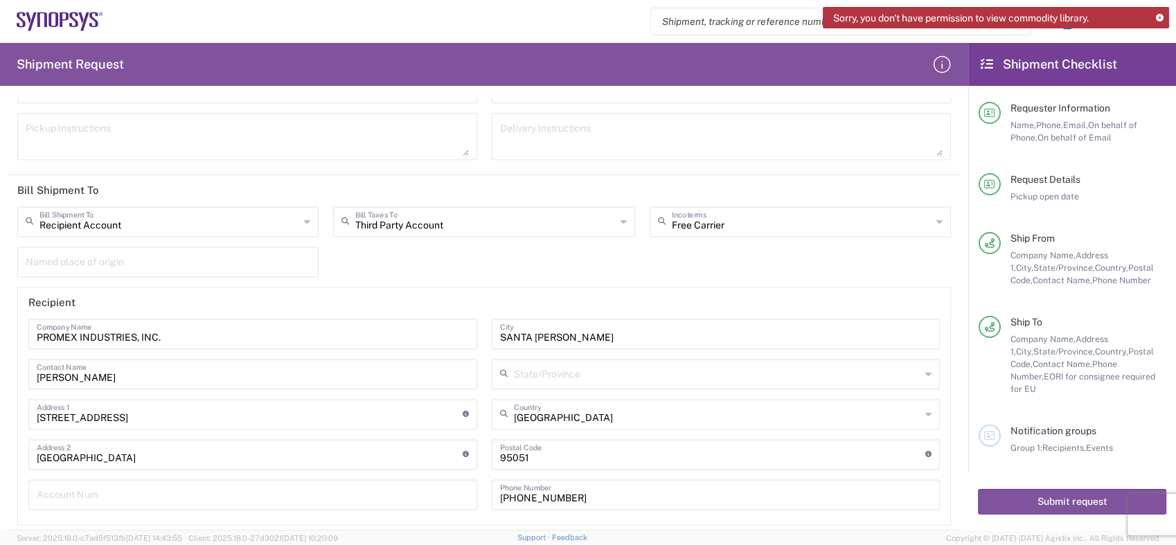
type input "[US_STATE]"
click at [299, 212] on div "Recipient Account Bill Shipment To" at bounding box center [167, 221] width 301 height 30
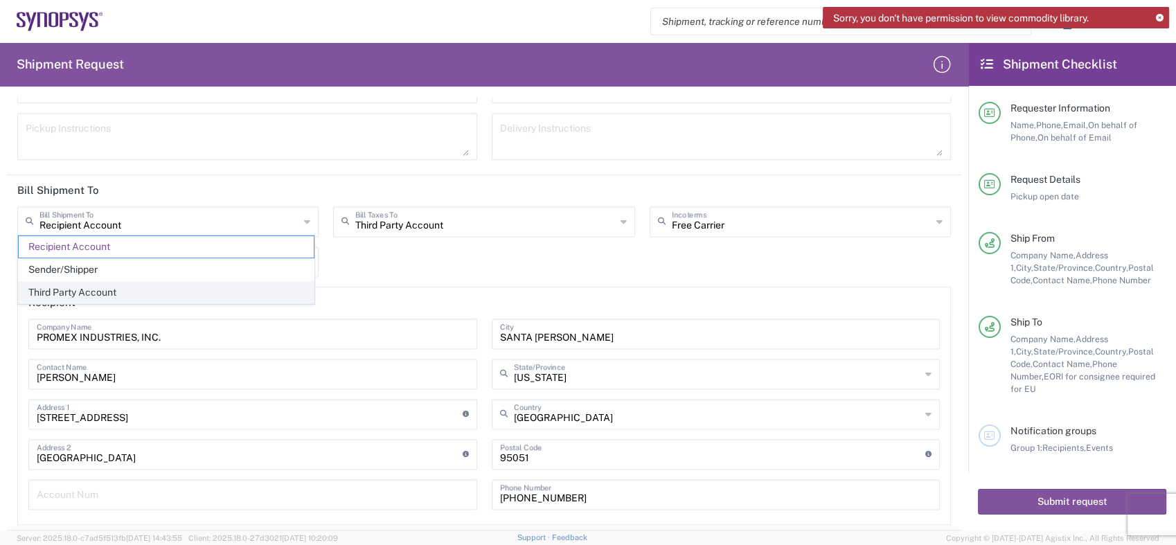
click at [92, 294] on span "Third Party Account" at bounding box center [166, 292] width 295 height 21
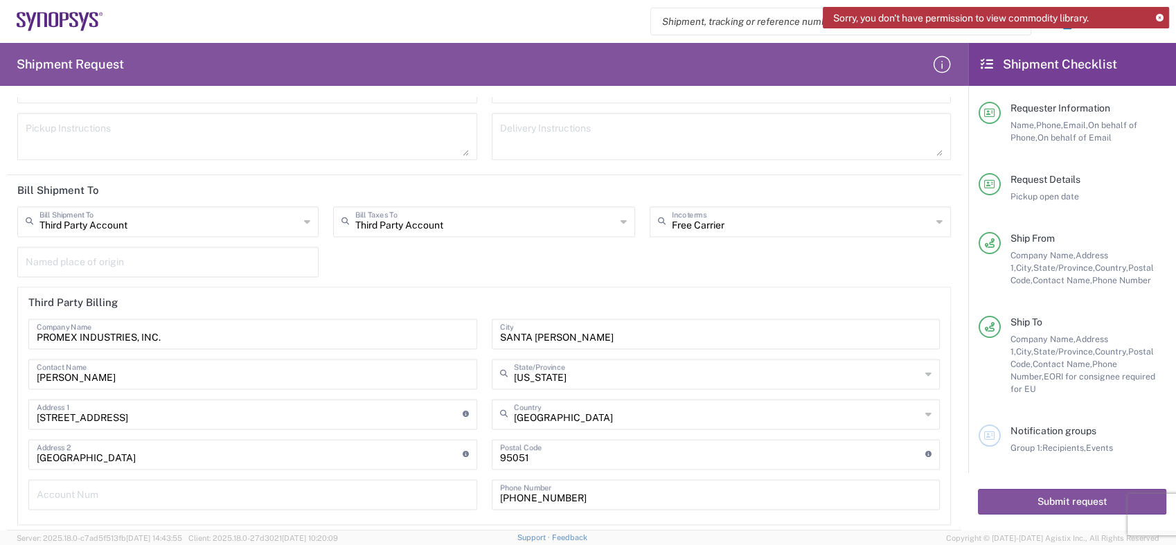
click at [304, 215] on icon at bounding box center [307, 222] width 6 height 22
type input "Third Party Account"
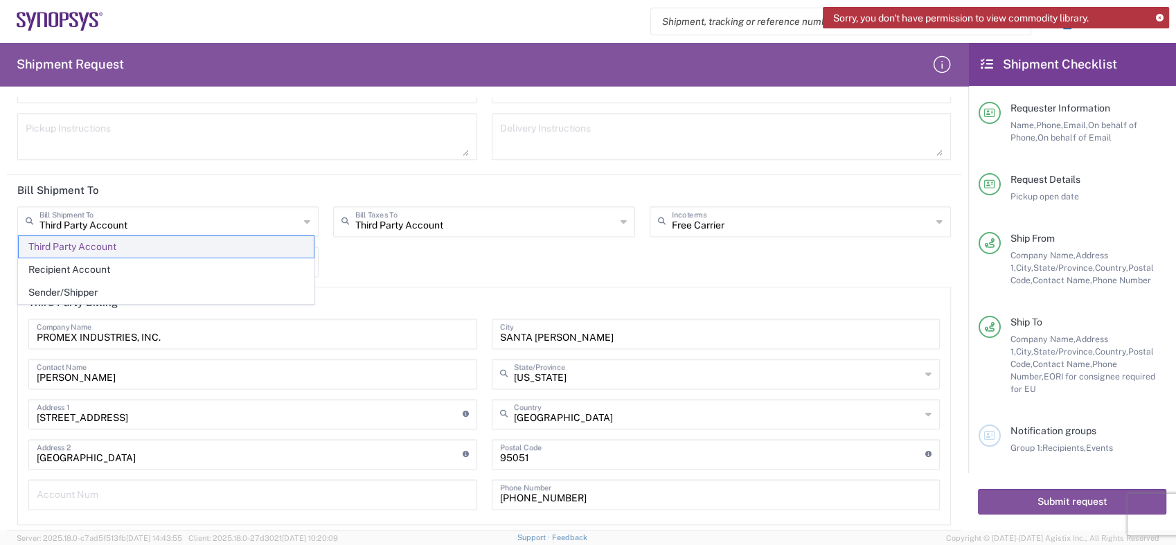
click at [83, 244] on span "Third Party Account" at bounding box center [166, 246] width 295 height 21
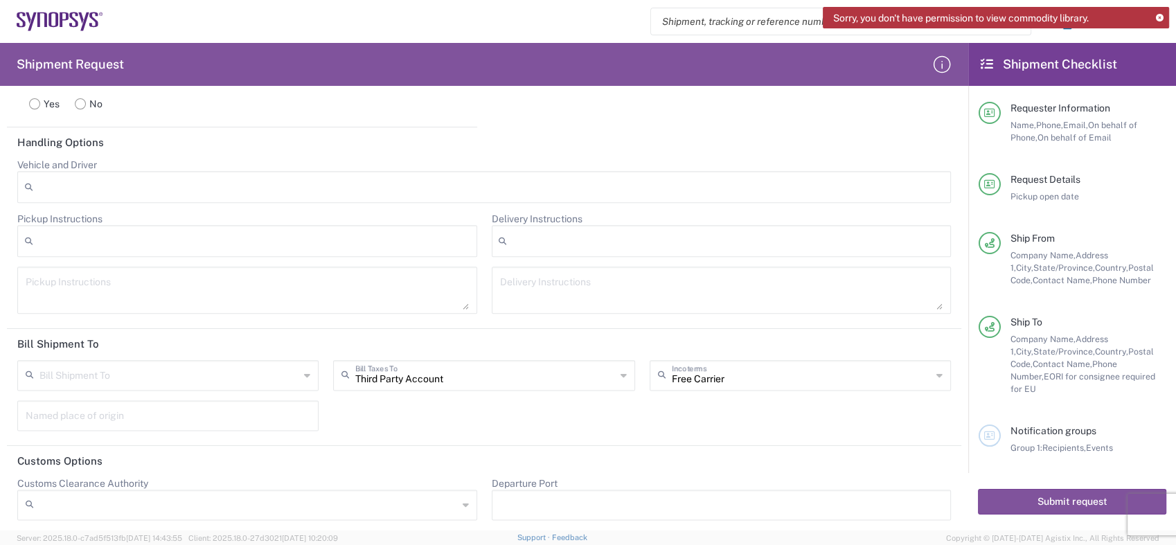
click at [304, 369] on icon at bounding box center [307, 375] width 6 height 22
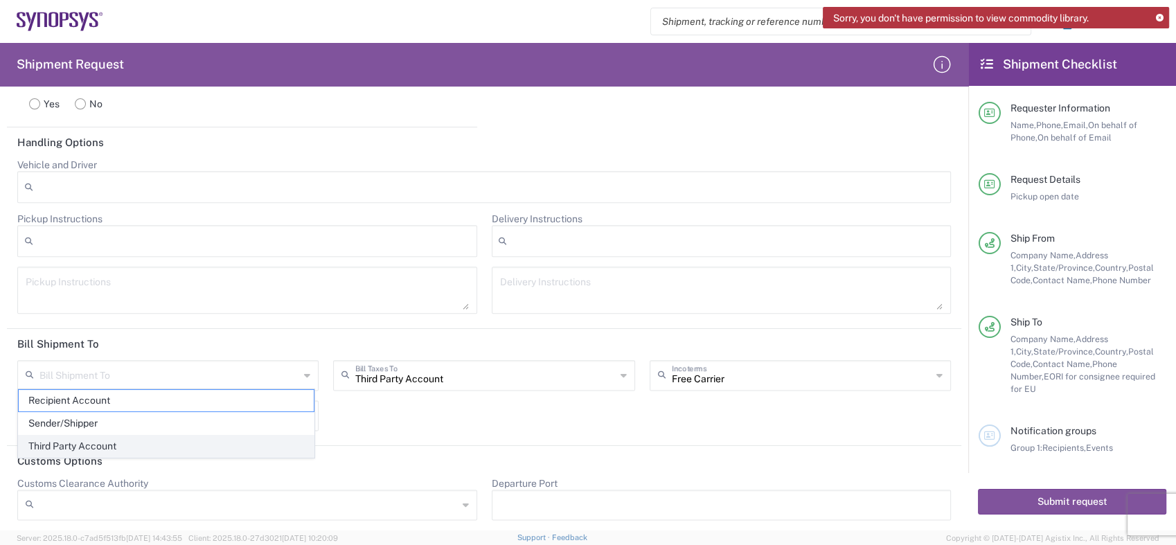
click at [79, 445] on span "Third Party Account" at bounding box center [166, 446] width 295 height 21
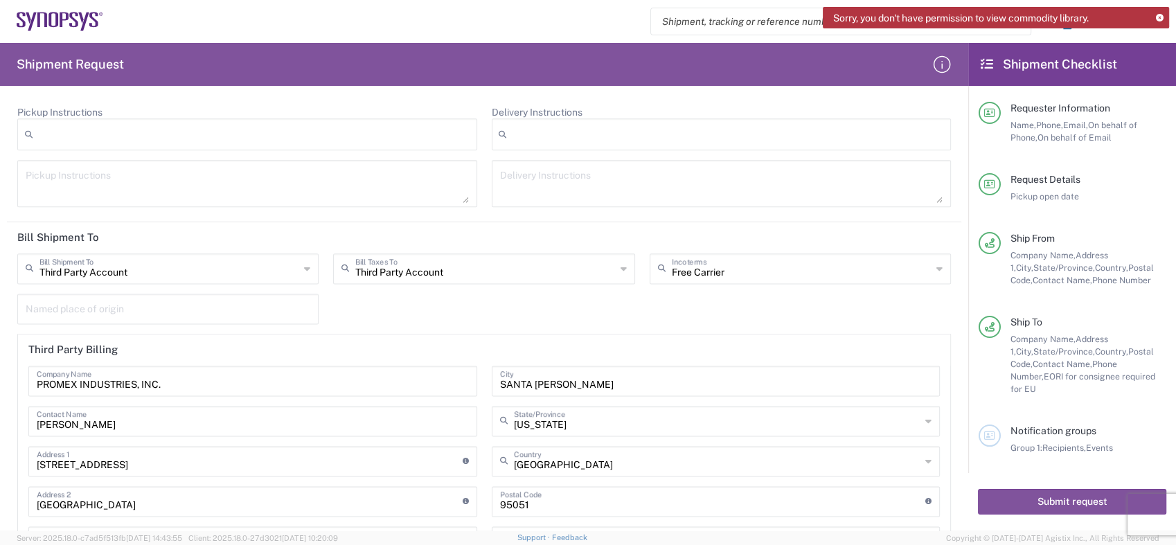
scroll to position [1873, 0]
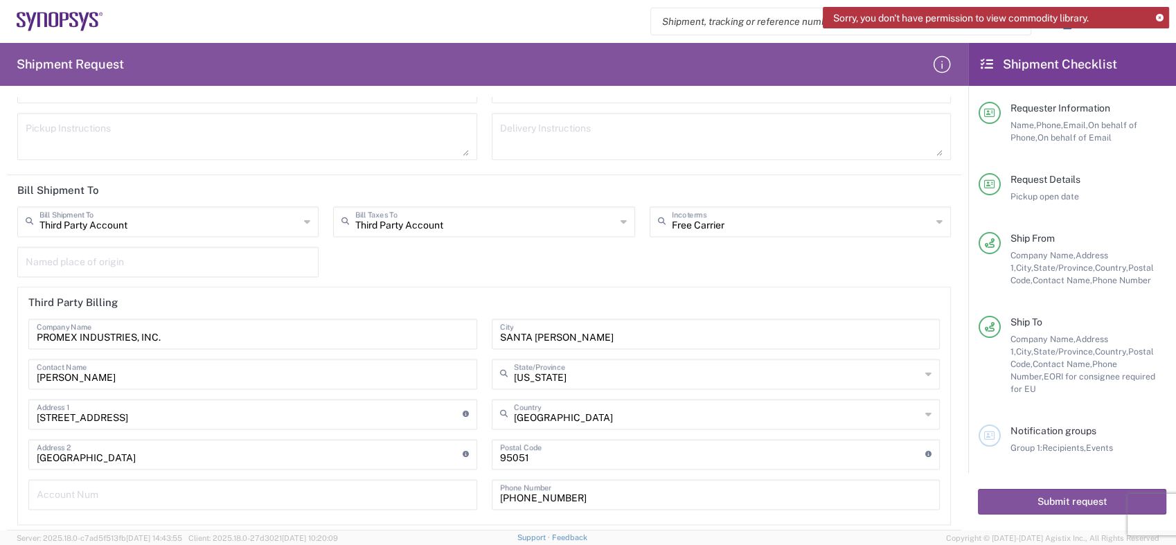
click at [304, 217] on icon at bounding box center [307, 222] width 6 height 22
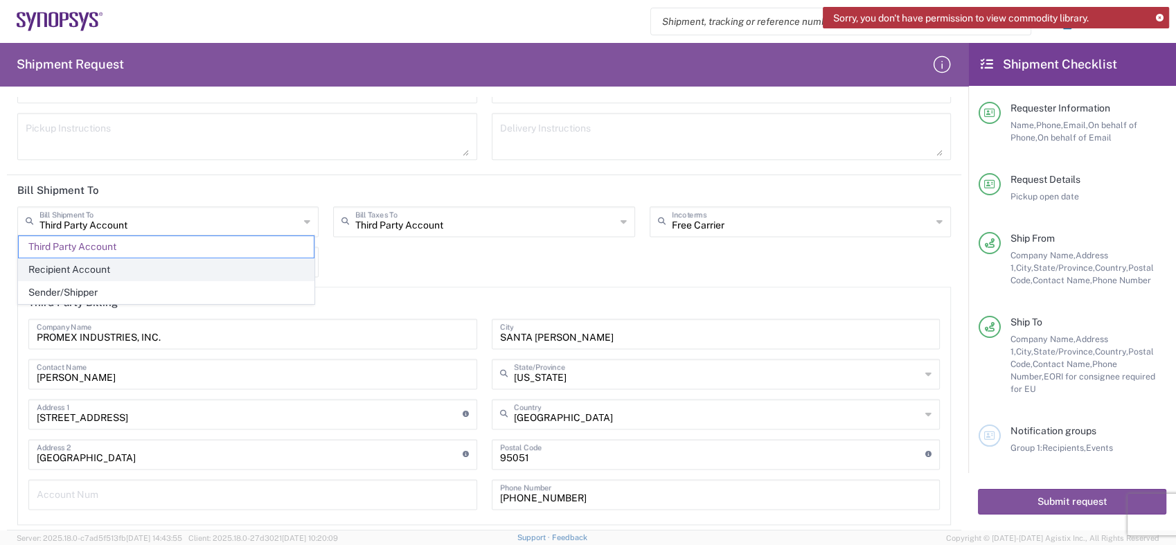
click at [93, 265] on span "Recipient Account" at bounding box center [166, 269] width 295 height 21
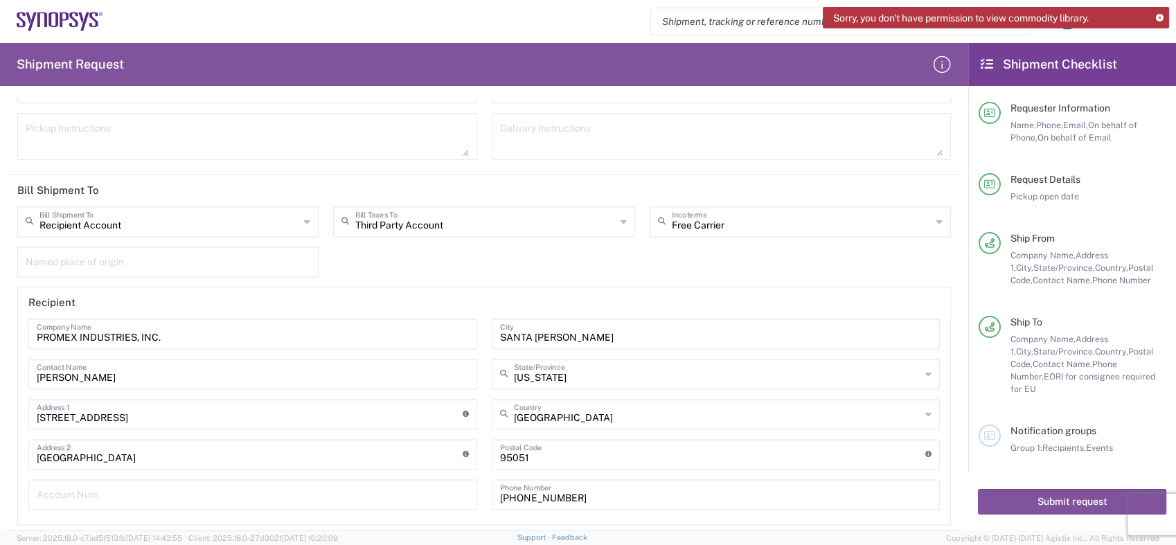
click at [304, 220] on icon at bounding box center [307, 222] width 6 height 22
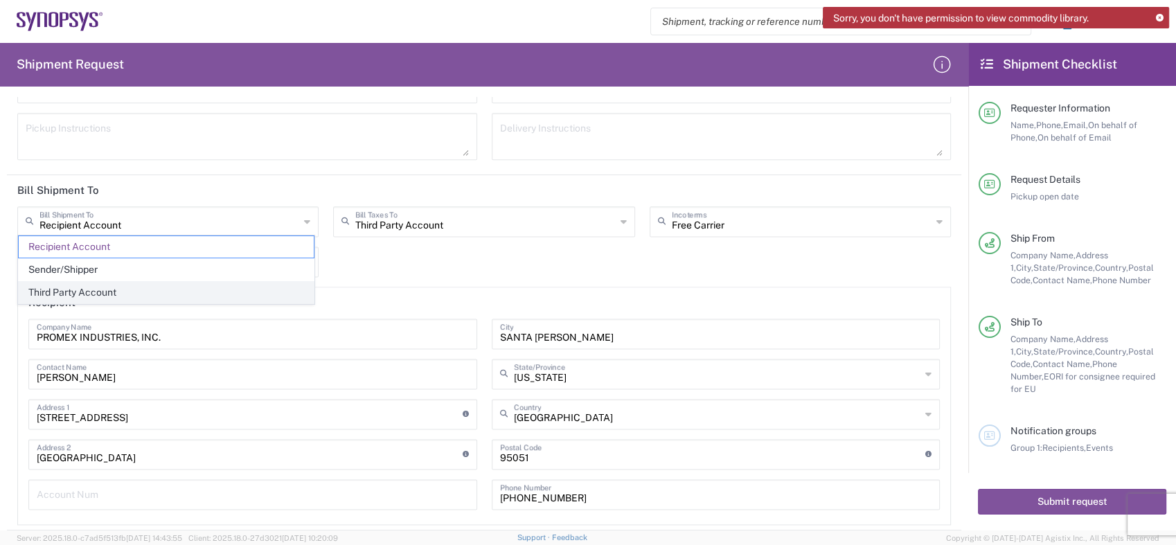
click at [89, 293] on span "Third Party Account" at bounding box center [166, 292] width 295 height 21
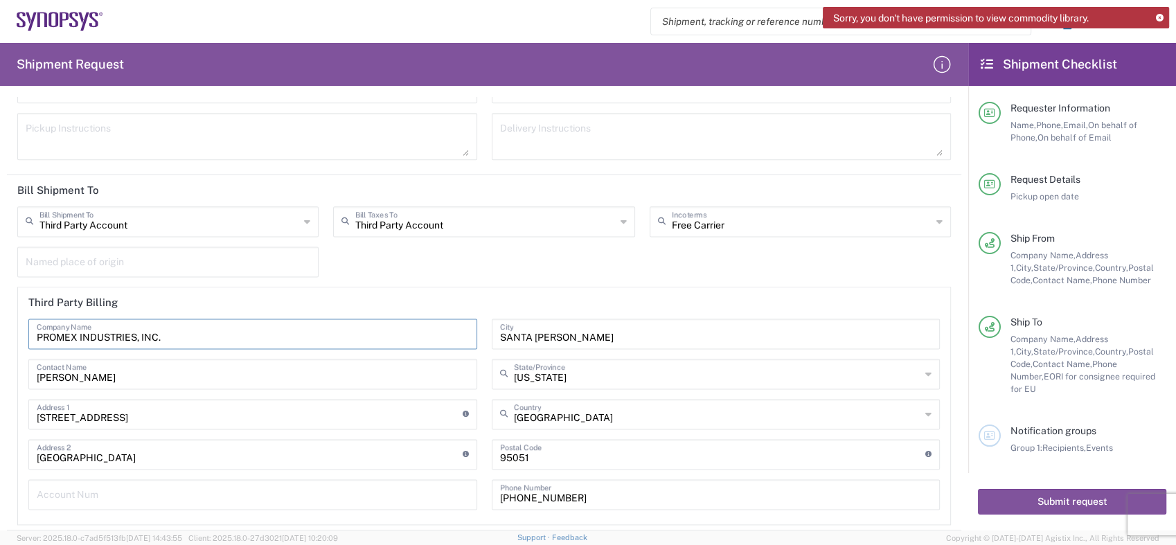
click at [177, 335] on input "PROMEX INDUSTRIES, INC." at bounding box center [253, 333] width 432 height 24
click at [304, 220] on icon at bounding box center [307, 222] width 6 height 22
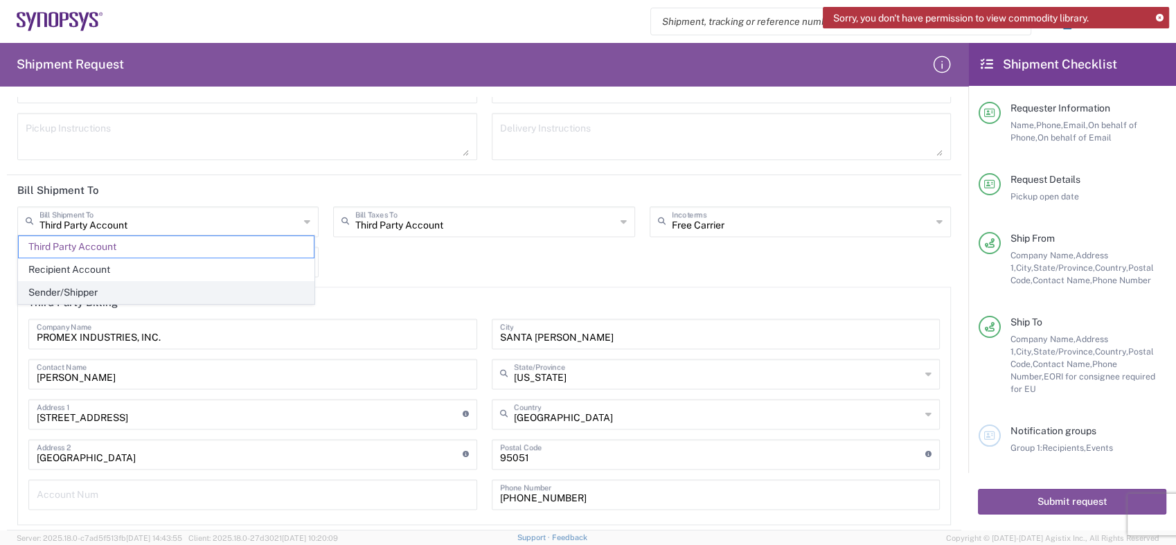
click at [72, 292] on span "Sender/Shipper" at bounding box center [166, 292] width 295 height 21
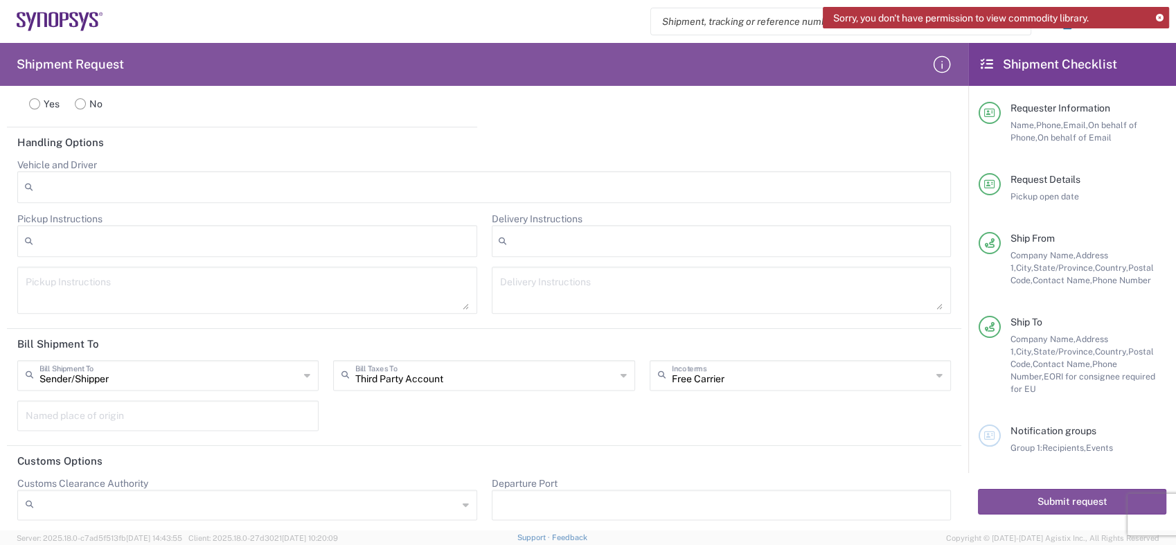
click at [226, 427] on div "Named place of origin" at bounding box center [168, 420] width 316 height 40
click at [304, 371] on icon at bounding box center [307, 375] width 6 height 22
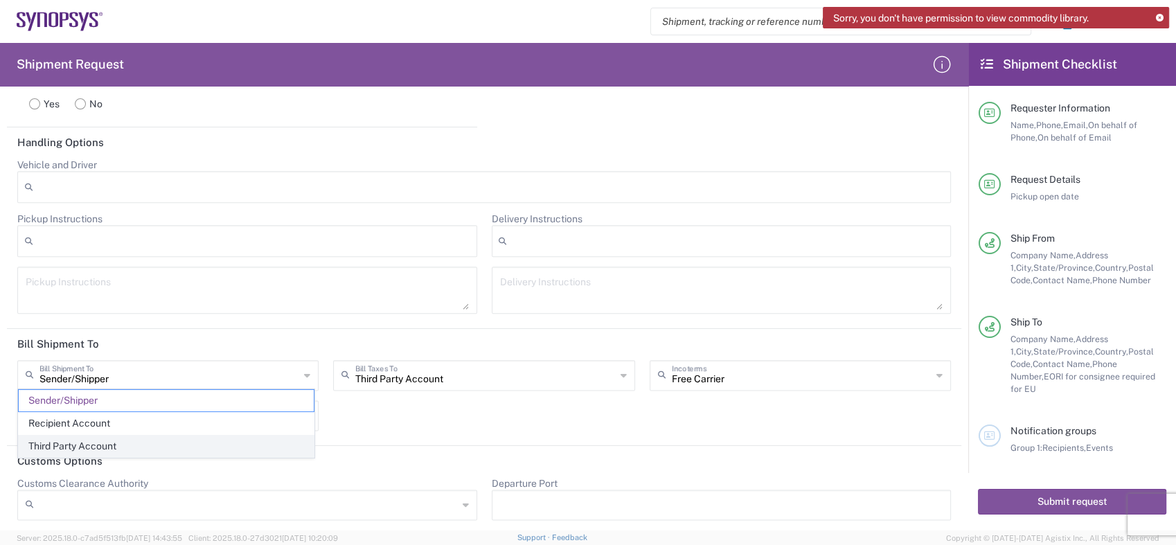
click at [80, 445] on span "Third Party Account" at bounding box center [166, 446] width 295 height 21
type input "Third Party Account"
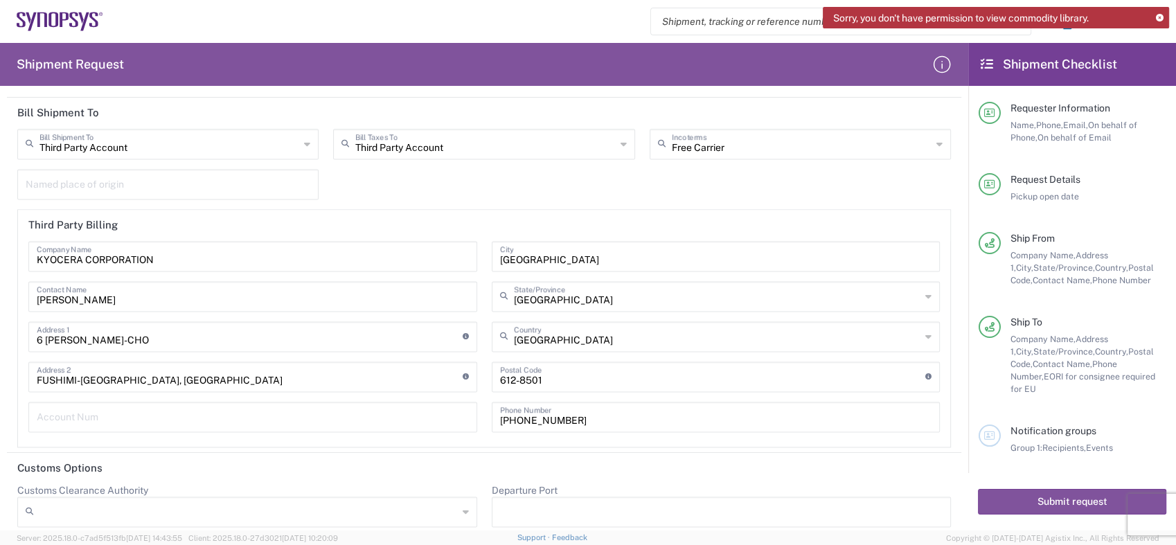
scroll to position [1957, 0]
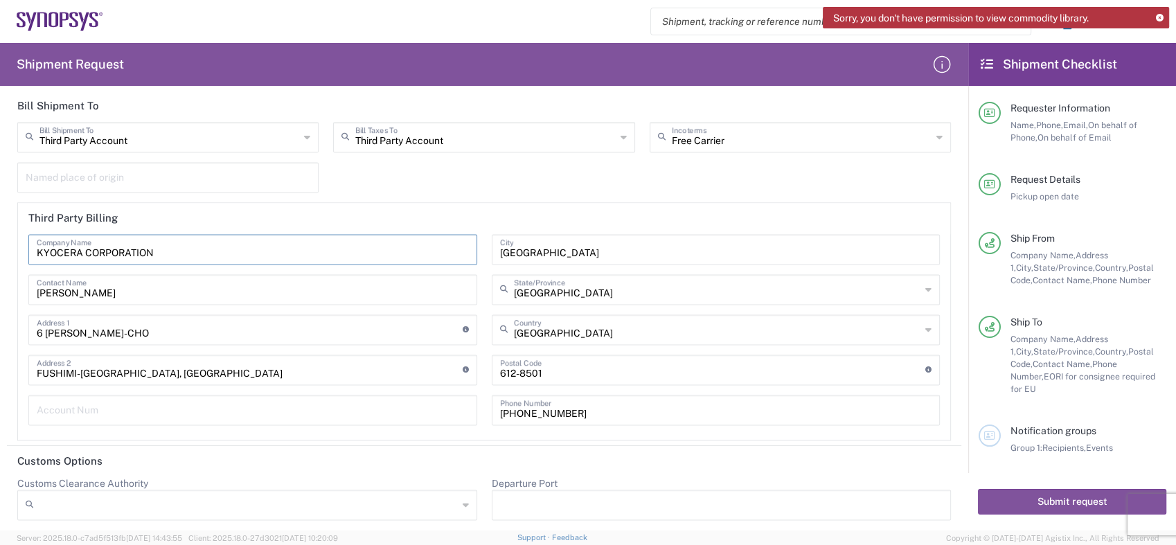
drag, startPoint x: 172, startPoint y: 243, endPoint x: -3, endPoint y: 240, distance: 175.3
click at [0, 240] on html "Sorry, you don't have permission to view commodity library. Shipment request Sh…" at bounding box center [588, 272] width 1176 height 545
paste input "Synopsys, Inc."
type input "Synopsys, Inc."
drag, startPoint x: 135, startPoint y: 285, endPoint x: 15, endPoint y: 278, distance: 120.1
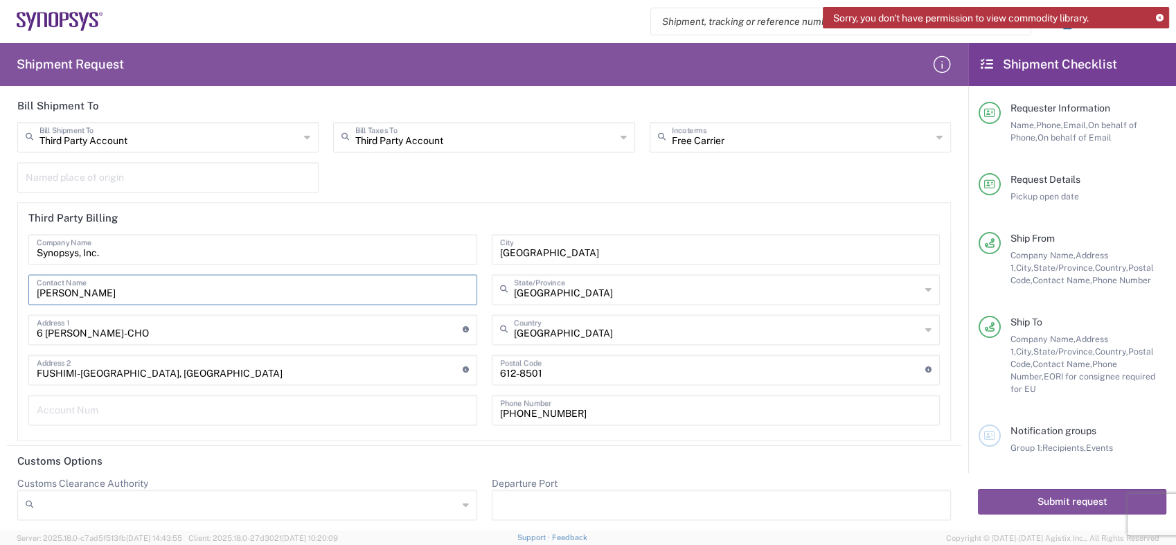
click at [15, 278] on div "Third Party Billing Synopsys, Inc. Company Name [PERSON_NAME] Contact Name 6 [P…" at bounding box center [484, 321] width 948 height 238
paste input "[PERSON_NAME]"
type input "[PERSON_NAME]"
drag, startPoint x: 186, startPoint y: 326, endPoint x: 0, endPoint y: 331, distance: 185.7
click at [0, 332] on html "Sorry, you don't have permission to view commodity library. Shipment request Sh…" at bounding box center [588, 272] width 1176 height 545
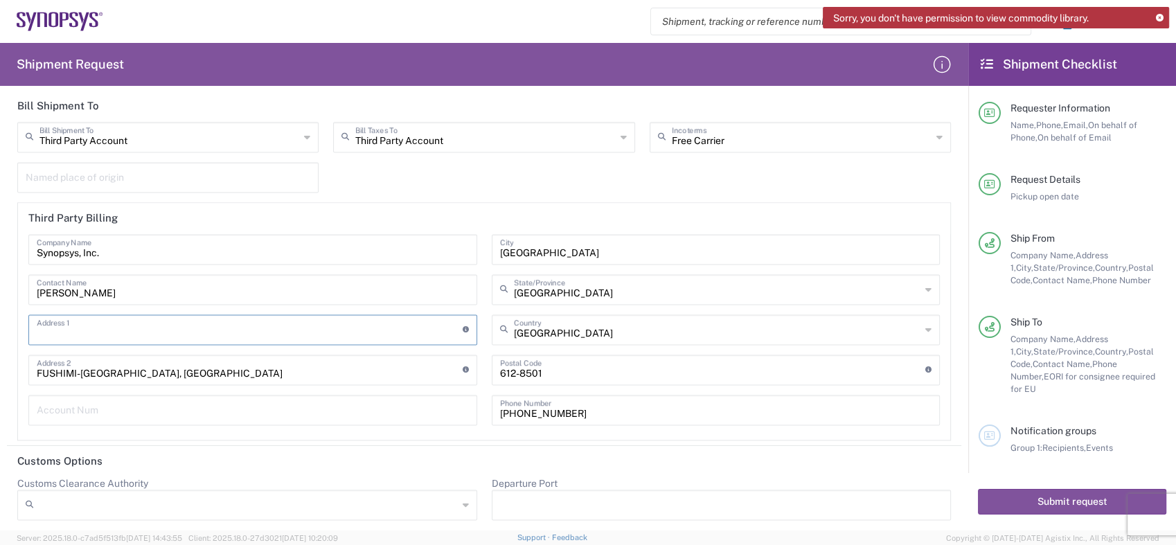
paste input "[STREET_ADDRESS]"
type input "[STREET_ADDRESS]"
drag, startPoint x: 142, startPoint y: 360, endPoint x: 0, endPoint y: 376, distance: 142.9
click at [0, 376] on html "Sorry, you don't have permission to view commodity library. Shipment request Sh…" at bounding box center [588, 272] width 1176 height 545
drag, startPoint x: -3, startPoint y: 369, endPoint x: 0, endPoint y: 382, distance: 13.6
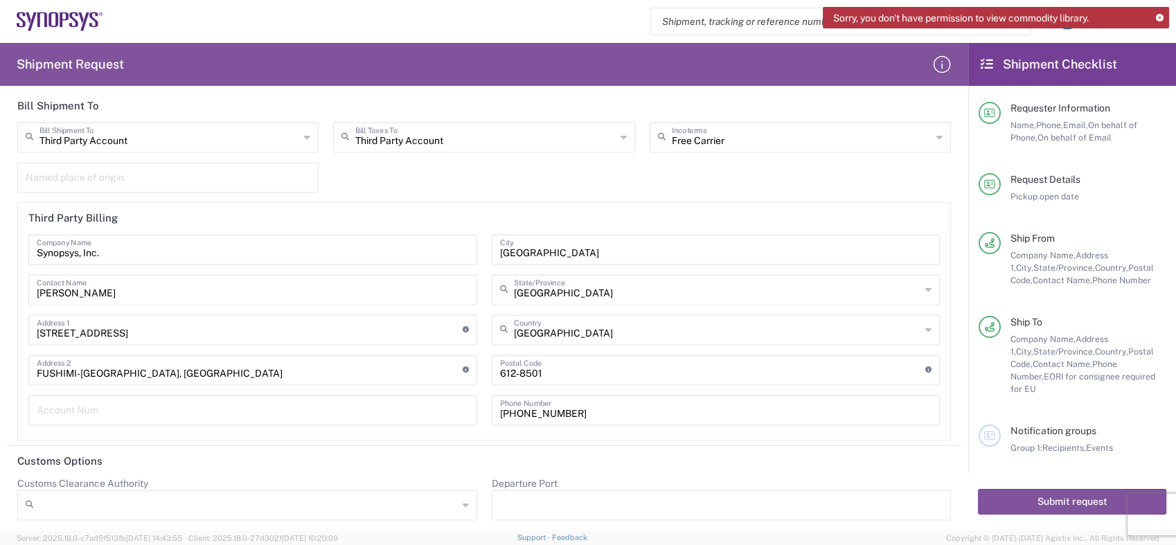
click at [0, 374] on html "Sorry, you don't have permission to view commodity library. Shipment request Sh…" at bounding box center [588, 272] width 1176 height 545
drag, startPoint x: 612, startPoint y: 424, endPoint x: 727, endPoint y: 387, distance: 120.7
click at [717, 403] on div "[PHONE_NUMBER] Phone Number" at bounding box center [716, 410] width 449 height 30
drag, startPoint x: 150, startPoint y: 366, endPoint x: -3, endPoint y: 371, distance: 153.8
click at [0, 371] on html "Sorry, you don't have permission to view commodity library. Shipment request Sh…" at bounding box center [588, 272] width 1176 height 545
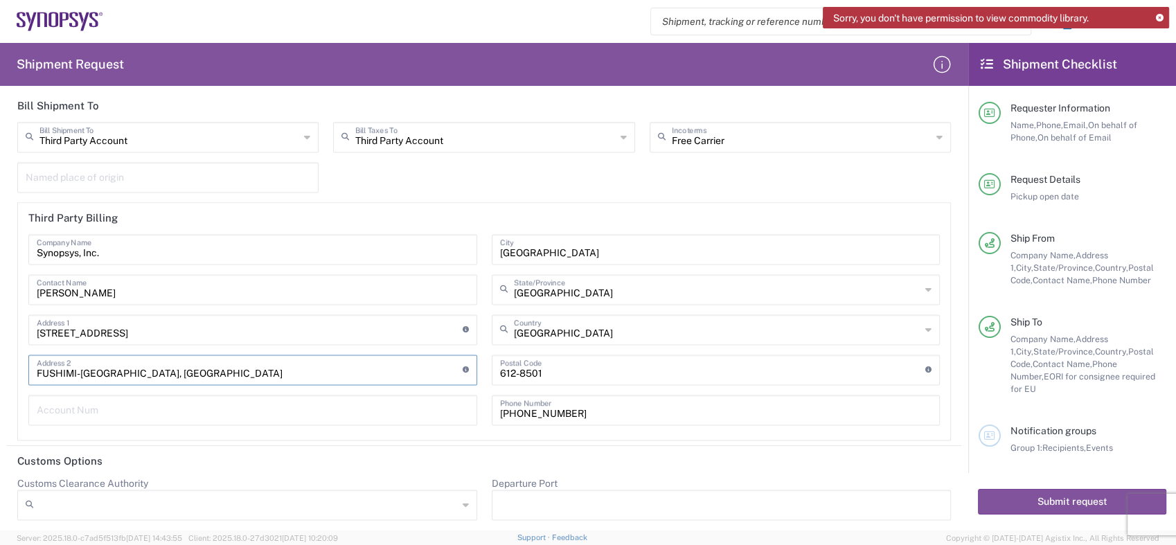
paste input "Sunnyvale"
click at [116, 408] on input "text" at bounding box center [253, 409] width 432 height 24
drag, startPoint x: 173, startPoint y: 328, endPoint x: 220, endPoint y: 333, distance: 47.3
click at [220, 333] on input "[STREET_ADDRESS]" at bounding box center [250, 329] width 426 height 24
drag, startPoint x: 93, startPoint y: 371, endPoint x: -3, endPoint y: 381, distance: 96.8
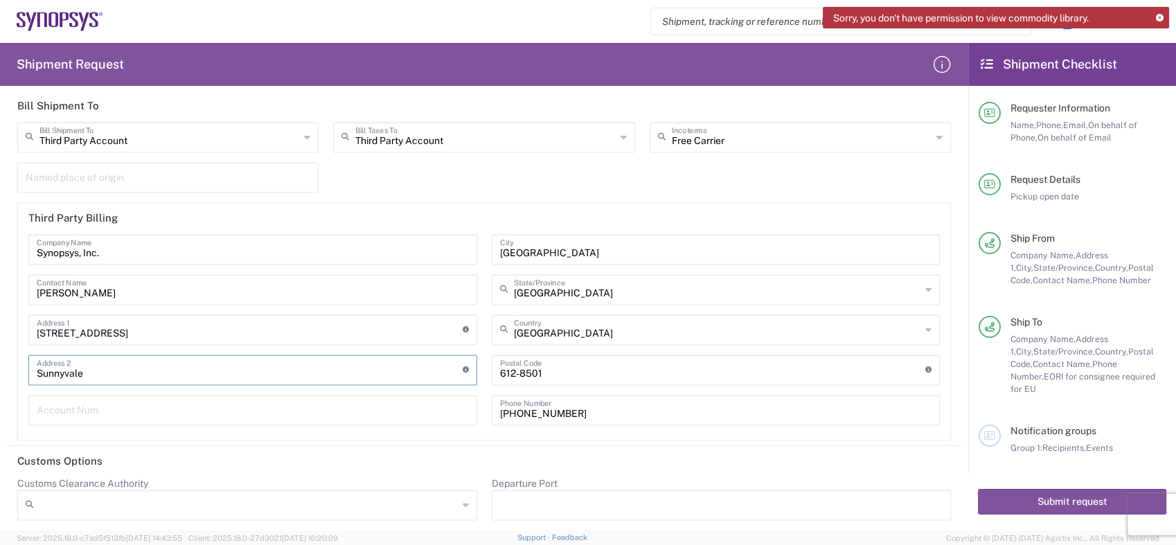
click at [0, 381] on html "Sorry, you don't have permission to view commodity library. Shipment request Sh…" at bounding box center [588, 272] width 1176 height 545
paste input "CA 94085"
type input "CA 94085"
drag, startPoint x: 173, startPoint y: 330, endPoint x: 232, endPoint y: 328, distance: 58.9
click at [232, 328] on input "[STREET_ADDRESS]" at bounding box center [250, 329] width 426 height 24
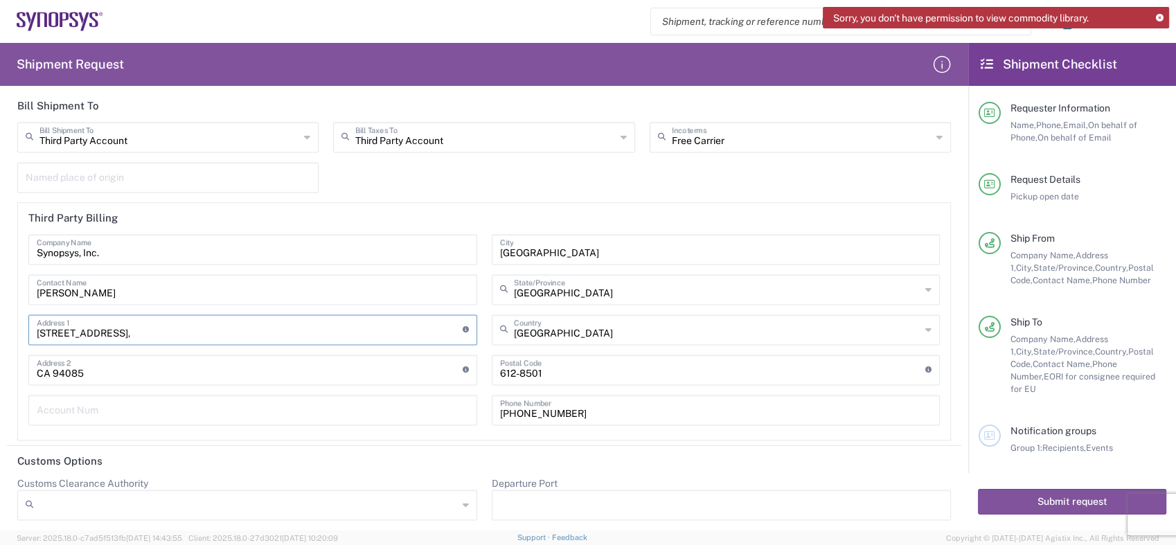
type input "[STREET_ADDRESS],"
drag, startPoint x: 533, startPoint y: 247, endPoint x: 350, endPoint y: 276, distance: 185.2
click at [350, 276] on div "Synopsys, Inc. Company Name [PERSON_NAME] Contact Name [STREET_ADDRESS], Addres…" at bounding box center [484, 334] width 926 height 201
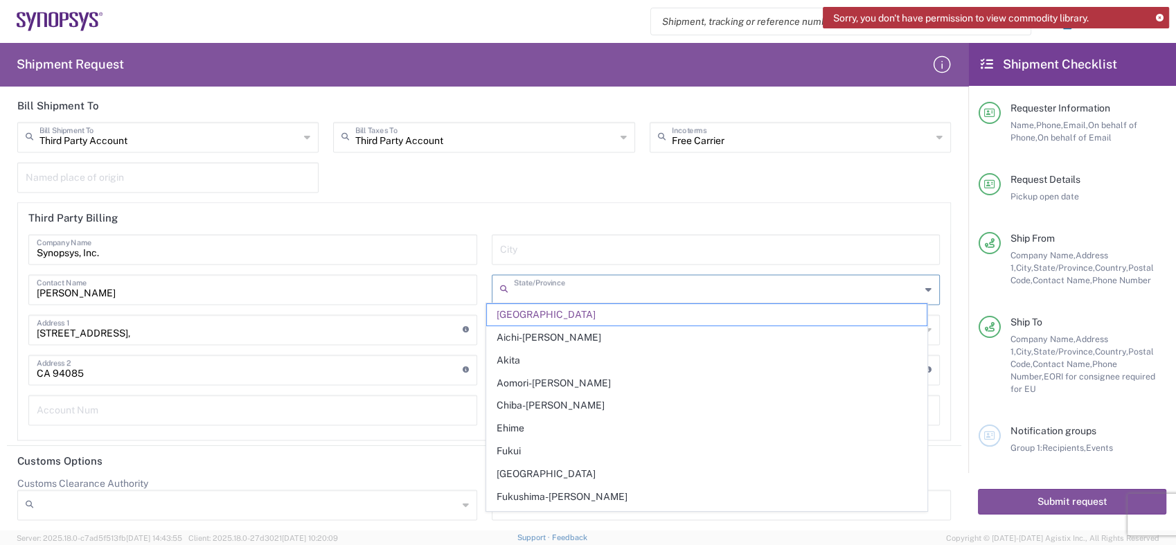
click at [585, 290] on input "text" at bounding box center [717, 288] width 407 height 24
click at [514, 247] on input "text" at bounding box center [716, 248] width 432 height 24
type input "[GEOGRAPHIC_DATA]"
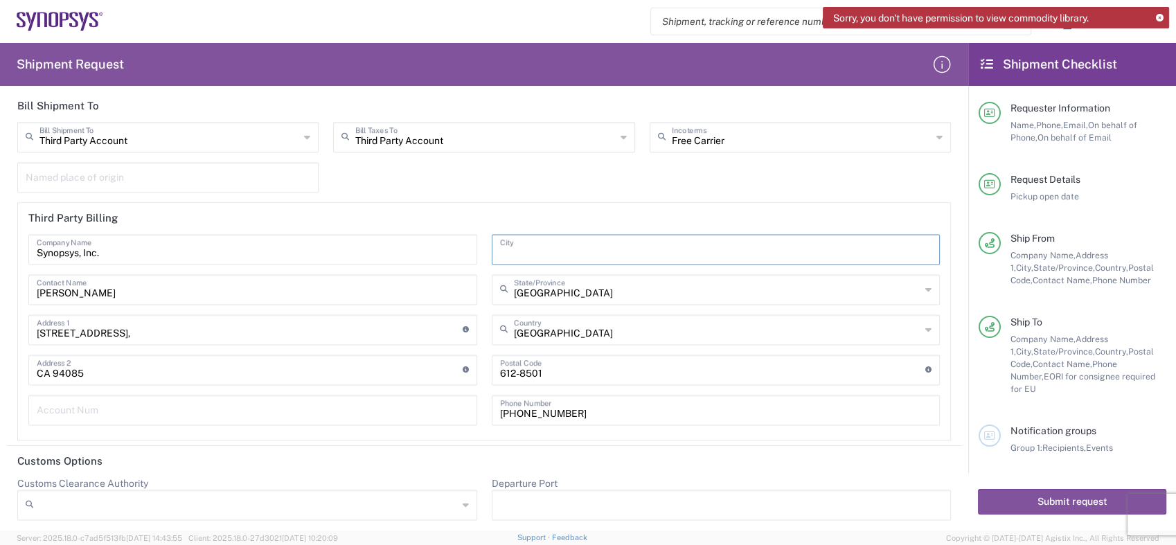
paste input "Sunnyvale"
type input "Sunnyvale"
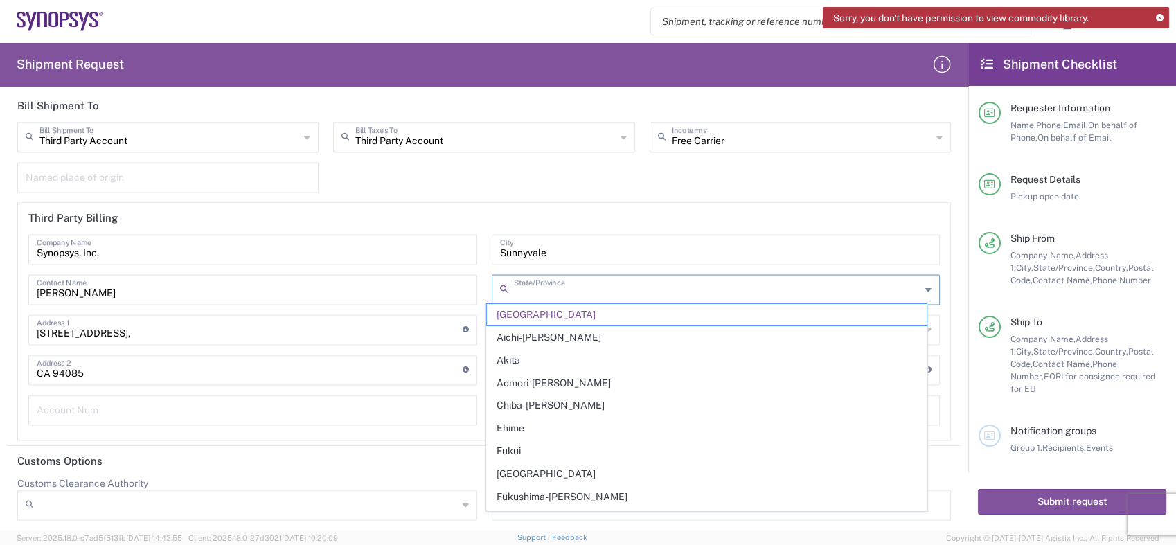
click at [585, 290] on input "text" at bounding box center [717, 288] width 407 height 24
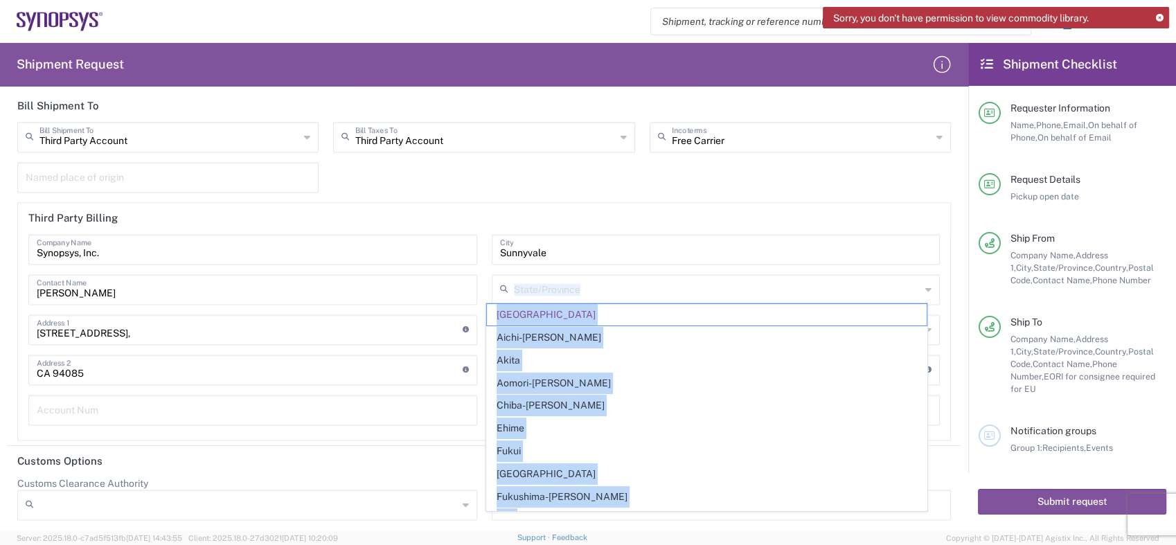
click at [585, 300] on div "[GEOGRAPHIC_DATA]/Province [GEOGRAPHIC_DATA] [GEOGRAPHIC_DATA]-[GEOGRAPHIC_DATA…" at bounding box center [715, 334] width 463 height 201
type input "[GEOGRAPHIC_DATA]"
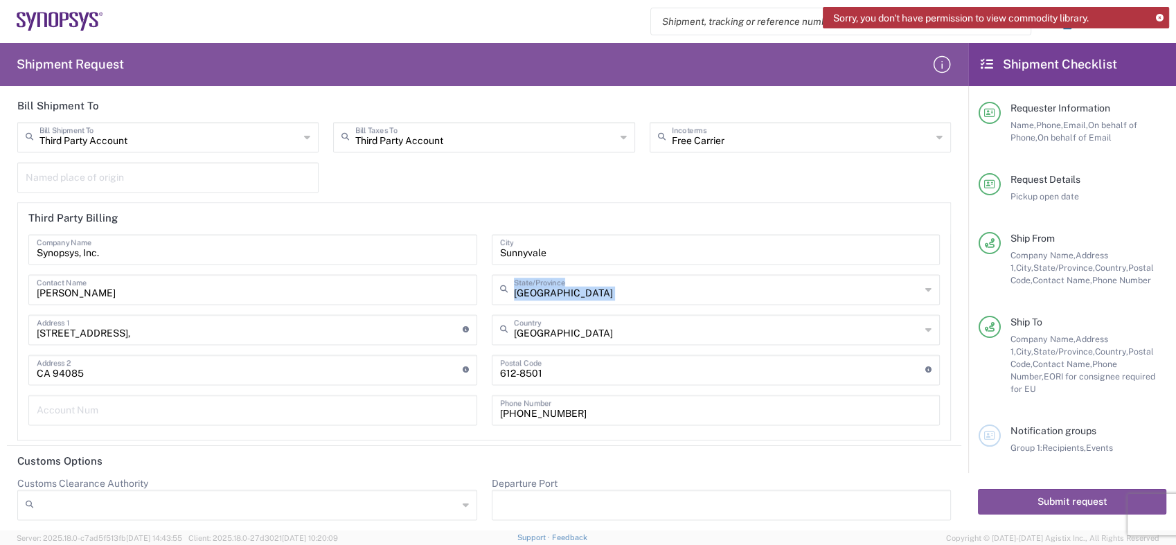
click at [585, 300] on div "[GEOGRAPHIC_DATA] [GEOGRAPHIC_DATA] State/Province [GEOGRAPHIC_DATA] [GEOGRAPHI…" at bounding box center [715, 334] width 463 height 201
click at [925, 288] on icon at bounding box center [928, 289] width 6 height 22
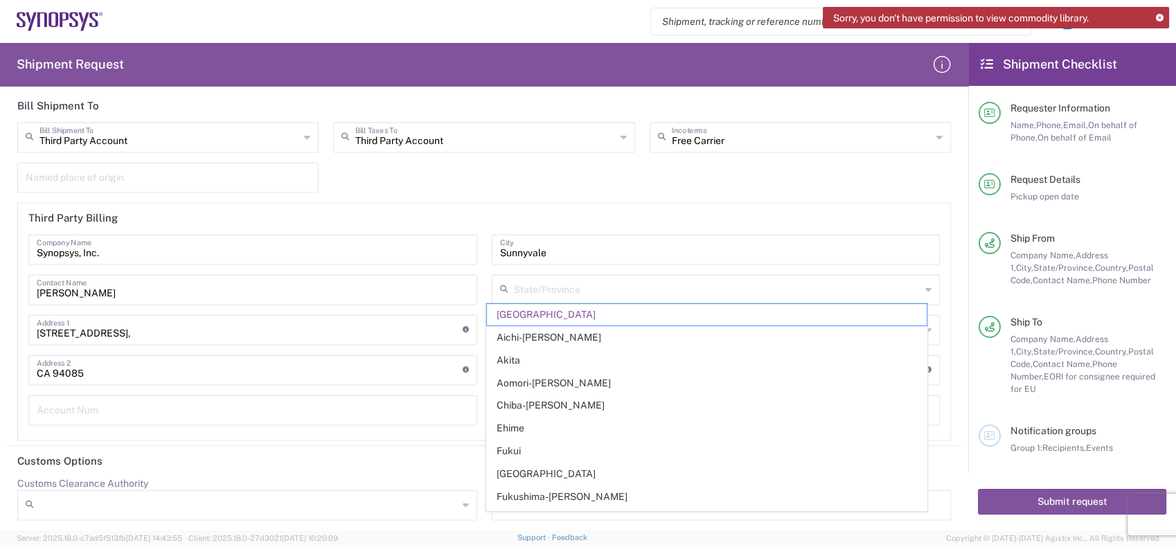
click at [925, 288] on icon at bounding box center [928, 289] width 6 height 22
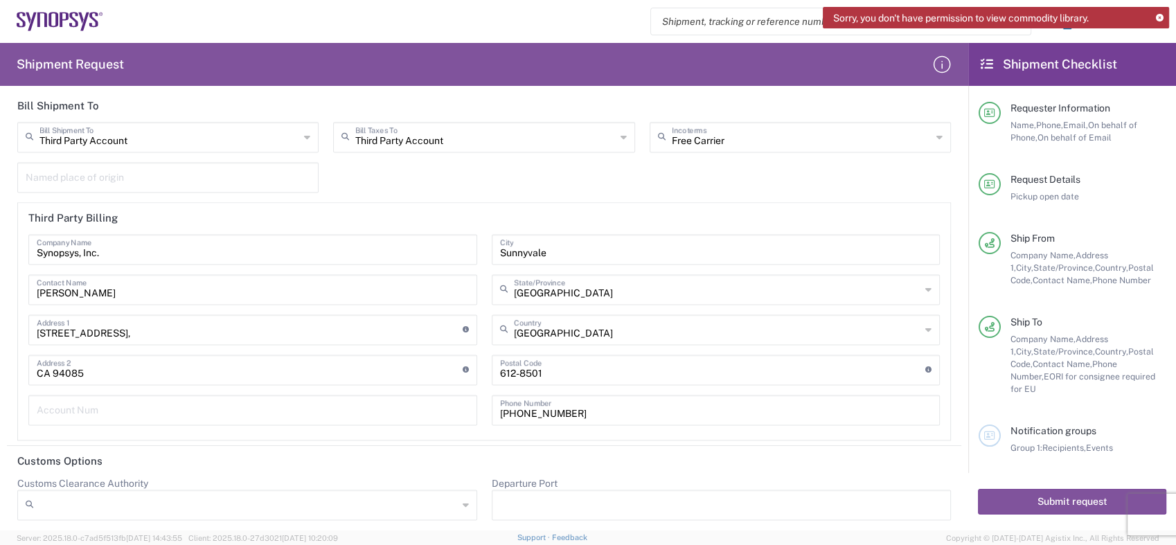
type input "[GEOGRAPHIC_DATA]"
click at [925, 323] on icon at bounding box center [928, 330] width 6 height 22
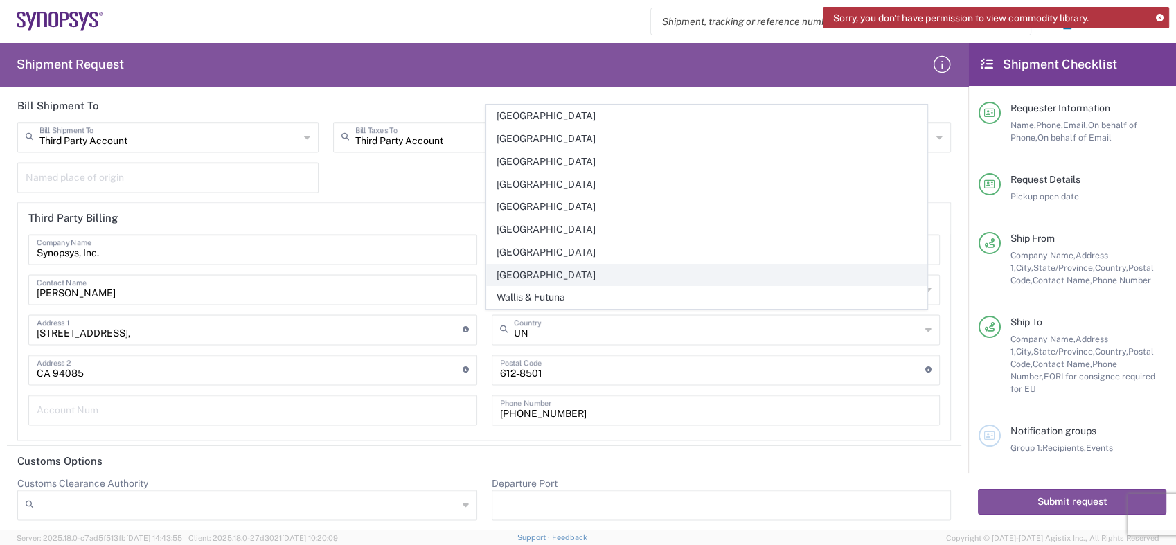
click at [528, 275] on span "[GEOGRAPHIC_DATA]" at bounding box center [707, 275] width 440 height 21
type input "[GEOGRAPHIC_DATA]"
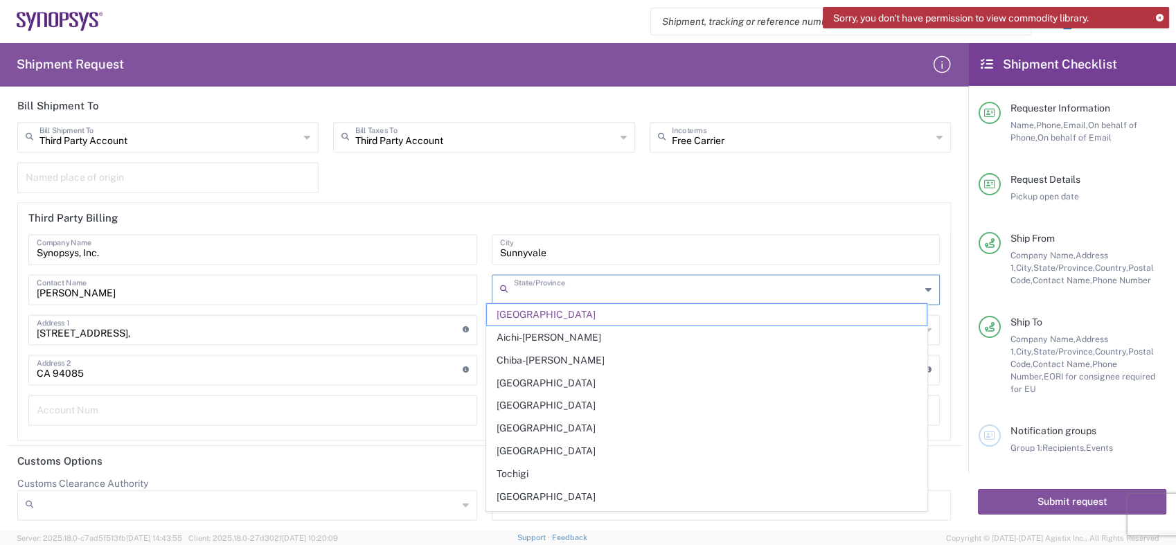
click at [604, 293] on input "text" at bounding box center [717, 288] width 407 height 24
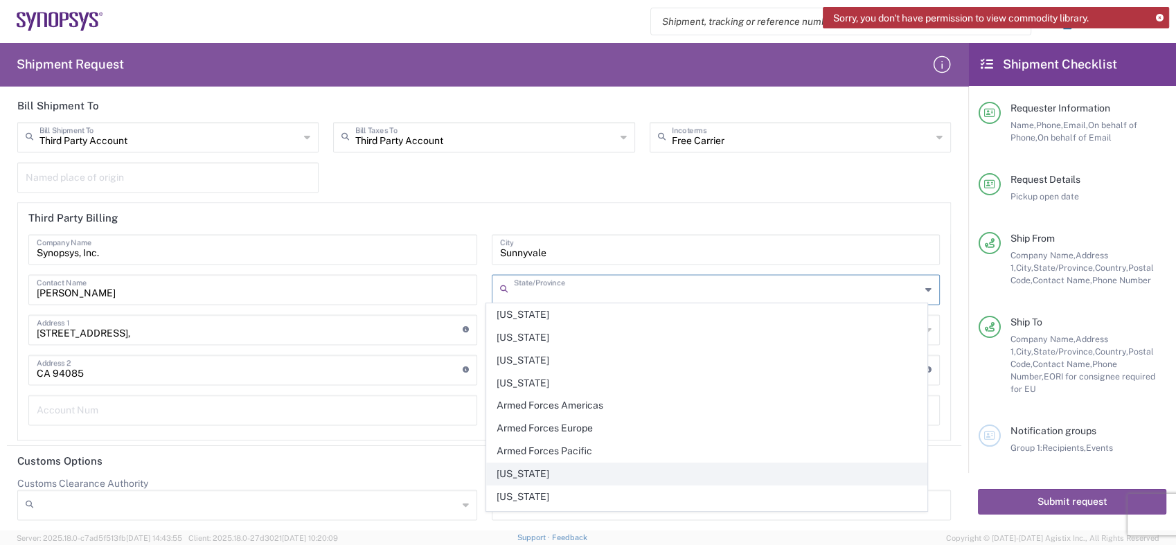
click at [526, 470] on span "[US_STATE]" at bounding box center [707, 473] width 440 height 21
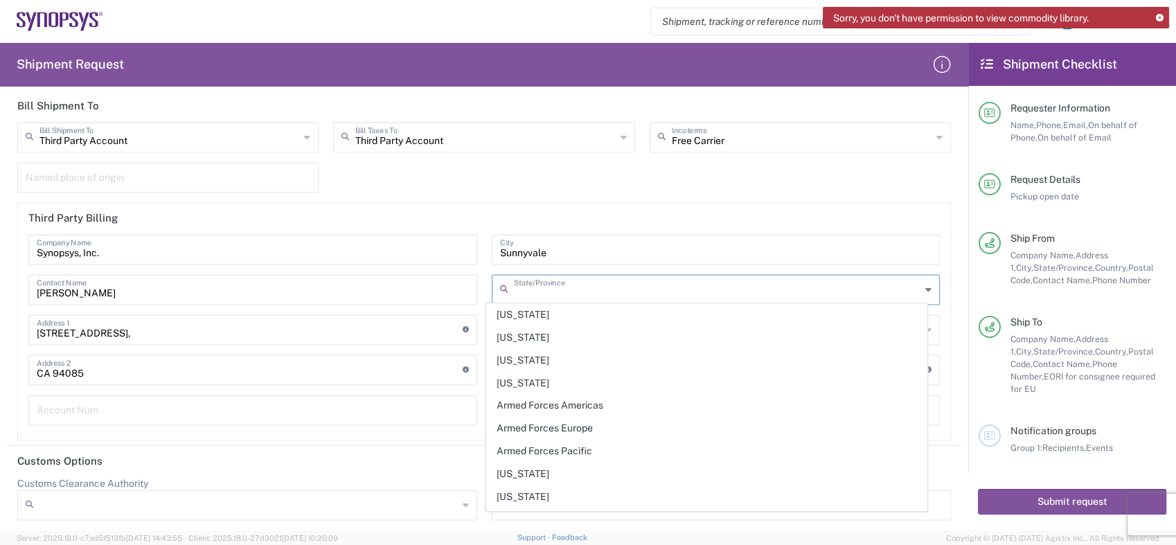
type input "[US_STATE]"
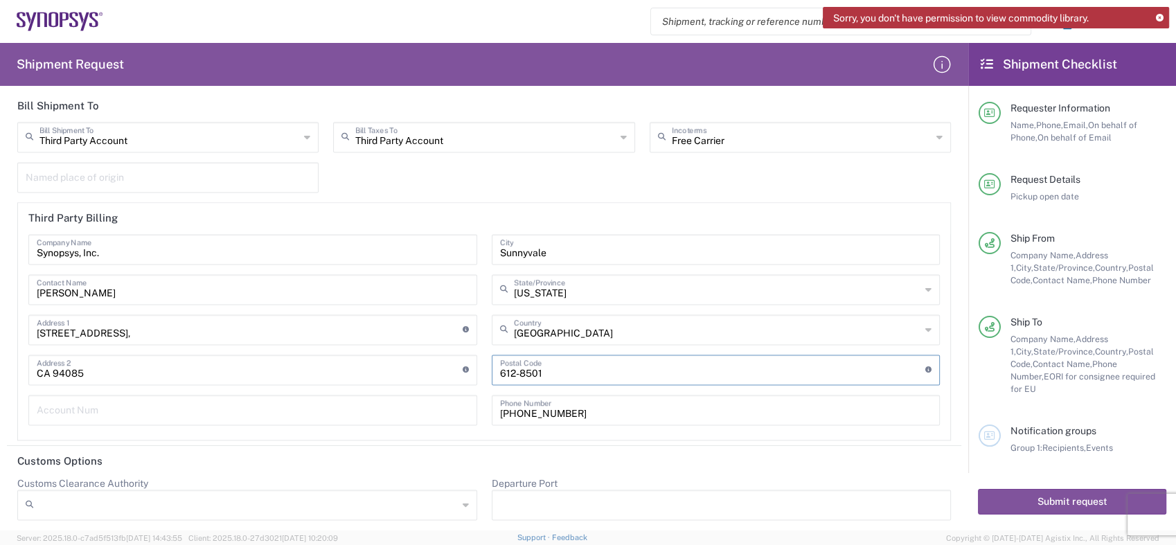
drag, startPoint x: 542, startPoint y: 371, endPoint x: 439, endPoint y: 382, distance: 103.1
click at [441, 382] on div "Synopsys, Inc. Company Name [PERSON_NAME] Contact Name [STREET_ADDRESS], Addres…" at bounding box center [484, 334] width 926 height 201
drag, startPoint x: 578, startPoint y: 407, endPoint x: 460, endPoint y: 409, distance: 117.8
click at [460, 409] on div "Synopsys, Inc. Company Name [PERSON_NAME] Contact Name [STREET_ADDRESS], Addres…" at bounding box center [484, 334] width 926 height 201
drag, startPoint x: 53, startPoint y: 371, endPoint x: 95, endPoint y: 371, distance: 42.3
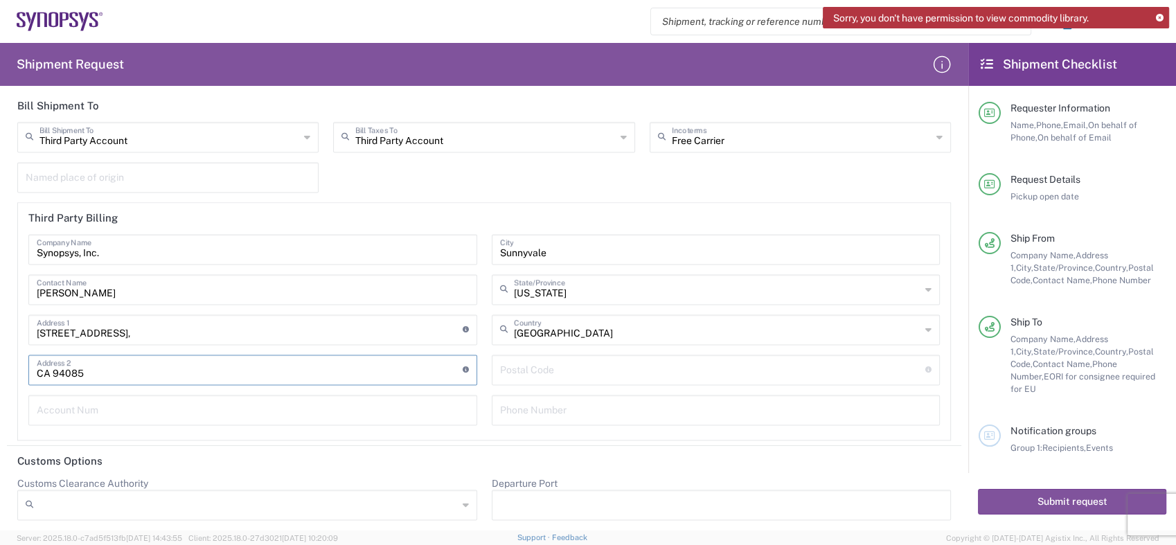
click at [95, 371] on input "CA 94085" at bounding box center [250, 369] width 426 height 24
click at [527, 370] on input "undefined" at bounding box center [713, 369] width 426 height 24
paste input "94085"
type input "94085"
click at [587, 402] on input "tel" at bounding box center [716, 409] width 432 height 24
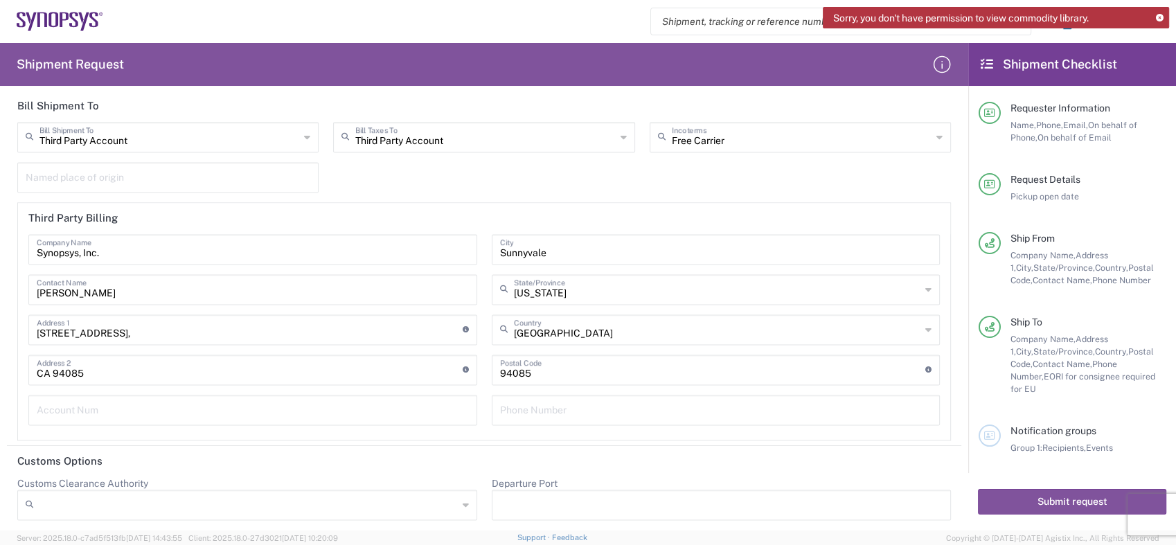
click at [806, 461] on header "Customs Options" at bounding box center [484, 461] width 954 height 31
click at [1156, 19] on icon at bounding box center [1160, 19] width 8 height 8
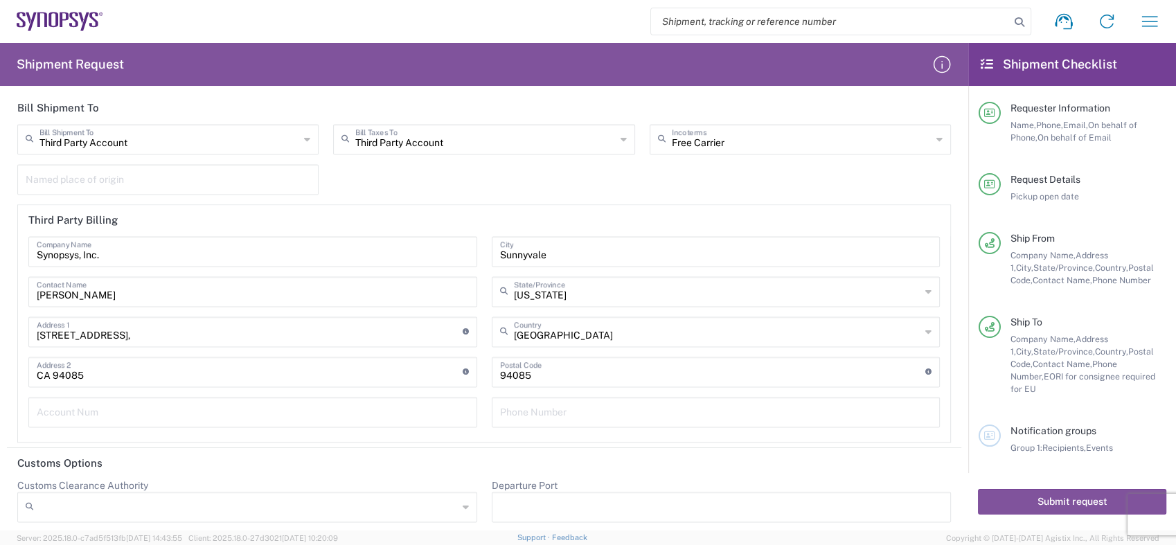
scroll to position [2002, 0]
click at [1068, 502] on button "Submit request" at bounding box center [1072, 502] width 188 height 26
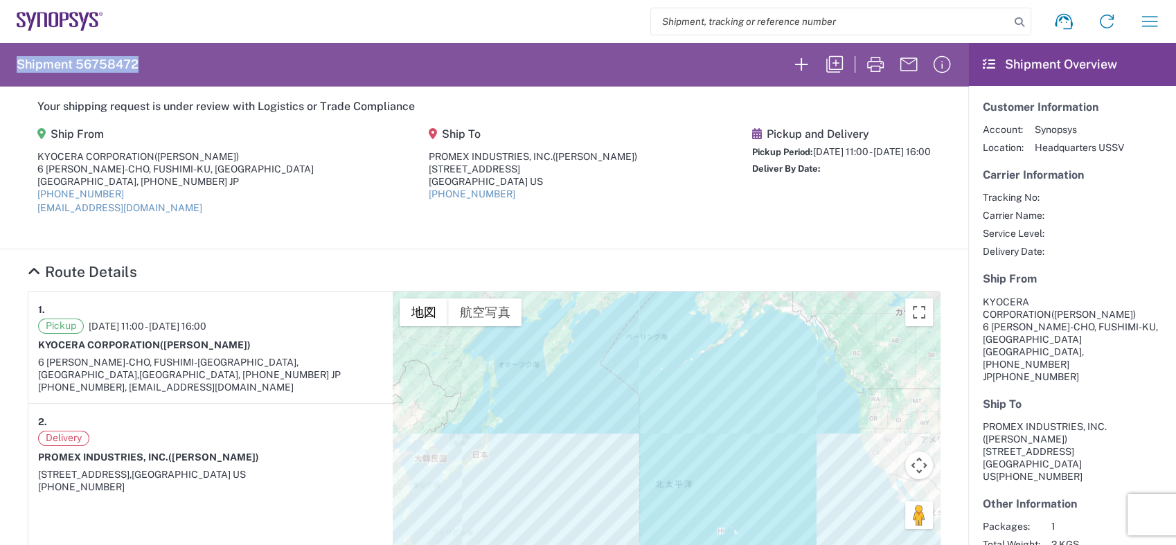
drag, startPoint x: 145, startPoint y: 61, endPoint x: 8, endPoint y: 64, distance: 137.2
click at [8, 64] on agx-form-header "Shipment 56758472" at bounding box center [484, 64] width 968 height 43
click at [13, 71] on agx-form-header "Shipment 56758472" at bounding box center [484, 64] width 968 height 43
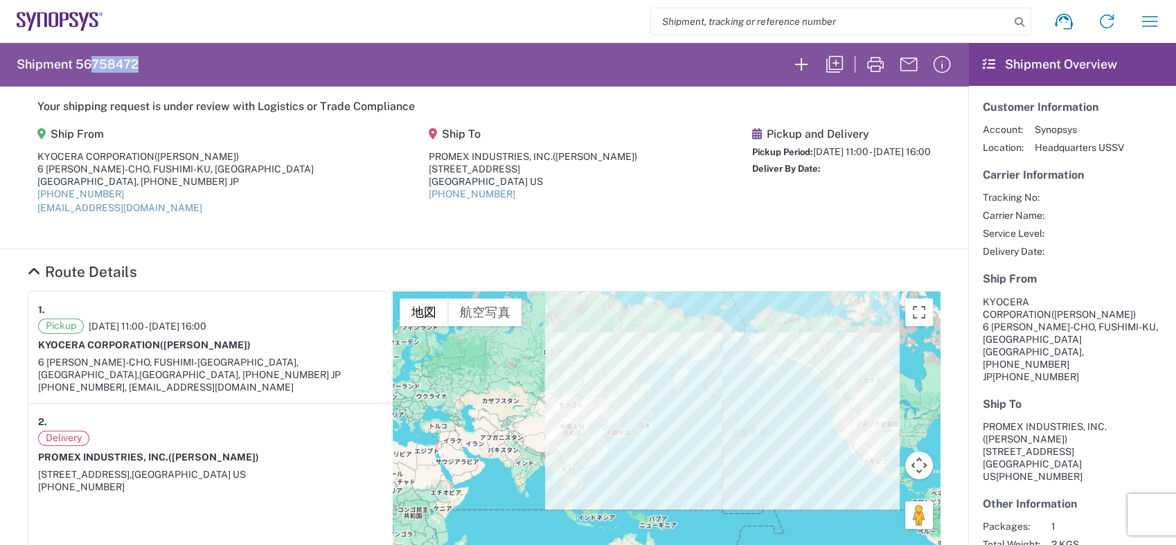
drag, startPoint x: 150, startPoint y: 63, endPoint x: 100, endPoint y: 75, distance: 50.6
click at [100, 75] on agx-form-header "Shipment 56758472" at bounding box center [484, 64] width 968 height 43
drag, startPoint x: 100, startPoint y: 75, endPoint x: 145, endPoint y: 64, distance: 46.4
click at [145, 64] on agx-form-header "Shipment 56758472" at bounding box center [484, 64] width 968 height 43
copy h2 "Shipment 56758472"
